Goal: Task Accomplishment & Management: Manage account settings

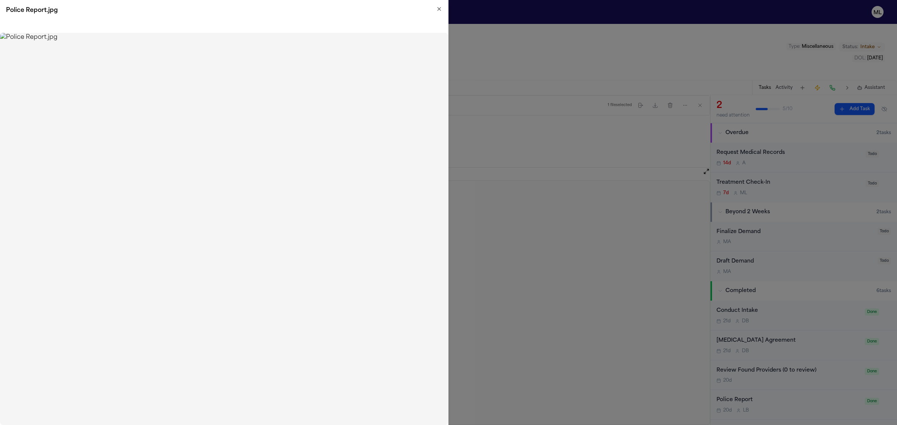
click at [434, 8] on h2 "Police Report.jpg" at bounding box center [224, 10] width 436 height 9
click at [436, 8] on icon "button" at bounding box center [439, 9] width 6 height 6
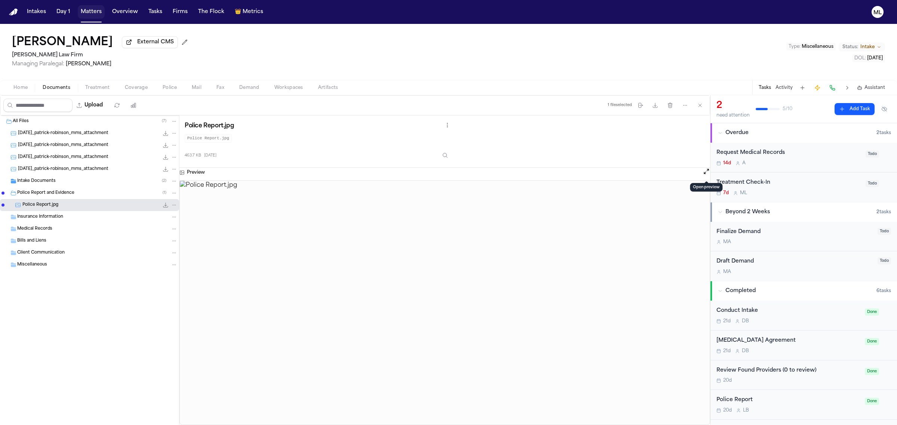
click at [90, 12] on button "Matters" at bounding box center [91, 11] width 27 height 13
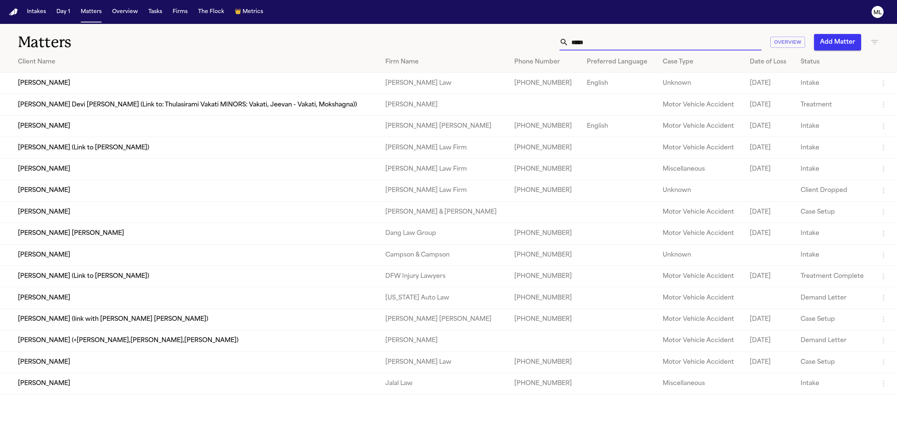
drag, startPoint x: 595, startPoint y: 48, endPoint x: 556, endPoint y: 49, distance: 39.6
click at [556, 49] on div "***** Overview Add Matter" at bounding box center [577, 42] width 603 height 16
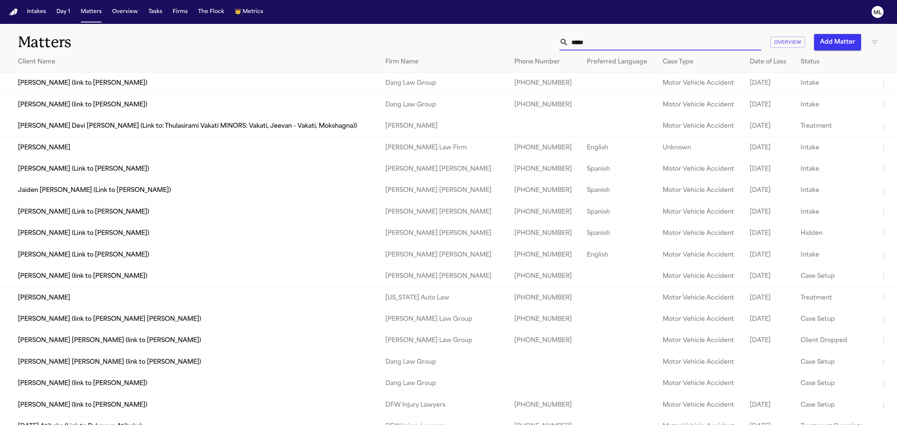
type input "*****"
click at [50, 146] on td "[PERSON_NAME]" at bounding box center [189, 147] width 379 height 21
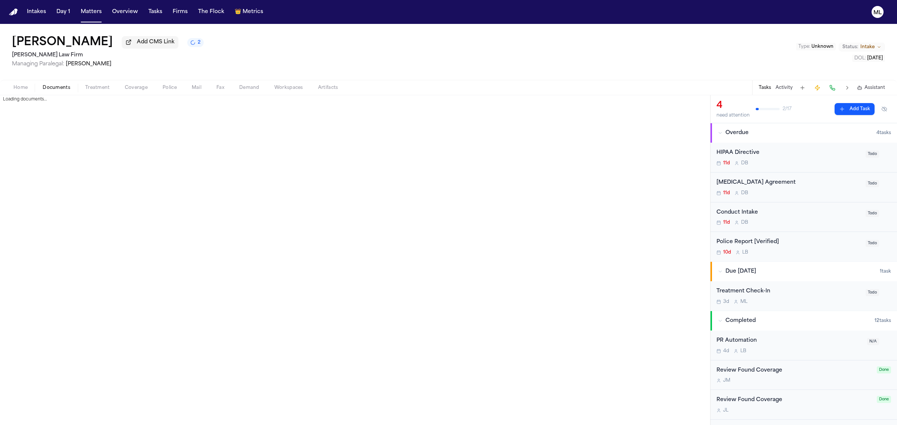
click at [49, 83] on button "Documents" at bounding box center [56, 87] width 43 height 9
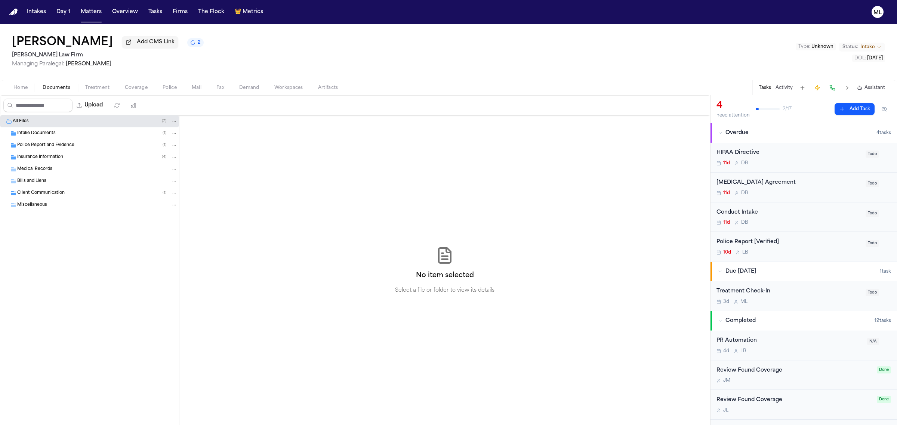
click at [51, 131] on span "Intake Documents" at bounding box center [36, 133] width 38 height 6
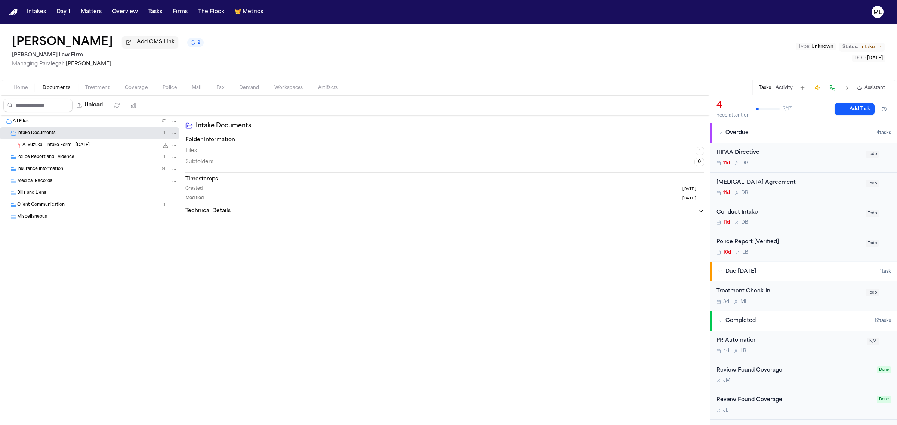
click at [50, 146] on span "A. Suzuka - Intake Form - 9.8.25" at bounding box center [55, 145] width 67 height 6
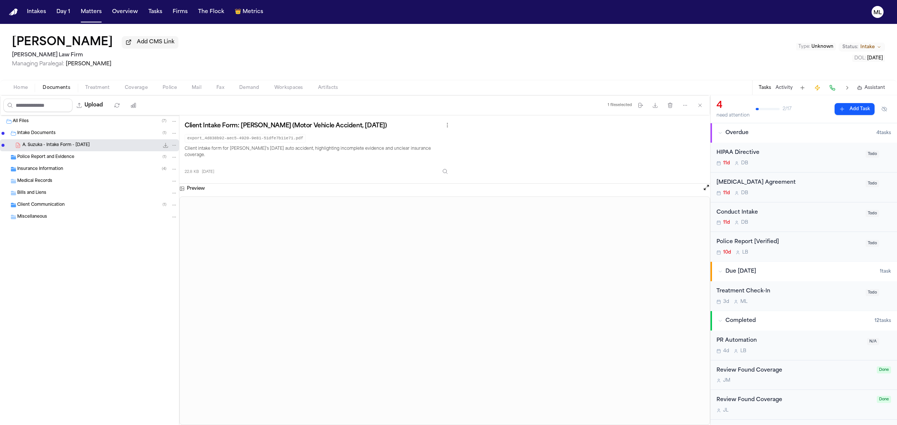
click at [806, 185] on div "[MEDICAL_DATA] Agreement" at bounding box center [788, 183] width 145 height 9
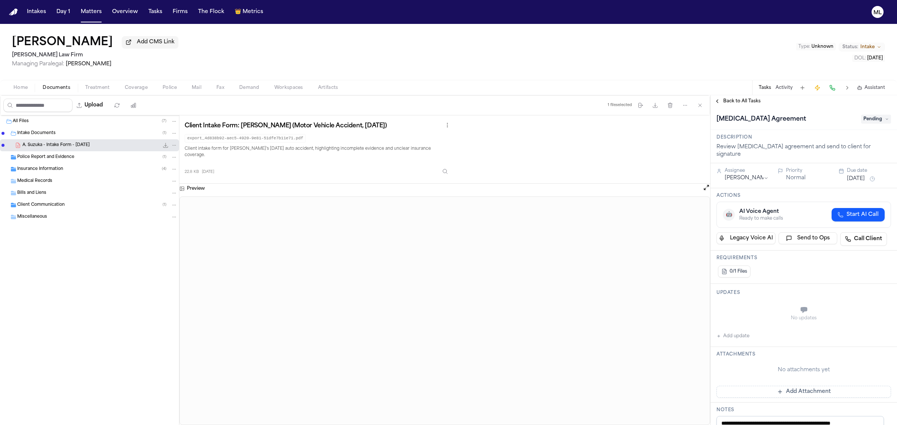
click at [868, 118] on span "Pending" at bounding box center [876, 119] width 30 height 9
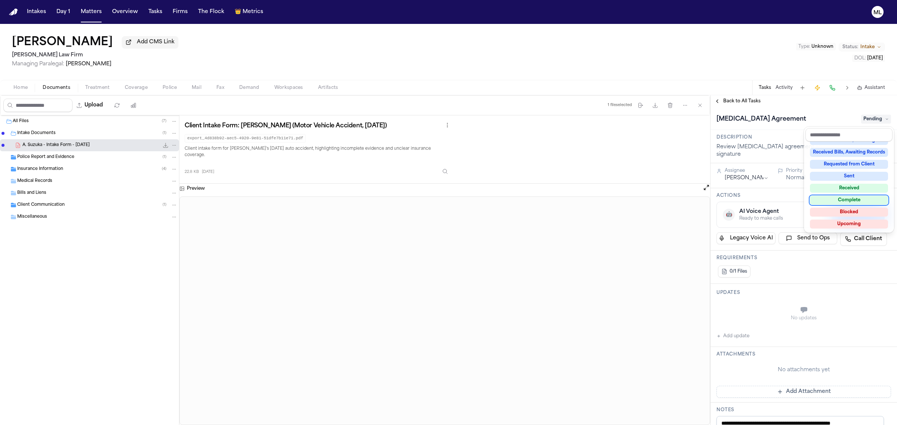
click at [862, 198] on div "Complete" at bounding box center [849, 200] width 78 height 9
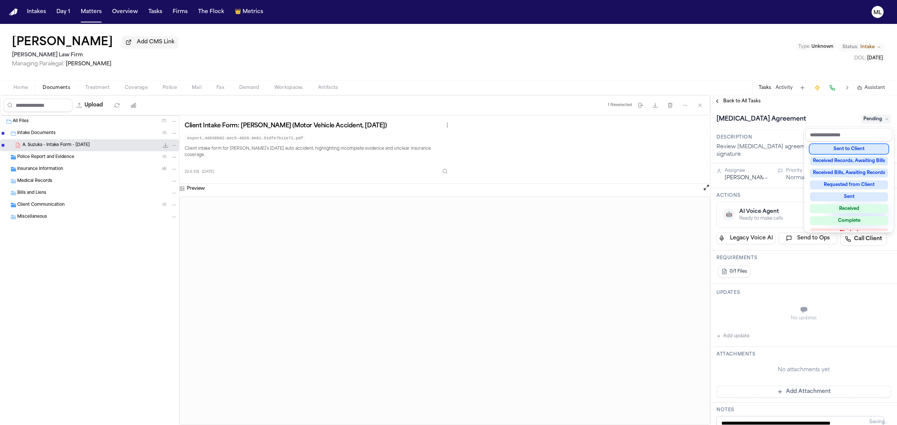
click at [753, 103] on div "**********" at bounding box center [803, 260] width 186 height 330
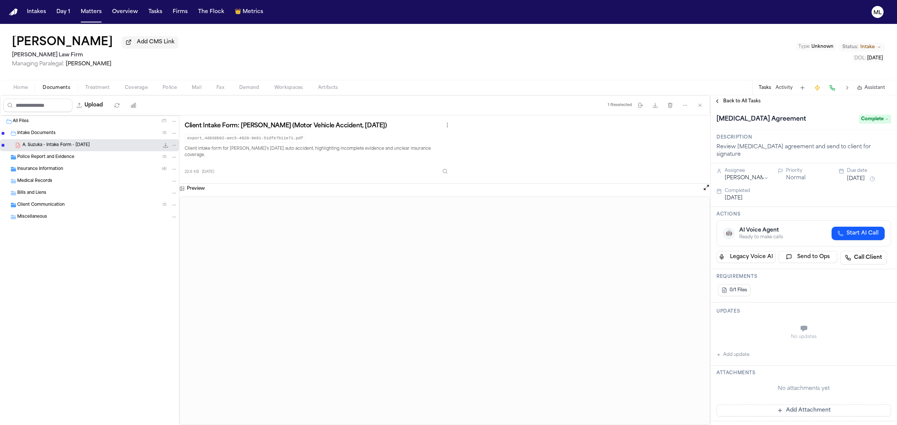
click at [754, 100] on span "Back to All Tasks" at bounding box center [741, 101] width 37 height 6
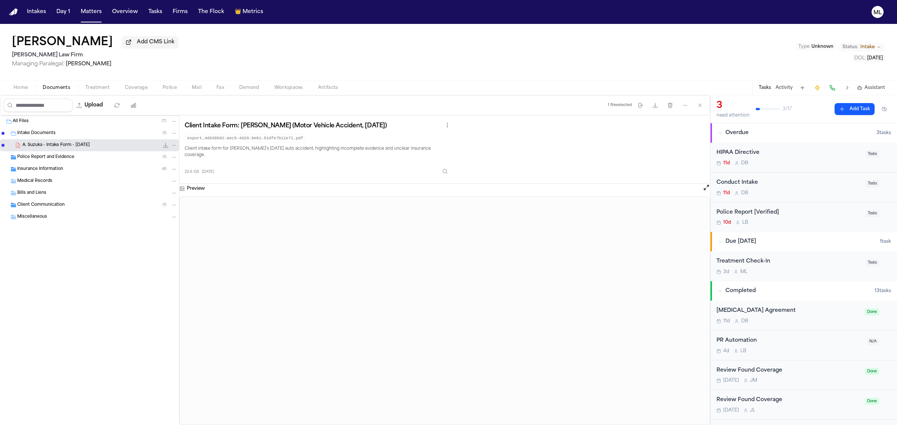
click at [822, 177] on div "Conduct Intake 11d D B Todo" at bounding box center [803, 188] width 186 height 30
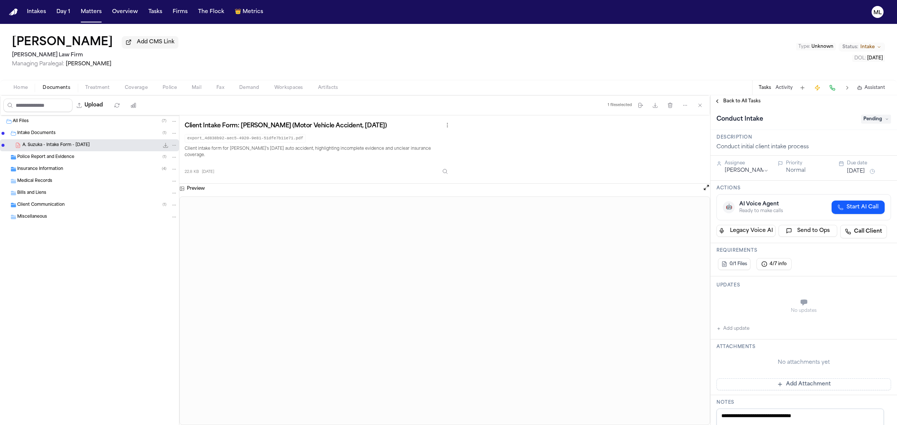
click at [863, 121] on span "Pending" at bounding box center [876, 119] width 30 height 9
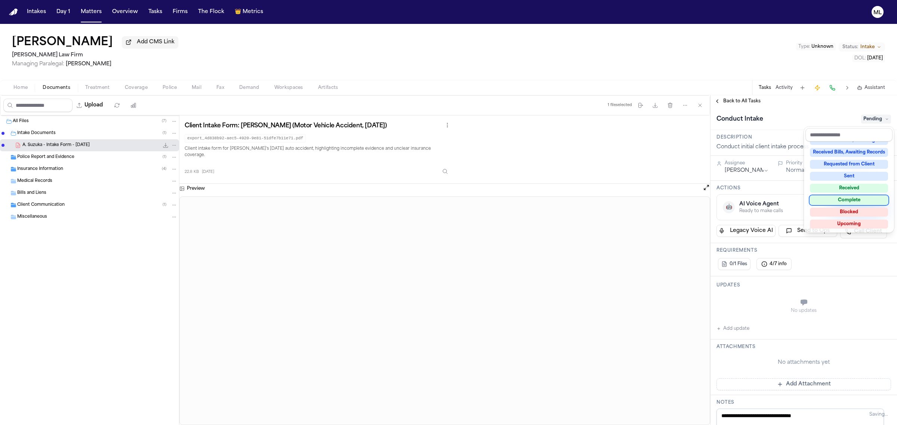
click at [844, 199] on div "Complete" at bounding box center [849, 200] width 78 height 9
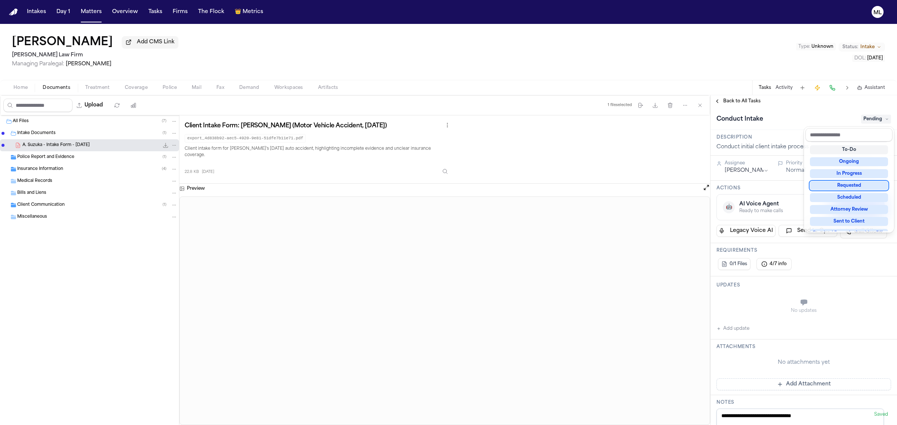
click at [736, 100] on div "**********" at bounding box center [803, 260] width 186 height 330
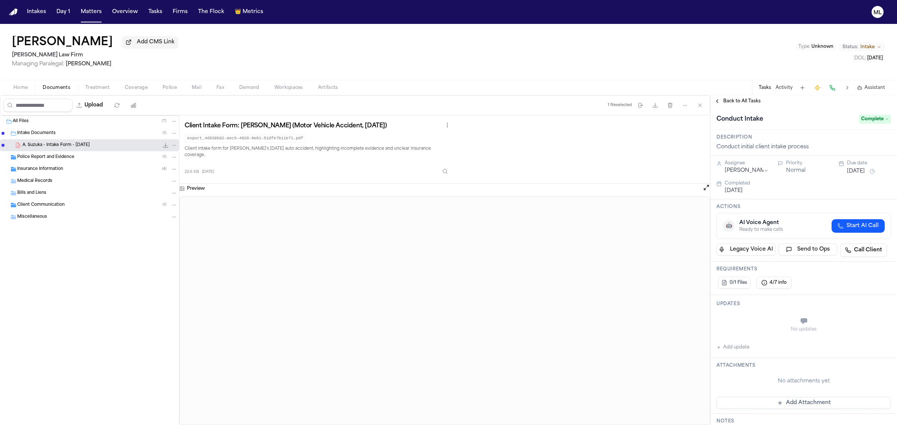
click at [736, 100] on span "Back to All Tasks" at bounding box center [741, 101] width 37 height 6
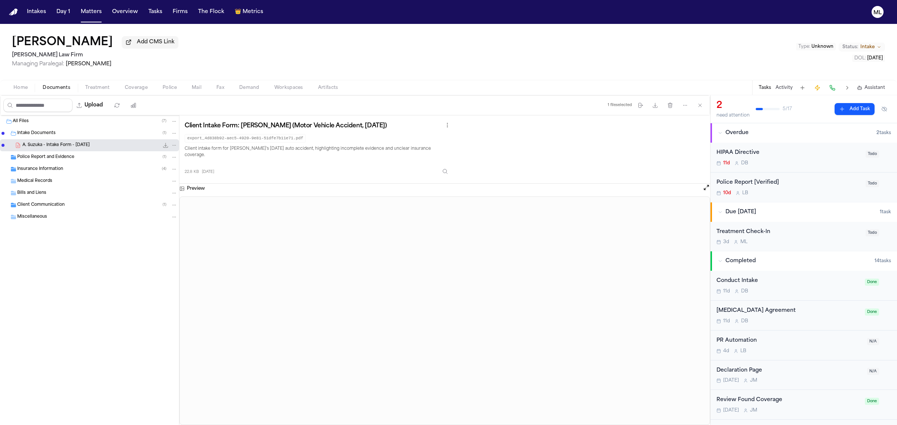
click at [804, 189] on div "Police Report [Verified] 10d L B" at bounding box center [788, 188] width 145 height 18
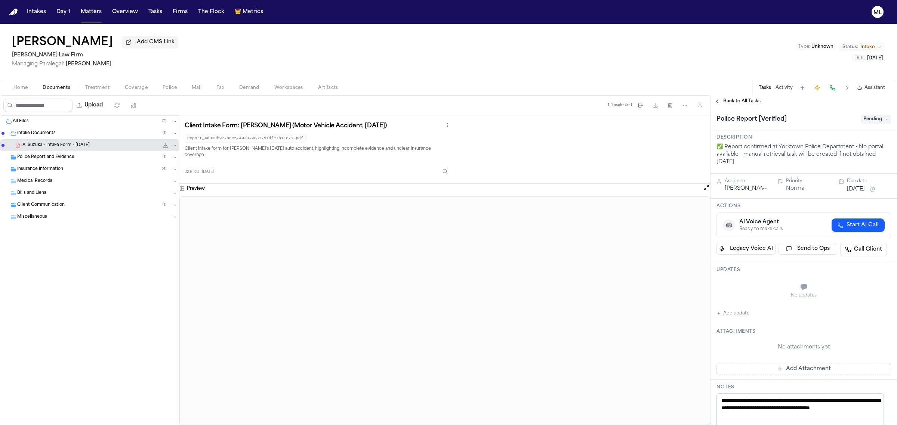
click at [865, 121] on span "Pending" at bounding box center [876, 119] width 30 height 9
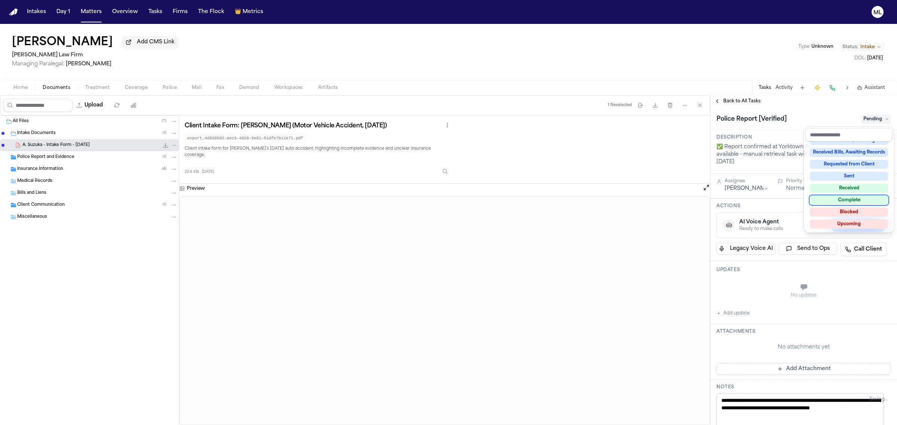
click at [845, 198] on div "Complete" at bounding box center [849, 200] width 78 height 9
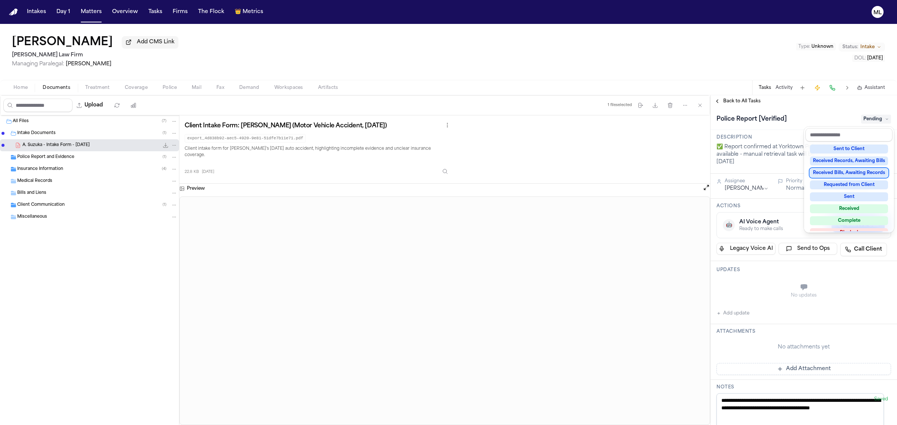
click at [746, 98] on div "**********" at bounding box center [803, 260] width 186 height 330
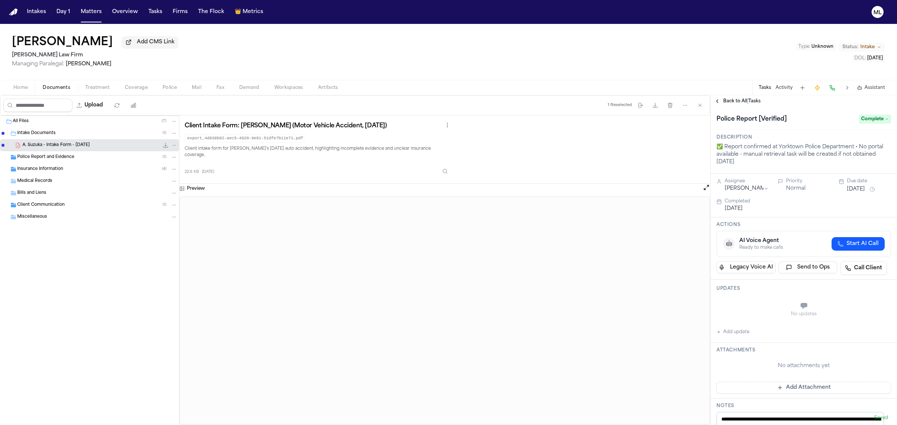
click at [746, 98] on div "Back to All Tasks" at bounding box center [803, 101] width 186 height 12
click at [745, 98] on span "Back to All Tasks" at bounding box center [741, 101] width 37 height 6
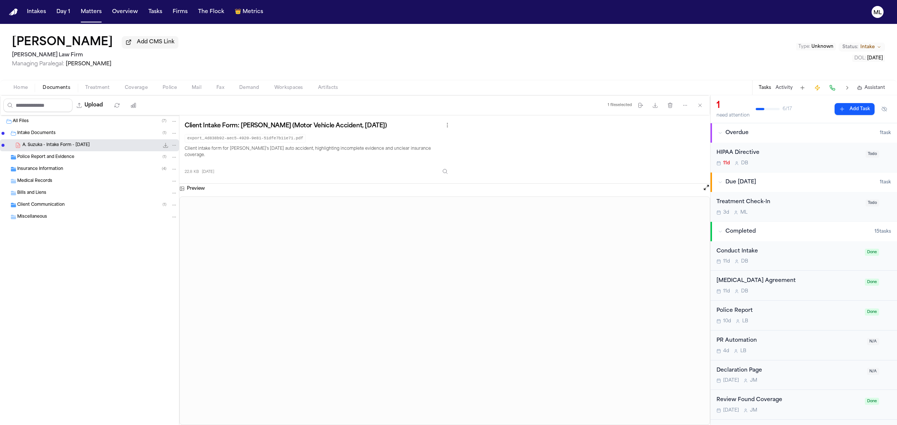
click at [814, 154] on div "HIPAA Directive" at bounding box center [788, 153] width 145 height 9
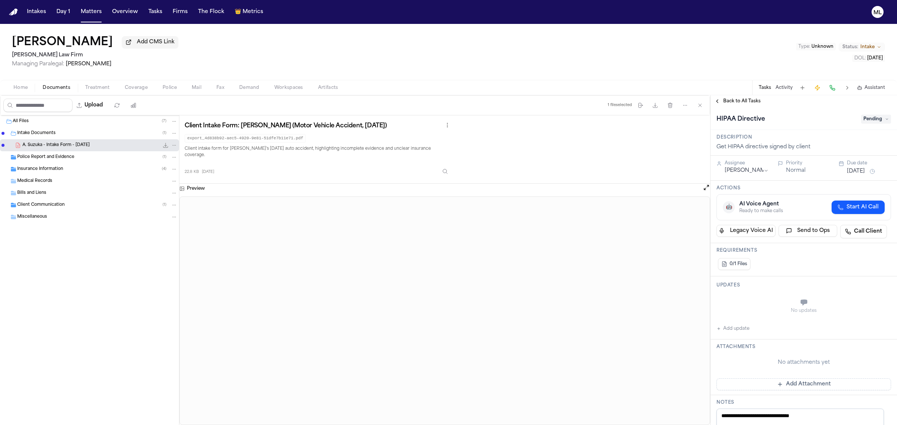
click at [861, 115] on span "Pending" at bounding box center [876, 119] width 30 height 9
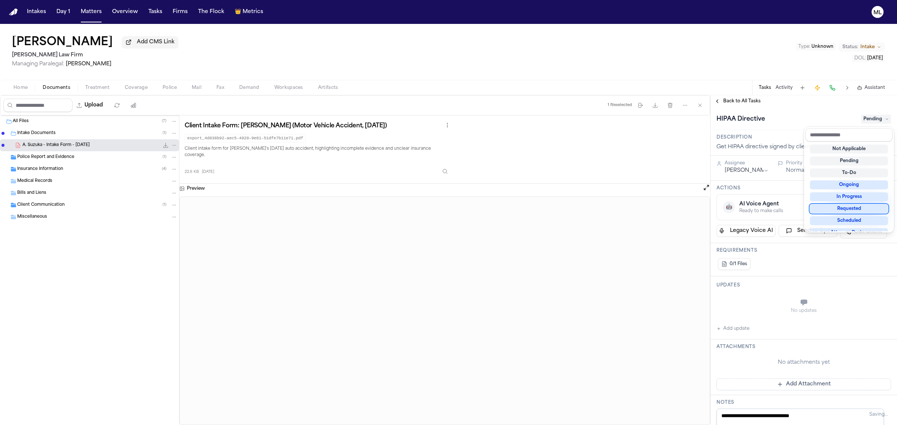
click at [861, 206] on div "Requested" at bounding box center [849, 208] width 78 height 9
click at [740, 329] on div "**********" at bounding box center [803, 364] width 186 height 515
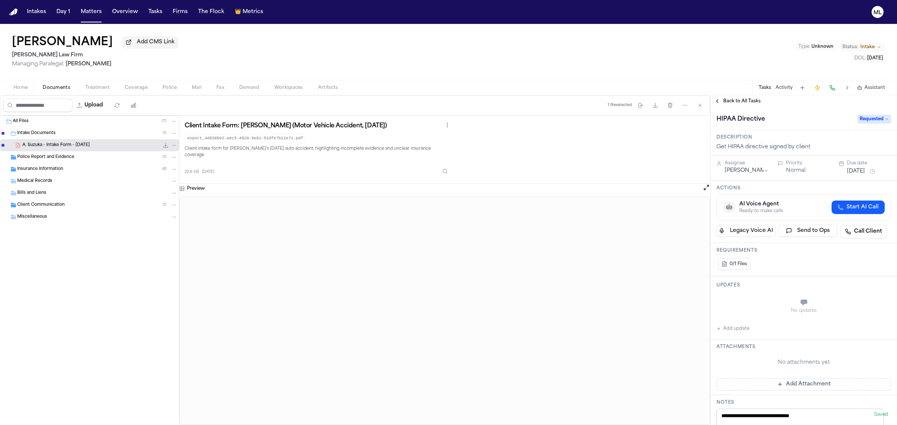
click at [741, 331] on button "Add update" at bounding box center [732, 328] width 33 height 9
click at [742, 302] on textarea "Add your update" at bounding box center [808, 303] width 160 height 15
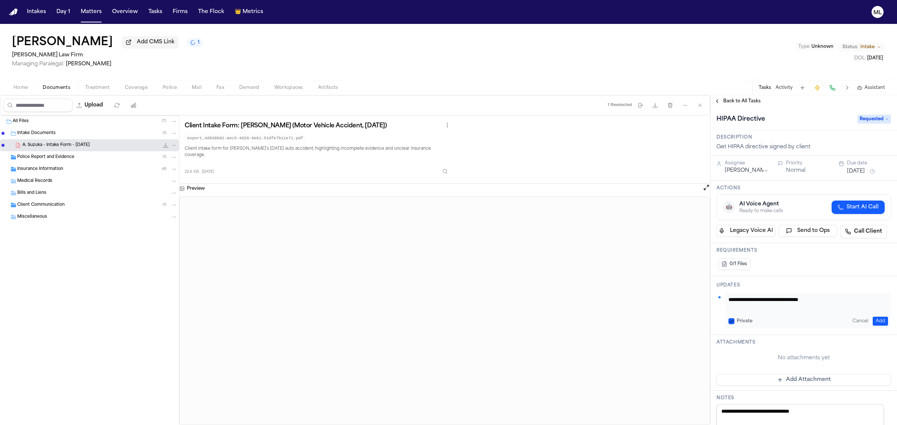
type textarea "**********"
click at [872, 321] on button "Add" at bounding box center [879, 321] width 15 height 9
click at [746, 166] on div "Assignee" at bounding box center [747, 163] width 44 height 6
click at [747, 173] on html "Intakes Day 1 Matters Overview Tasks Firms The Flock 👑 Metrics ML Akira Suzuka …" at bounding box center [448, 212] width 897 height 425
click at [865, 173] on button "[DATE]" at bounding box center [856, 171] width 18 height 7
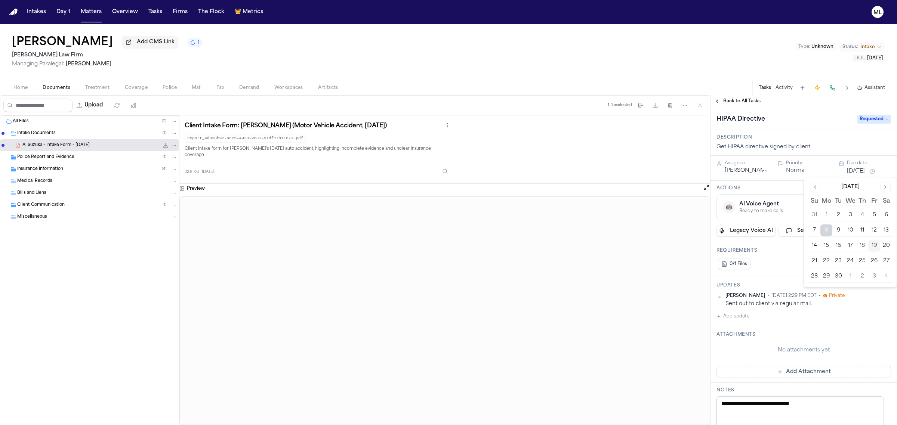
click at [860, 260] on button "25" at bounding box center [862, 261] width 12 height 12
click at [744, 106] on div "Back to All Tasks" at bounding box center [803, 101] width 186 height 12
click at [742, 98] on span "Back to All Tasks" at bounding box center [741, 101] width 37 height 6
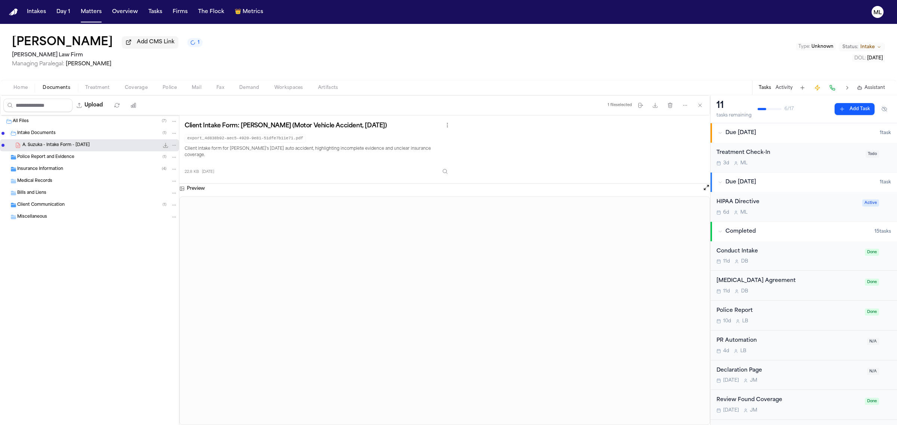
click at [82, 152] on div "Police Report and Evidence ( 1 )" at bounding box center [89, 157] width 179 height 12
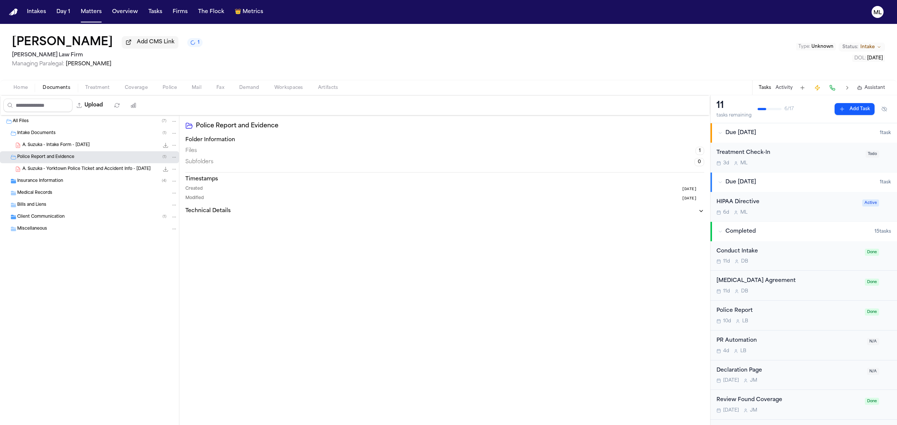
click at [103, 167] on span "A. Suzuka - Yorktown Police Ticket and Accident Info - 9.6.25" at bounding box center [86, 169] width 128 height 6
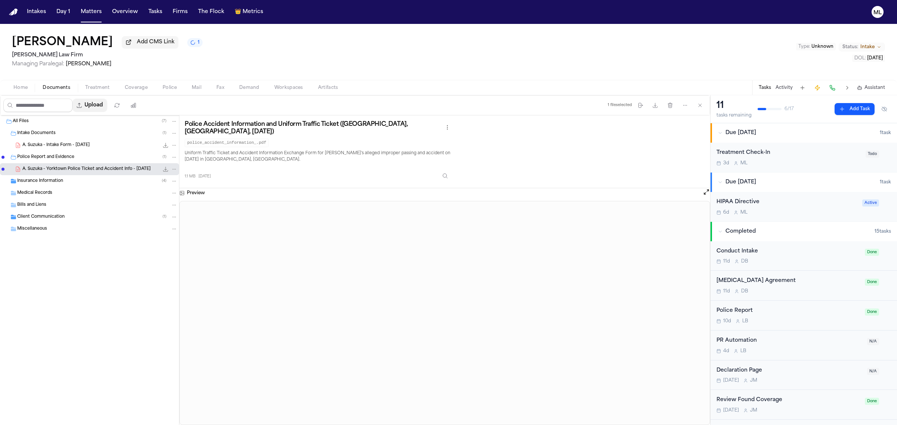
click at [105, 106] on button "Upload" at bounding box center [89, 105] width 35 height 13
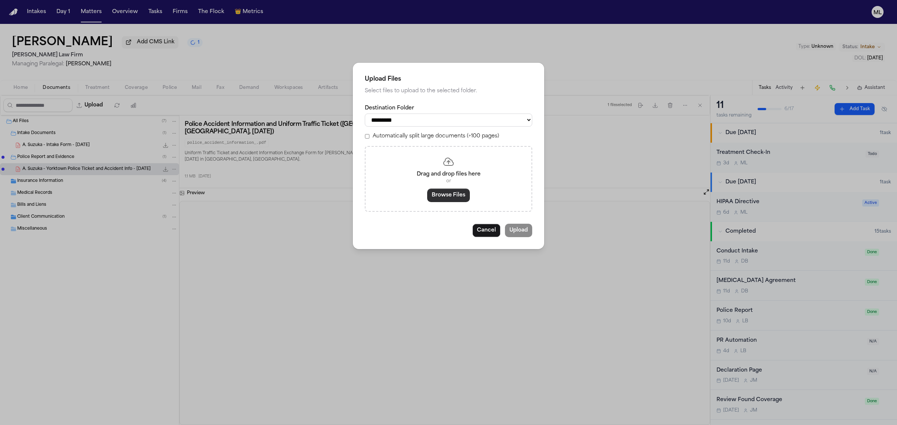
click at [436, 199] on button "Browse Files" at bounding box center [448, 195] width 43 height 13
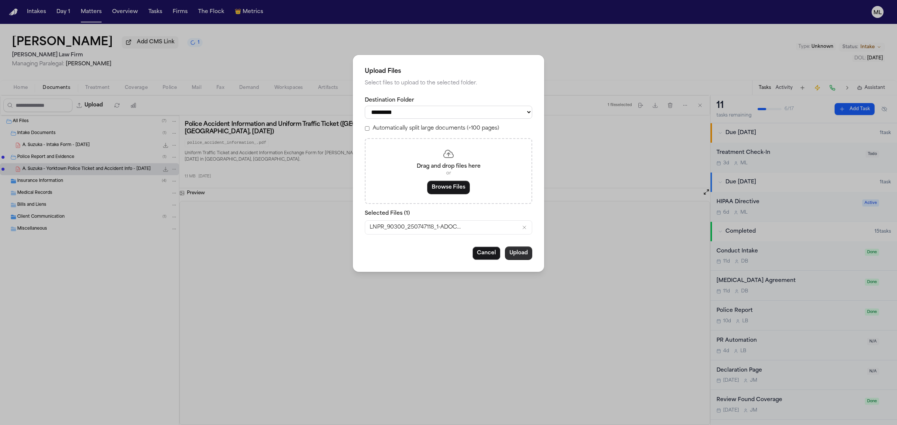
click at [518, 251] on button "Upload" at bounding box center [518, 253] width 27 height 13
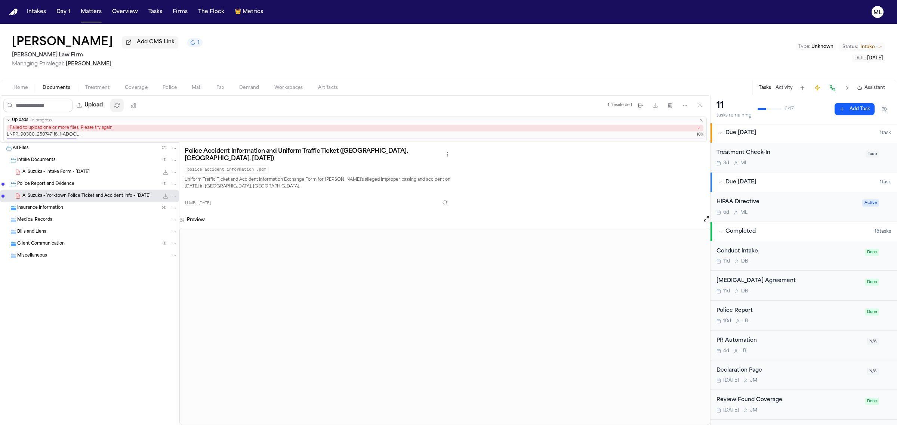
click at [120, 108] on icon "button" at bounding box center [117, 105] width 6 height 6
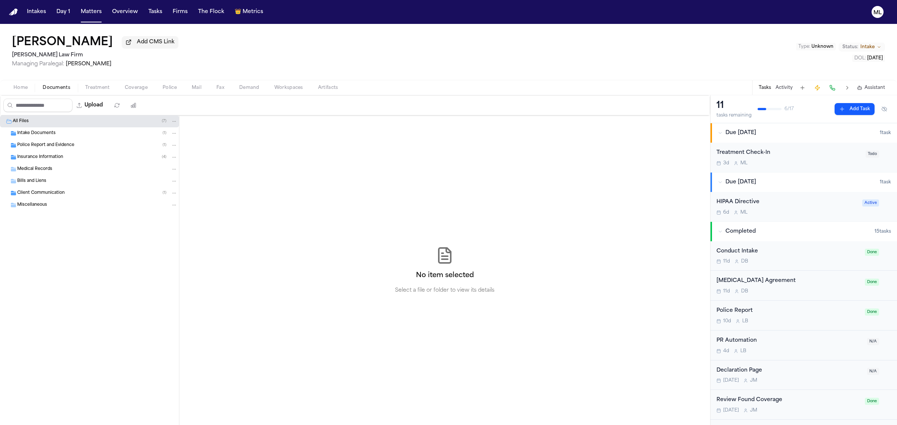
click at [69, 142] on div "Police Report and Evidence ( 1 )" at bounding box center [97, 145] width 160 height 7
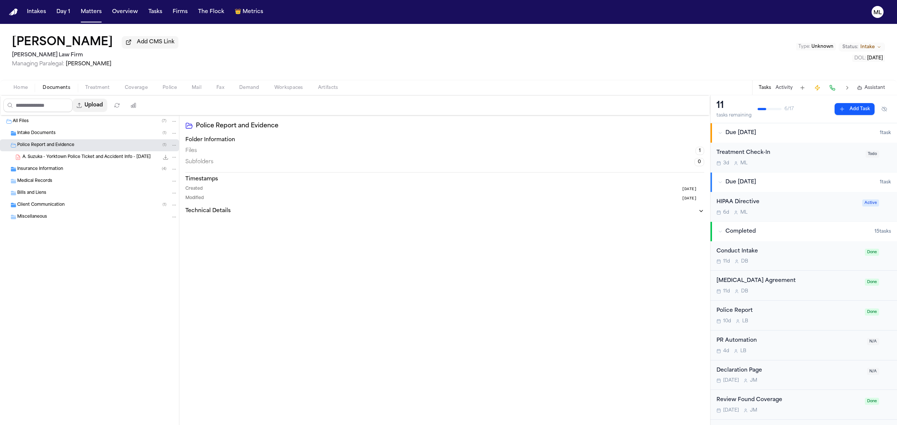
click at [107, 107] on button "Upload" at bounding box center [89, 105] width 35 height 13
select select "**********"
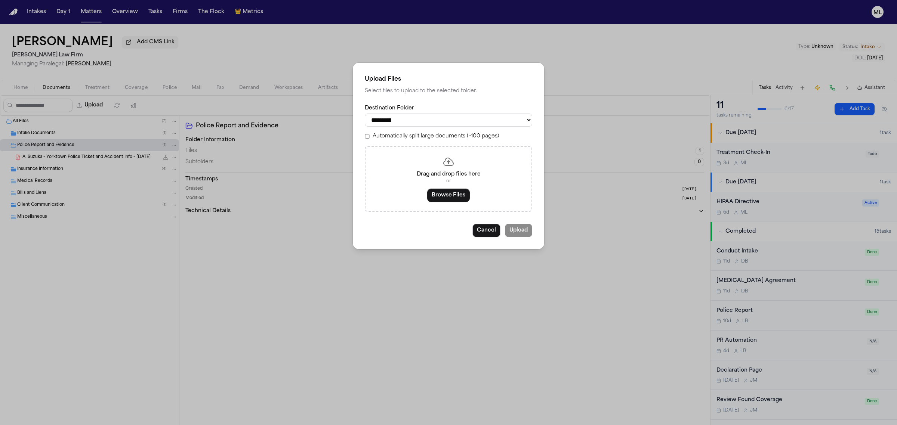
click at [459, 203] on div "Drag and drop files here or Browse Files" at bounding box center [448, 179] width 167 height 66
click at [458, 195] on button "Browse Files" at bounding box center [448, 195] width 43 height 13
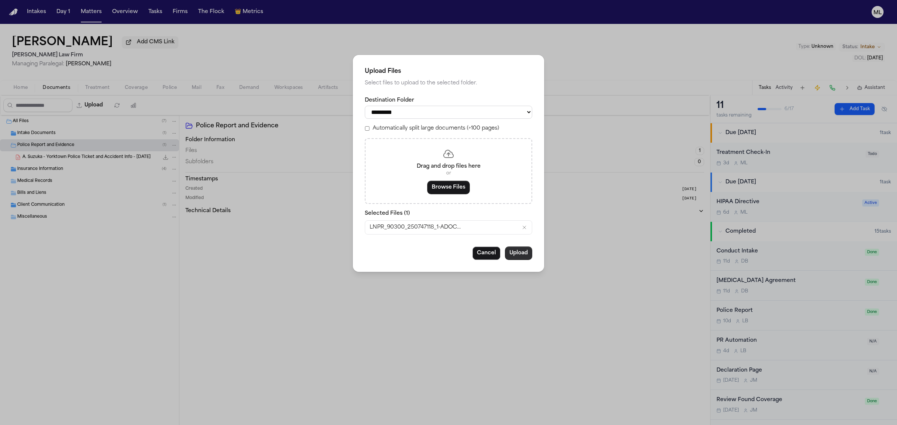
click at [515, 254] on button "Upload" at bounding box center [518, 253] width 27 height 13
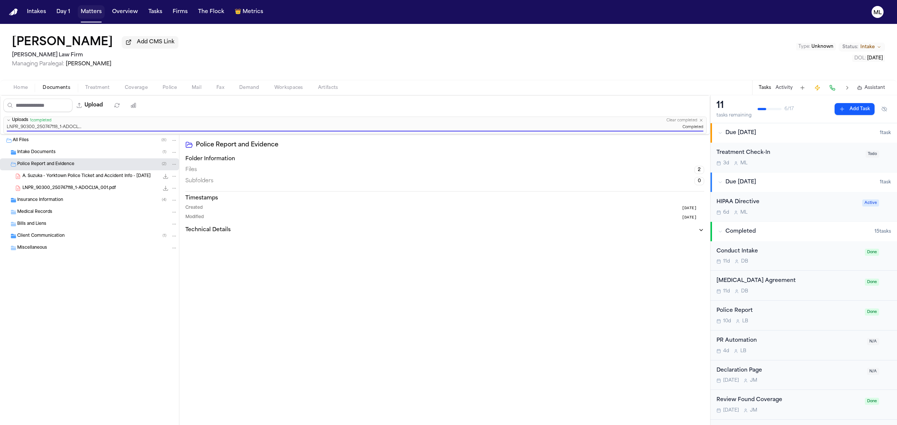
drag, startPoint x: 98, startPoint y: 15, endPoint x: 90, endPoint y: 19, distance: 8.4
click at [98, 15] on button "Matters" at bounding box center [91, 11] width 27 height 13
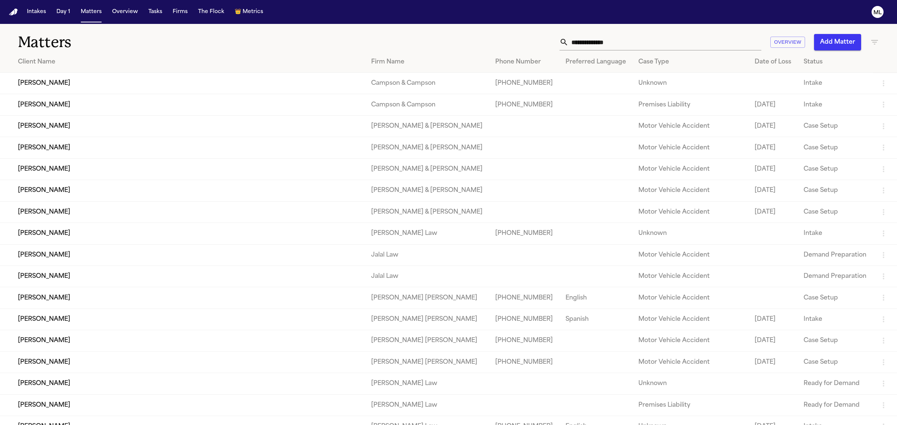
click at [623, 42] on input "text" at bounding box center [664, 42] width 193 height 16
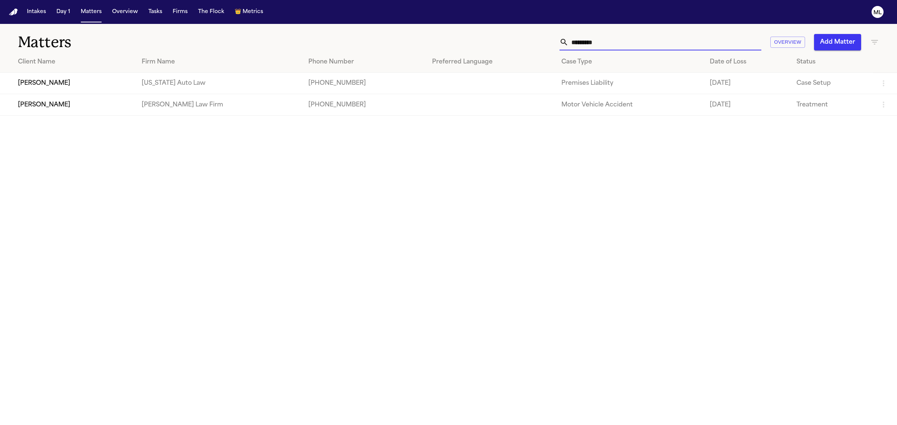
type input "*********"
click at [60, 102] on td "[PERSON_NAME]" at bounding box center [68, 104] width 136 height 21
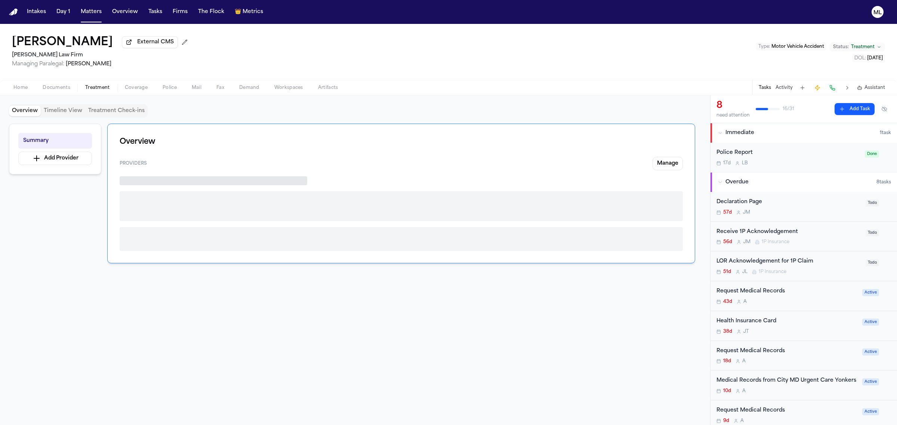
click at [93, 83] on button "Treatment" at bounding box center [98, 87] width 40 height 9
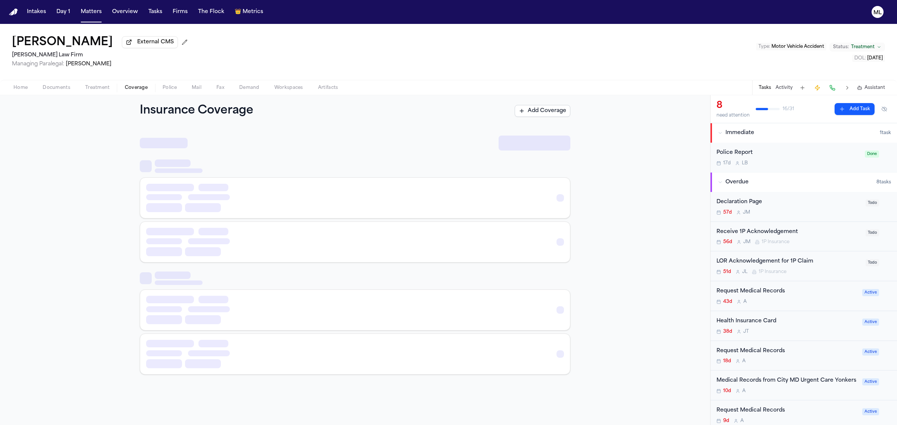
click at [132, 83] on button "Coverage" at bounding box center [136, 87] width 38 height 9
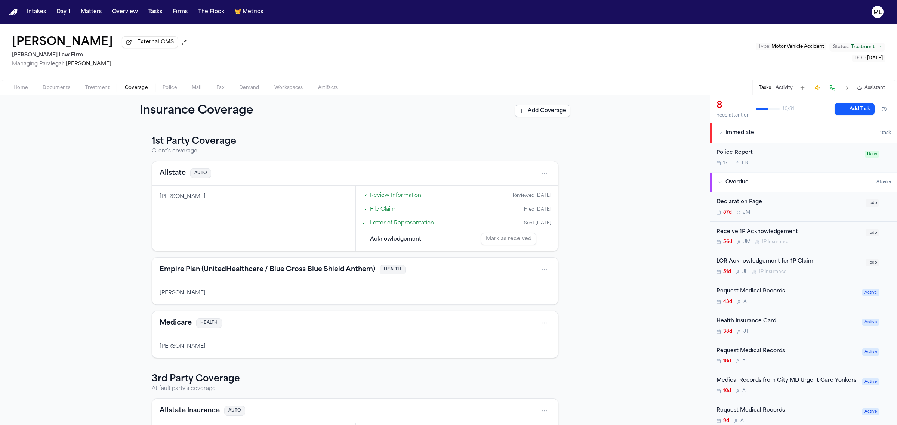
scroll to position [69, 0]
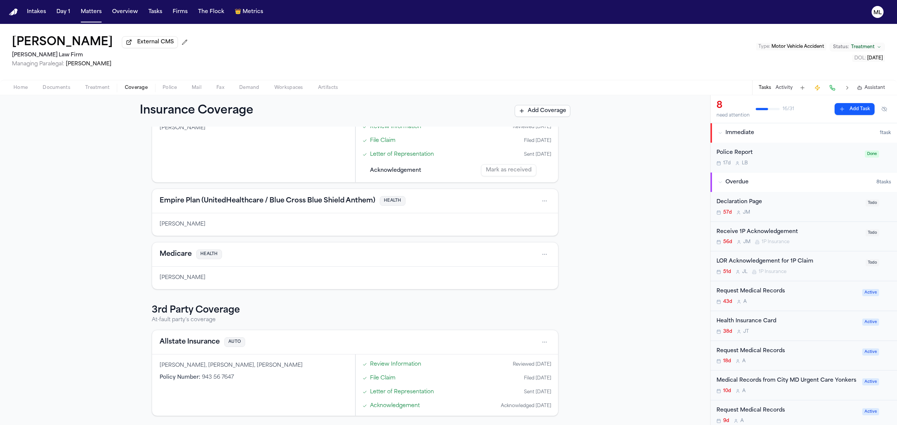
click at [191, 341] on button "Allstate Insurance" at bounding box center [190, 342] width 60 height 10
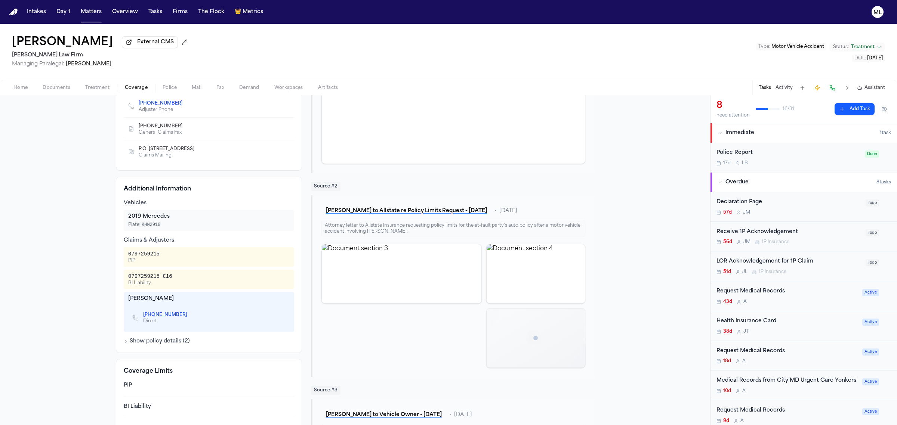
scroll to position [140, 0]
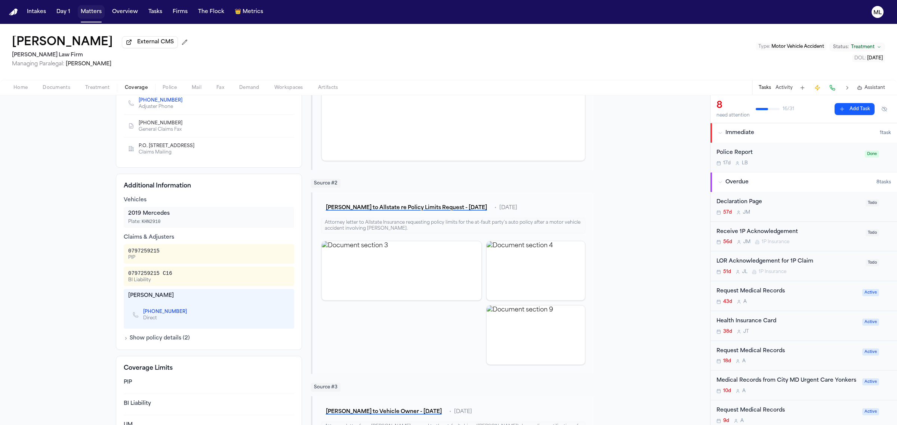
click at [96, 10] on button "Matters" at bounding box center [91, 11] width 27 height 13
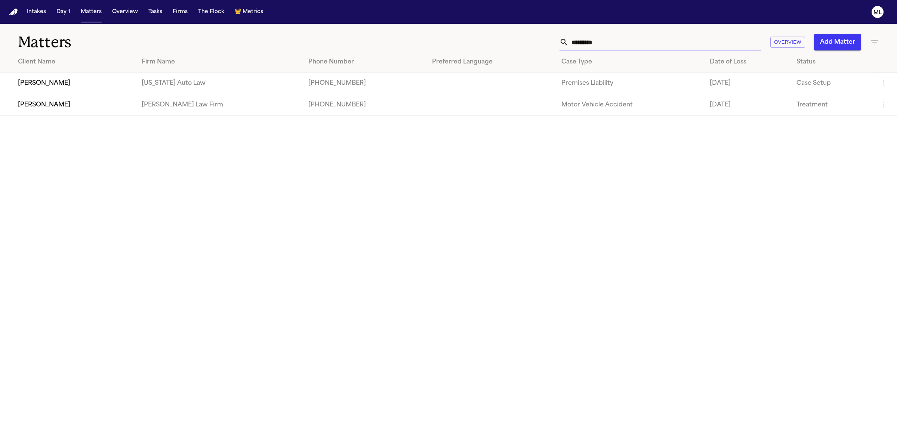
drag, startPoint x: 610, startPoint y: 44, endPoint x: 527, endPoint y: 42, distance: 83.0
click at [527, 42] on div "********* Overview Add Matter" at bounding box center [577, 42] width 603 height 16
click at [66, 102] on td "[PERSON_NAME]" at bounding box center [68, 104] width 136 height 21
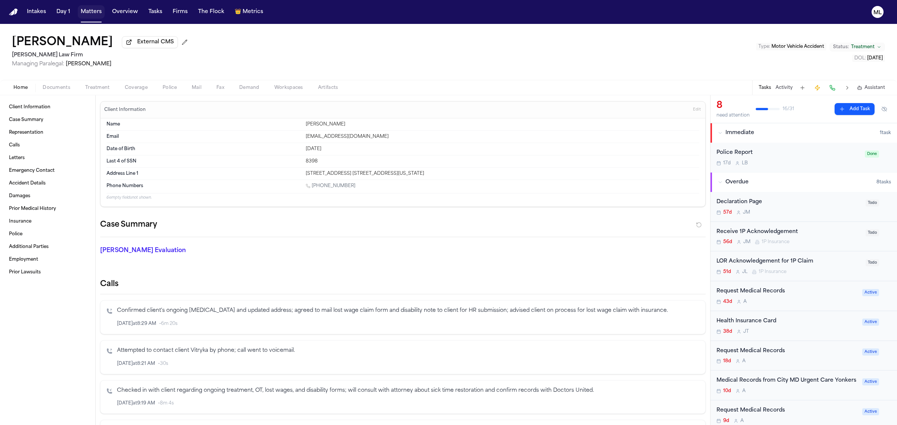
click at [87, 12] on button "Matters" at bounding box center [91, 11] width 27 height 13
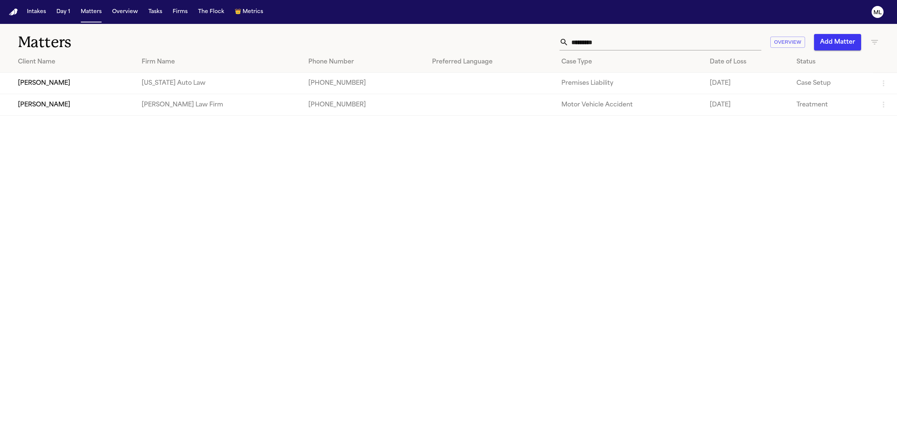
drag, startPoint x: 634, startPoint y: 39, endPoint x: 522, endPoint y: 34, distance: 112.2
click at [522, 34] on div "********* Overview Add Matter" at bounding box center [577, 42] width 603 height 16
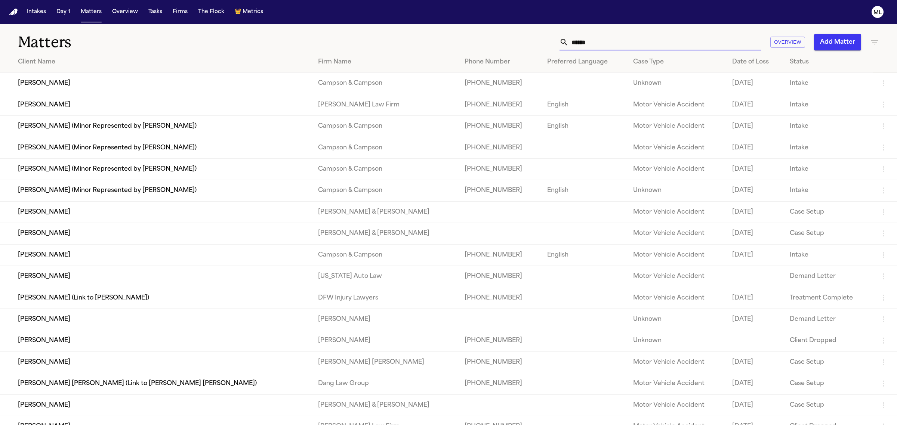
type input "******"
click at [59, 100] on td "[PERSON_NAME]" at bounding box center [156, 104] width 312 height 21
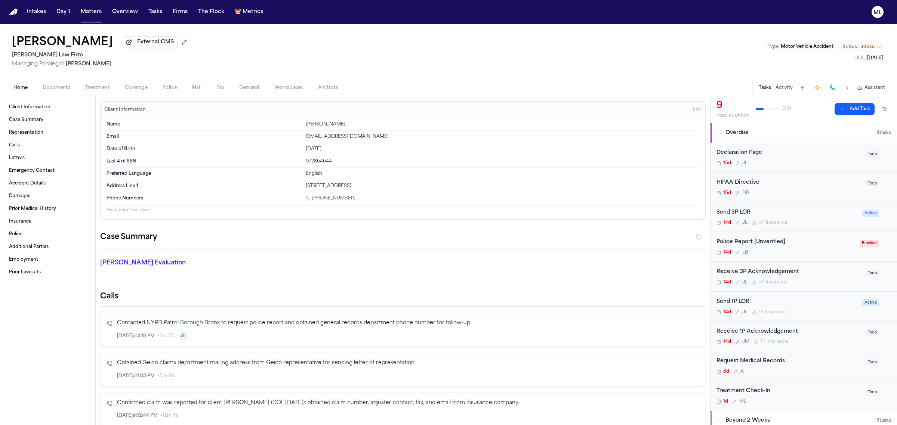
drag, startPoint x: 356, startPoint y: 196, endPoint x: 309, endPoint y: 198, distance: 47.5
click at [309, 198] on div "1 (929) 351-5996" at bounding box center [502, 198] width 393 height 7
copy link "1 (929) 351-5996"
click at [89, 6] on button "Matters" at bounding box center [91, 11] width 27 height 13
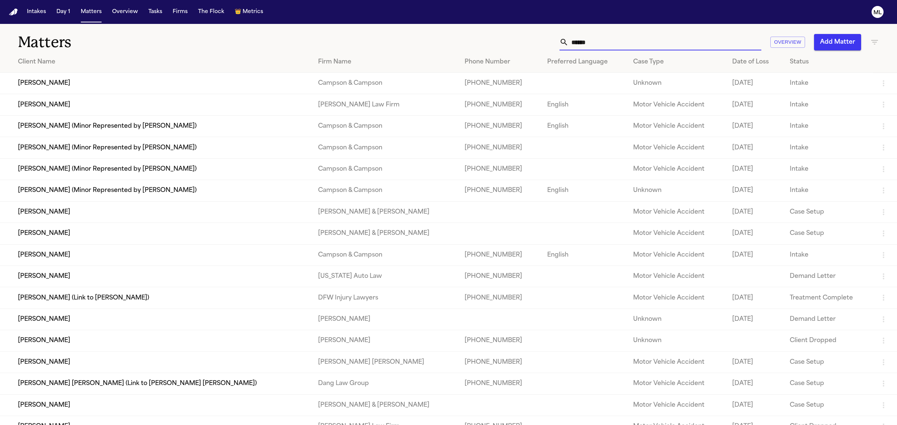
drag, startPoint x: 593, startPoint y: 38, endPoint x: 555, endPoint y: 38, distance: 37.7
click at [555, 38] on div "****** Overview Add Matter" at bounding box center [577, 42] width 603 height 16
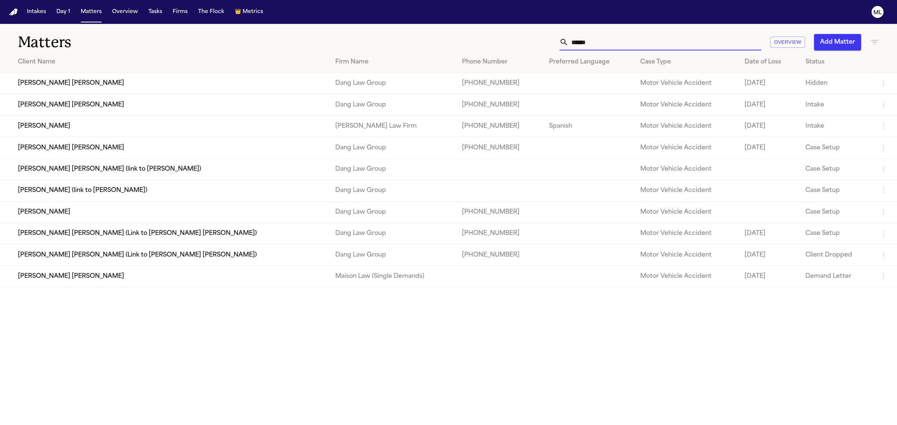
type input "******"
click at [90, 124] on td "[PERSON_NAME]" at bounding box center [164, 125] width 329 height 21
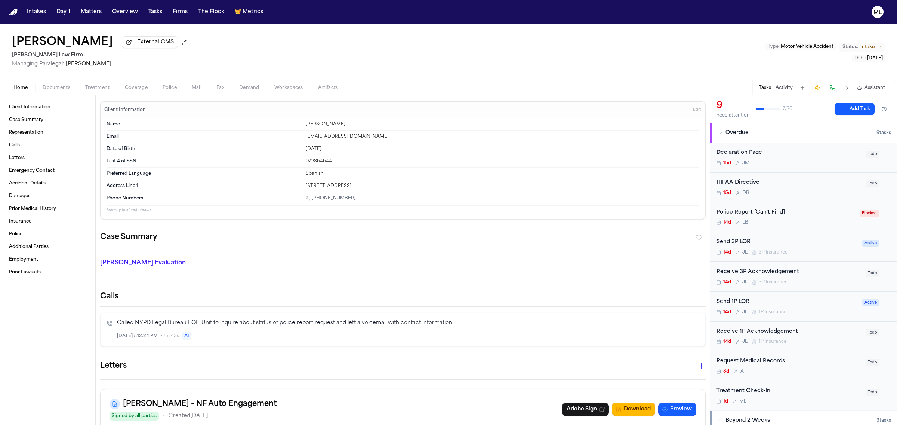
drag, startPoint x: 350, startPoint y: 198, endPoint x: 305, endPoint y: 197, distance: 45.6
click at [306, 197] on div "1 (347) 613-7729" at bounding box center [502, 198] width 393 height 7
copy link "1 (347) 613-7729"
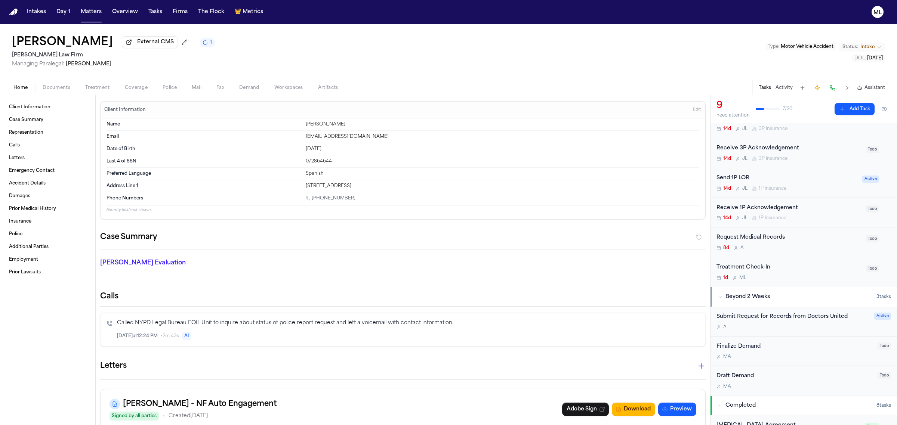
scroll to position [140, 0]
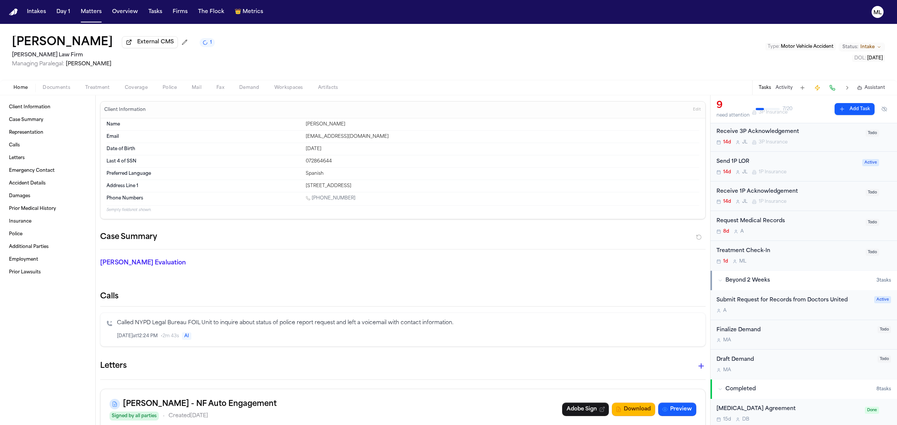
click at [821, 260] on div "1d M L" at bounding box center [788, 262] width 145 height 6
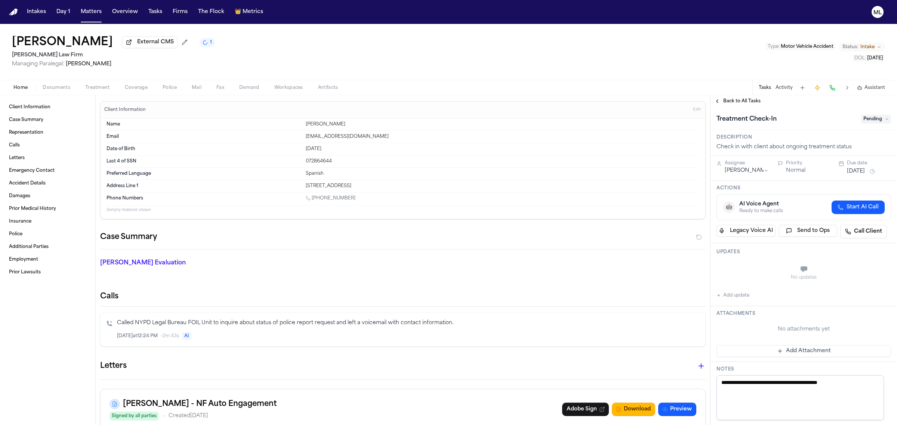
click at [735, 293] on button "Add update" at bounding box center [732, 295] width 33 height 9
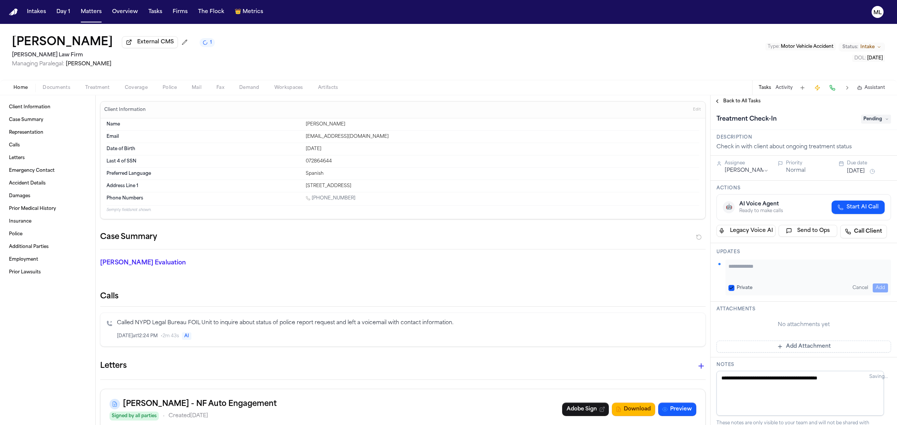
click at [737, 270] on textarea "Add your update" at bounding box center [808, 270] width 160 height 15
type textarea "**********"
click at [849, 169] on button "[DATE]" at bounding box center [856, 171] width 18 height 7
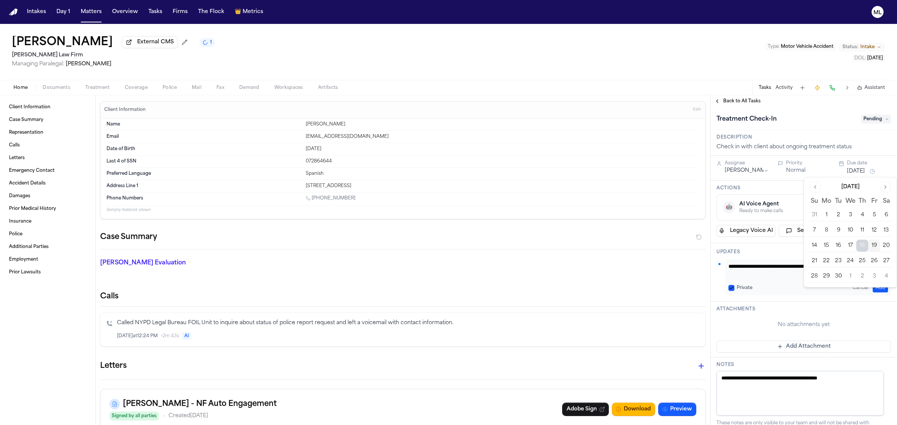
click at [828, 279] on button "29" at bounding box center [826, 277] width 12 height 12
click at [746, 97] on div "Back to All Tasks" at bounding box center [803, 101] width 186 height 12
click at [738, 99] on span "Back to All Tasks" at bounding box center [741, 101] width 37 height 6
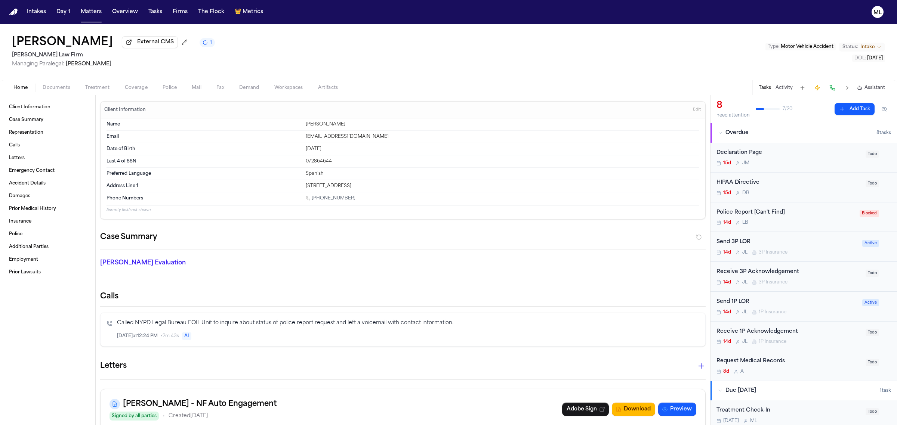
click at [59, 85] on span "Documents" at bounding box center [57, 88] width 28 height 6
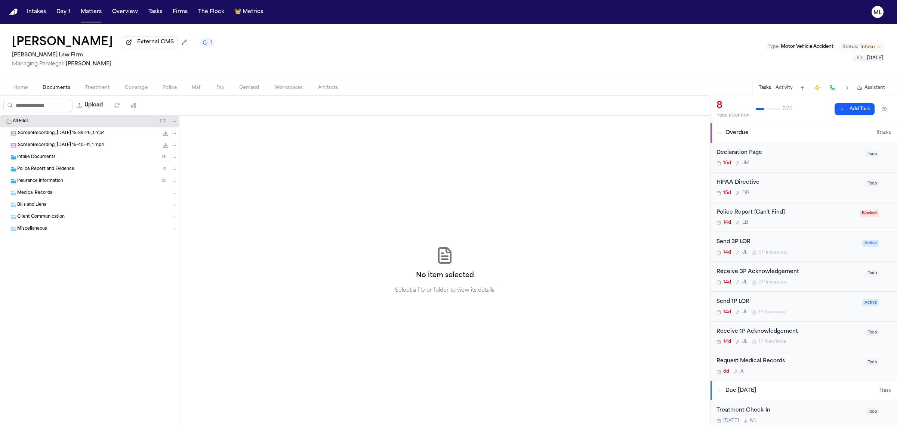
click at [48, 178] on div "Insurance Information ( 3 )" at bounding box center [97, 181] width 160 height 7
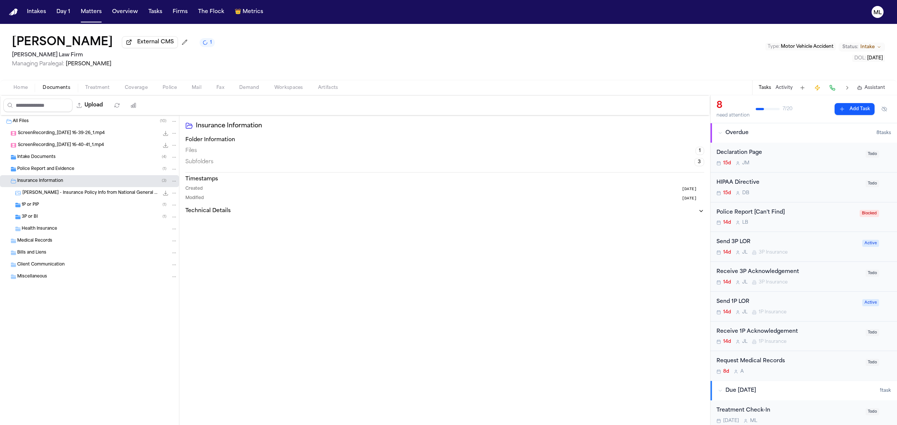
click at [48, 206] on div "1P or PIP ( 1 )" at bounding box center [100, 205] width 156 height 7
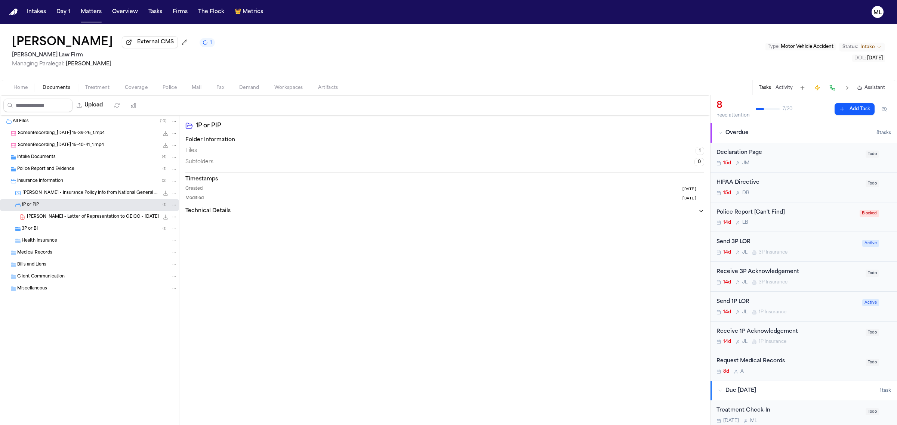
click at [49, 229] on div "3P or BI ( 1 )" at bounding box center [100, 229] width 156 height 7
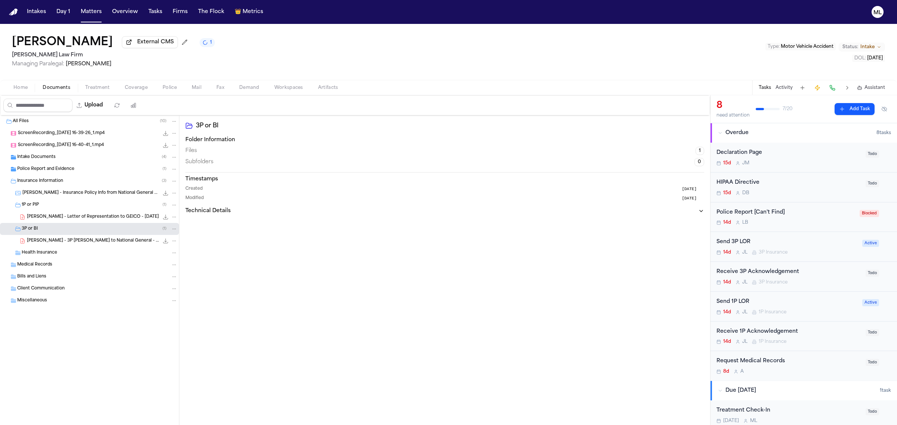
click at [90, 167] on div "Police Report and Evidence ( 1 )" at bounding box center [97, 169] width 160 height 7
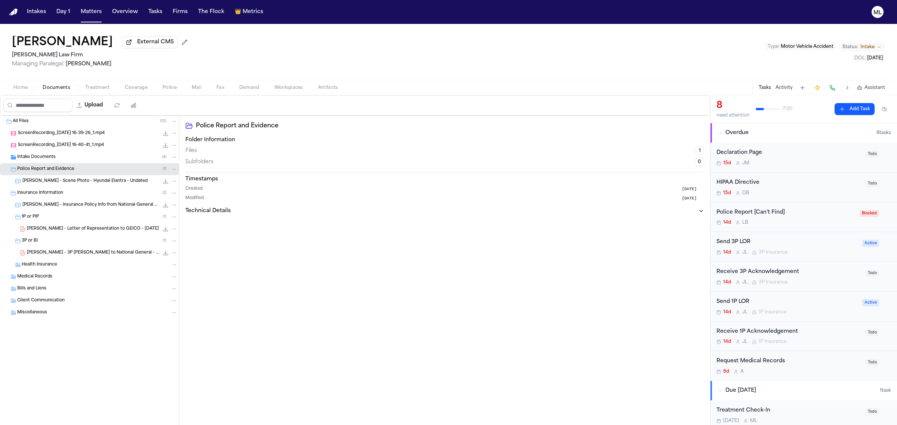
click at [827, 240] on div "Send 3P LOR" at bounding box center [786, 242] width 141 height 9
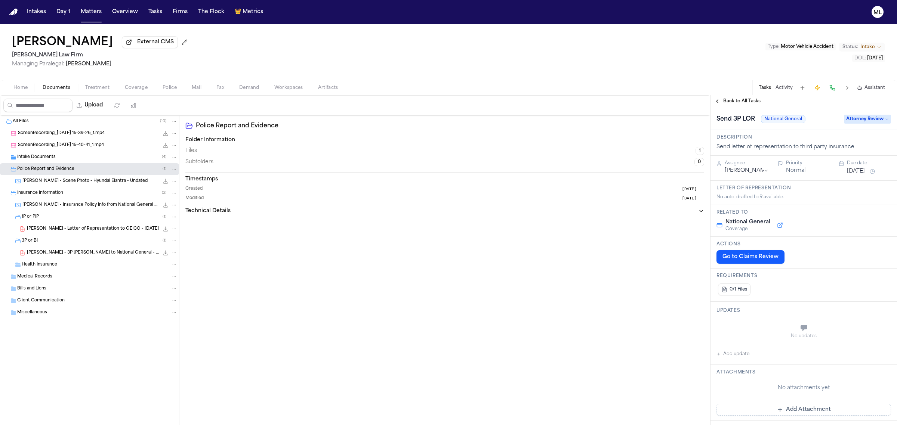
click at [863, 118] on span "Attorney Review" at bounding box center [867, 119] width 47 height 9
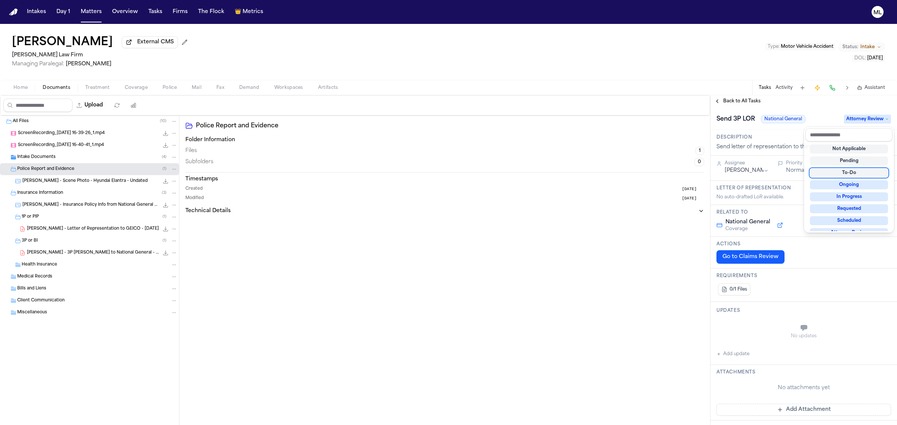
scroll to position [116, 0]
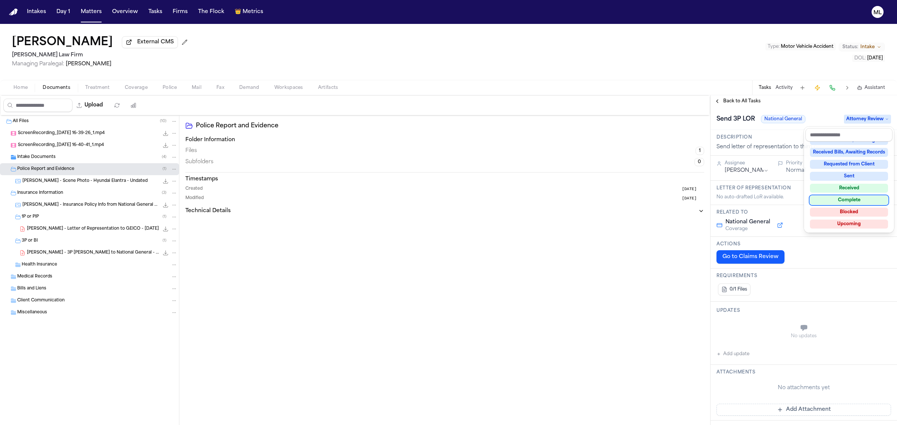
click at [858, 201] on div "Complete" at bounding box center [849, 200] width 78 height 9
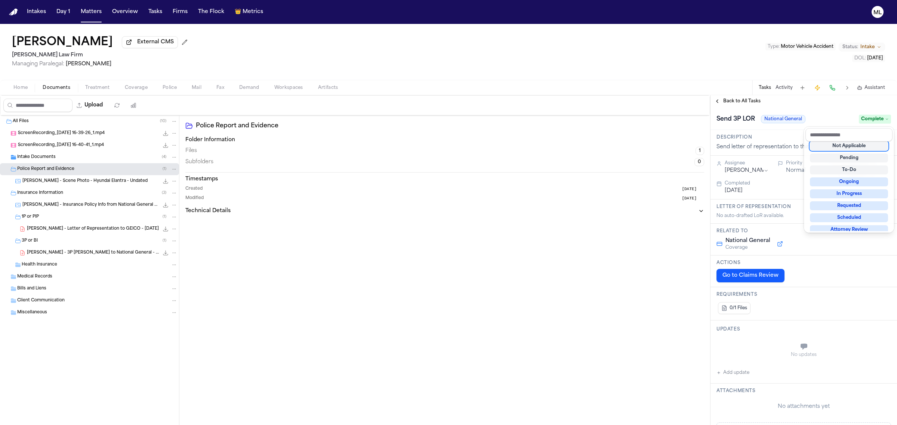
scroll to position [3, 0]
click at [738, 99] on div "**********" at bounding box center [803, 260] width 186 height 330
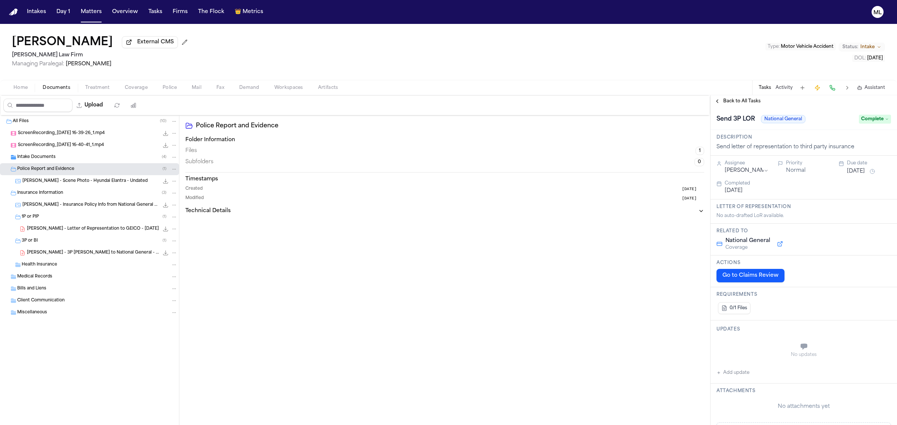
click at [738, 99] on span "Back to All Tasks" at bounding box center [741, 101] width 37 height 6
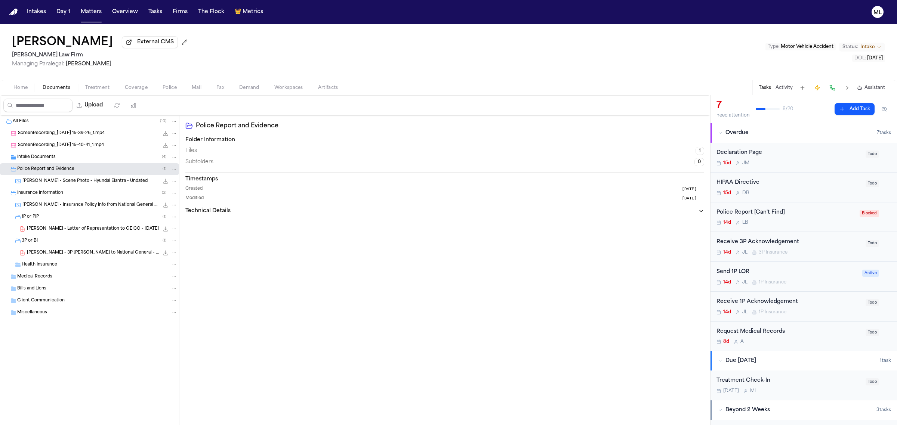
click at [835, 273] on div "Send 1P LOR" at bounding box center [786, 272] width 141 height 9
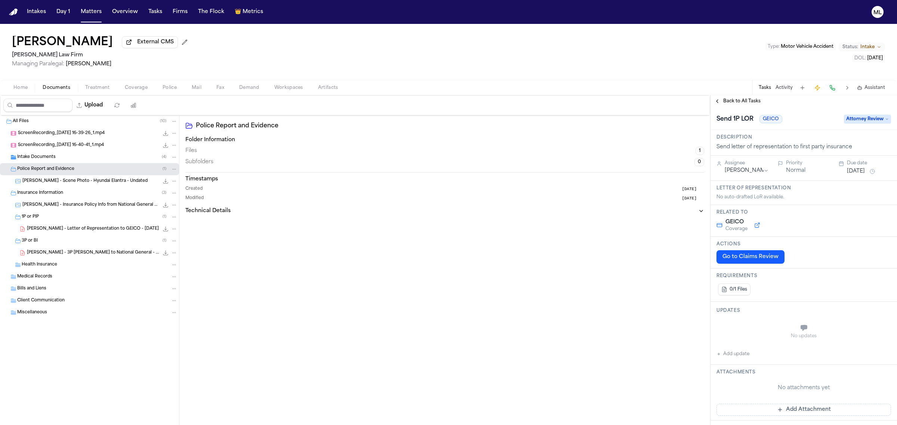
click at [856, 114] on div "Send 1P LOR GEICO Attorney Review" at bounding box center [803, 119] width 174 height 12
click at [850, 123] on span "Attorney Review" at bounding box center [867, 119] width 47 height 9
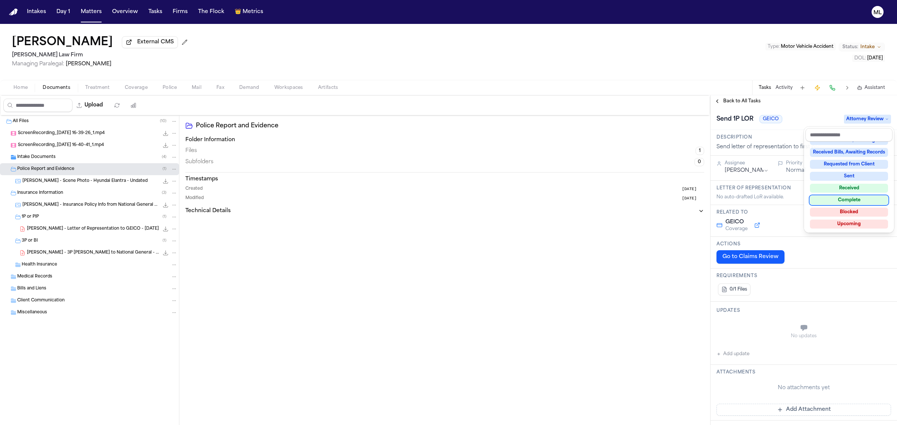
click at [847, 202] on div "Complete" at bounding box center [849, 200] width 78 height 9
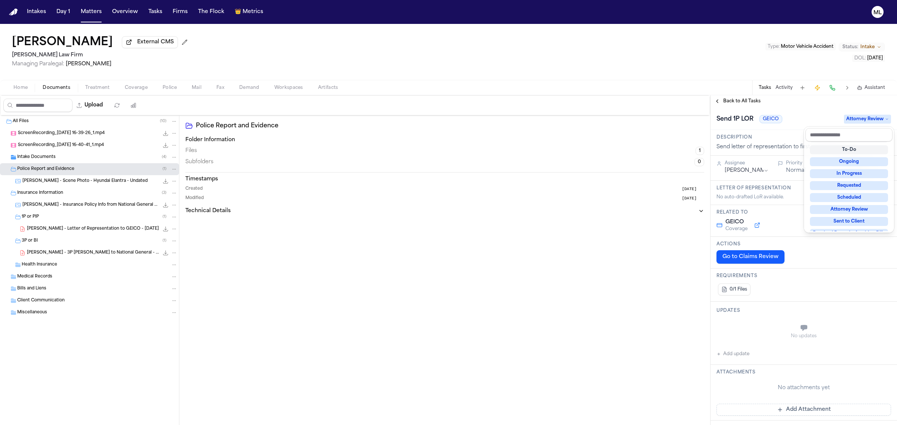
scroll to position [13, 0]
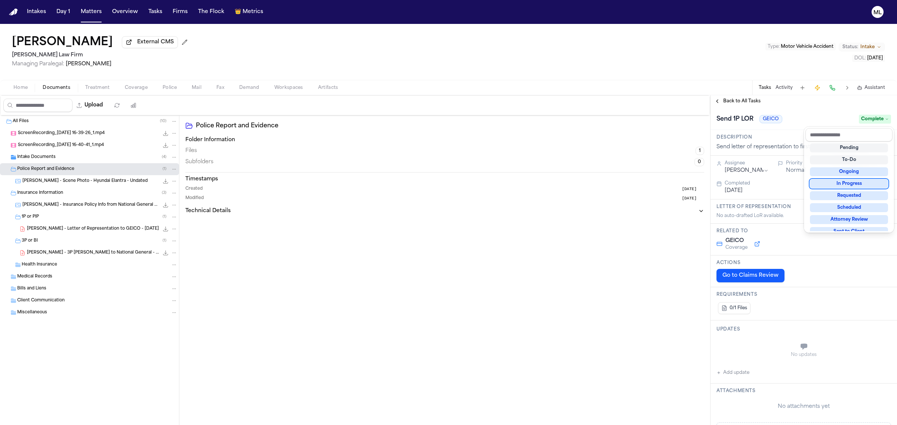
click at [735, 99] on div "**********" at bounding box center [803, 260] width 186 height 330
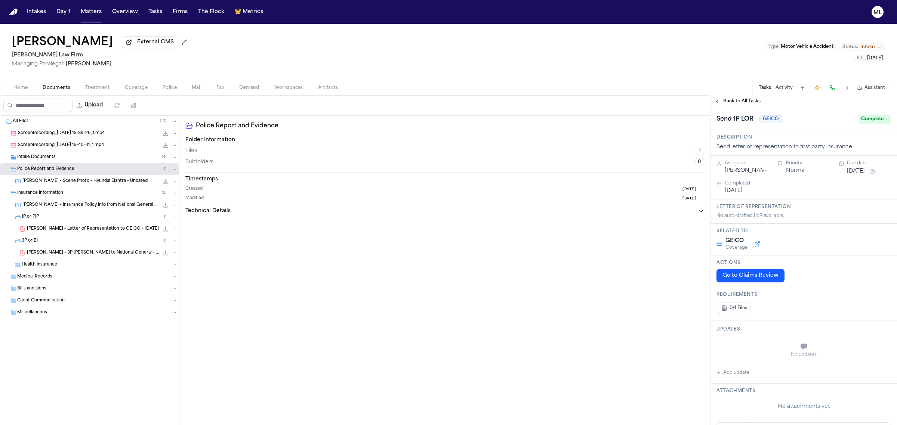
click at [735, 99] on span "Back to All Tasks" at bounding box center [741, 101] width 37 height 6
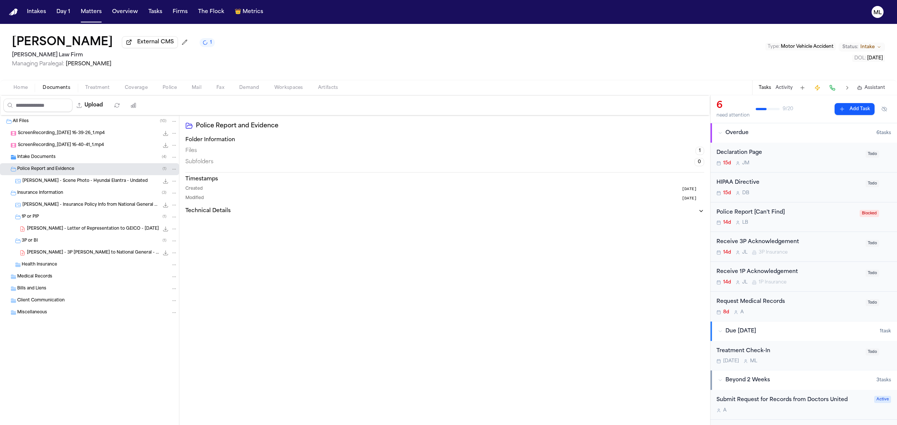
click at [792, 185] on div "HIPAA Directive" at bounding box center [788, 183] width 145 height 9
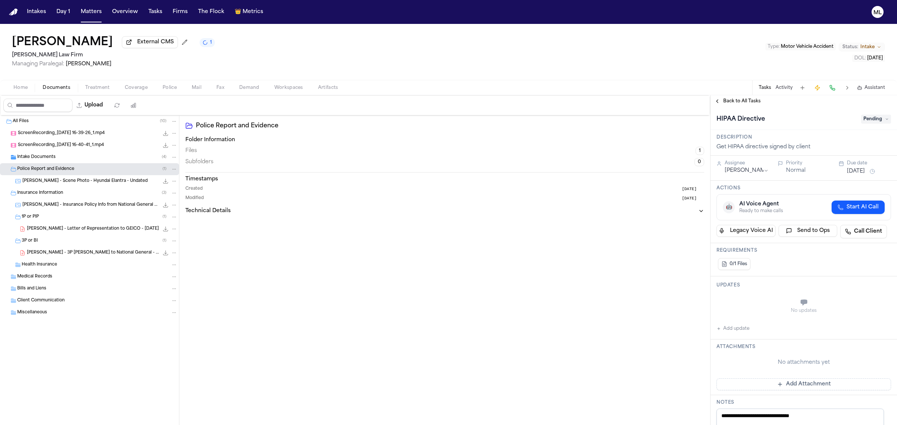
click at [865, 120] on span "Pending" at bounding box center [876, 119] width 30 height 9
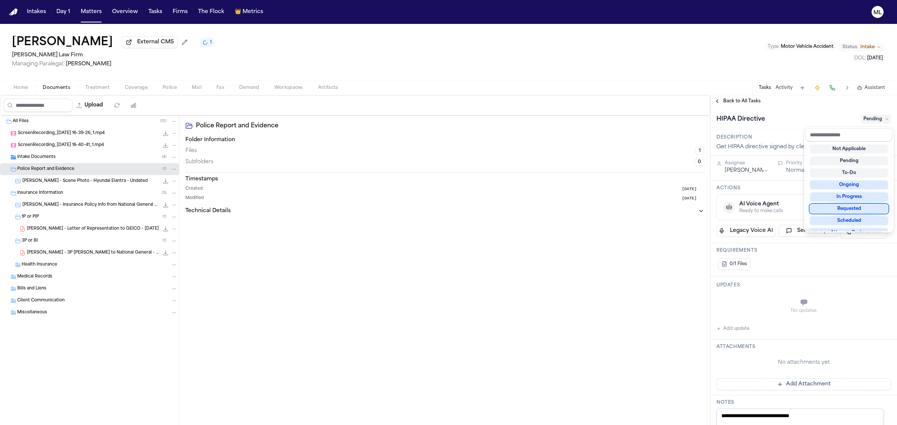
click at [858, 210] on div "Requested" at bounding box center [849, 208] width 78 height 9
click at [748, 169] on div "**********" at bounding box center [803, 364] width 186 height 515
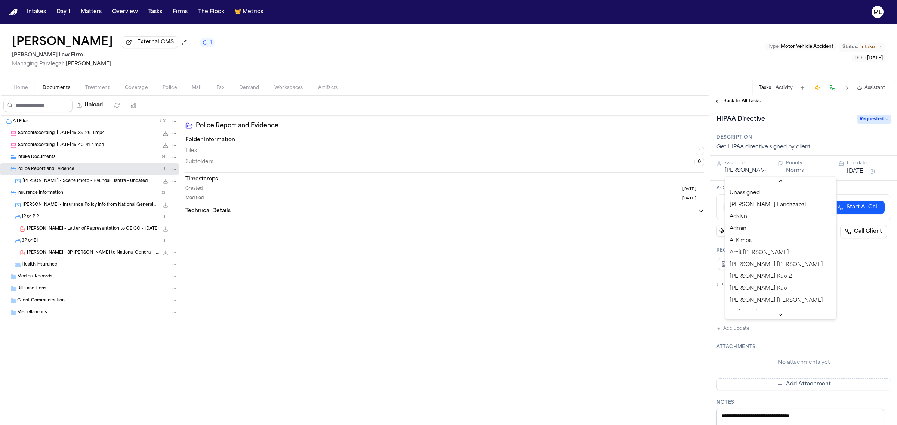
click at [748, 169] on html "Intakes Day 1 Matters Overview Tasks Firms The Flock 👑 Metrics ML Miguel Benjam…" at bounding box center [448, 212] width 897 height 425
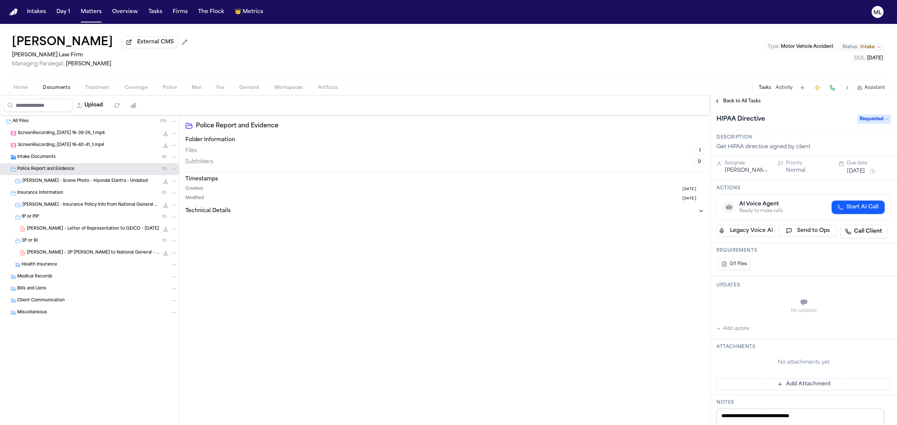
click at [847, 171] on button "[DATE]" at bounding box center [856, 171] width 18 height 7
click at [851, 256] on button "24" at bounding box center [850, 261] width 12 height 12
click at [729, 101] on span "Back to All Tasks" at bounding box center [741, 101] width 37 height 6
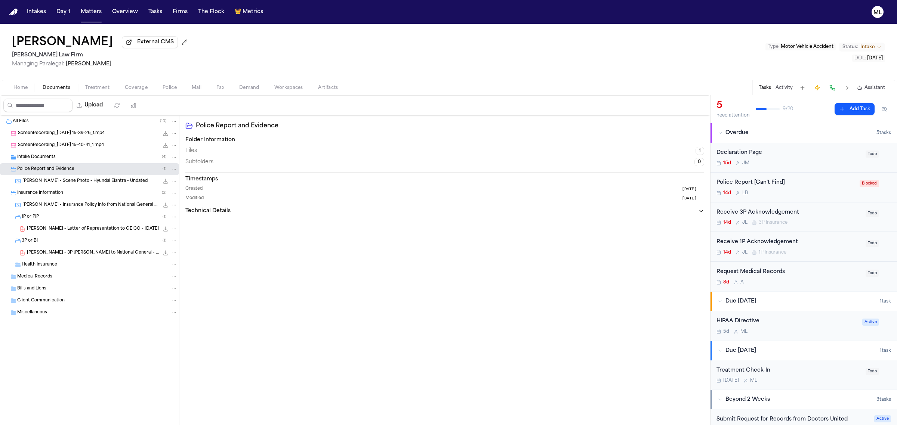
click at [821, 216] on div "Receive 3P Acknowledgement" at bounding box center [788, 212] width 145 height 9
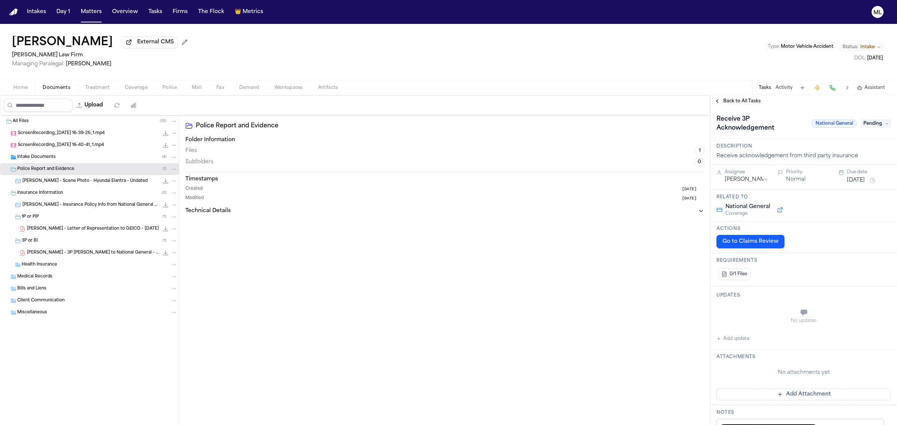
click at [852, 180] on button "[DATE]" at bounding box center [856, 180] width 18 height 7
click at [840, 269] on button "23" at bounding box center [838, 270] width 12 height 12
click at [738, 102] on span "Back to All Tasks" at bounding box center [741, 101] width 37 height 6
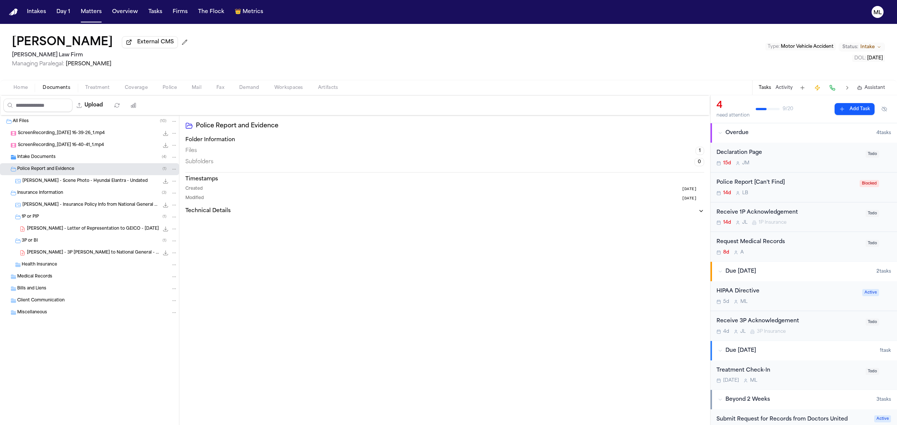
click at [822, 223] on div "14d J L 1P Insurance" at bounding box center [788, 223] width 145 height 6
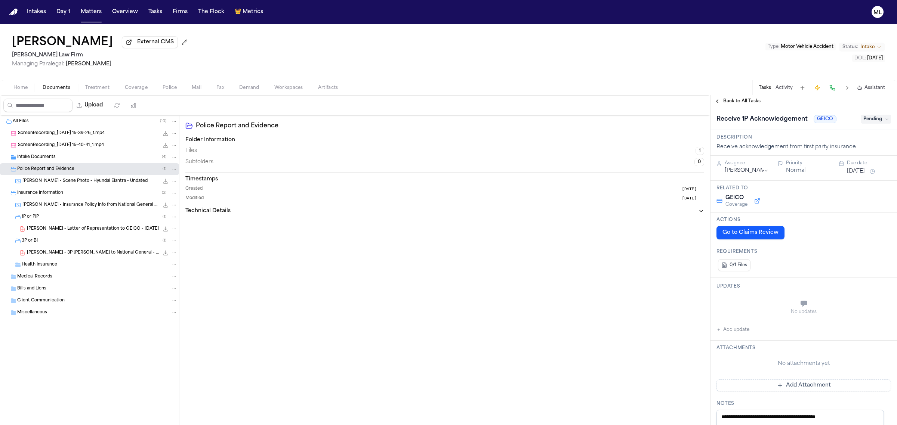
click at [850, 171] on button "[DATE]" at bounding box center [856, 171] width 18 height 7
click at [849, 262] on button "24" at bounding box center [850, 261] width 12 height 12
click at [733, 101] on span "Back to All Tasks" at bounding box center [741, 101] width 37 height 6
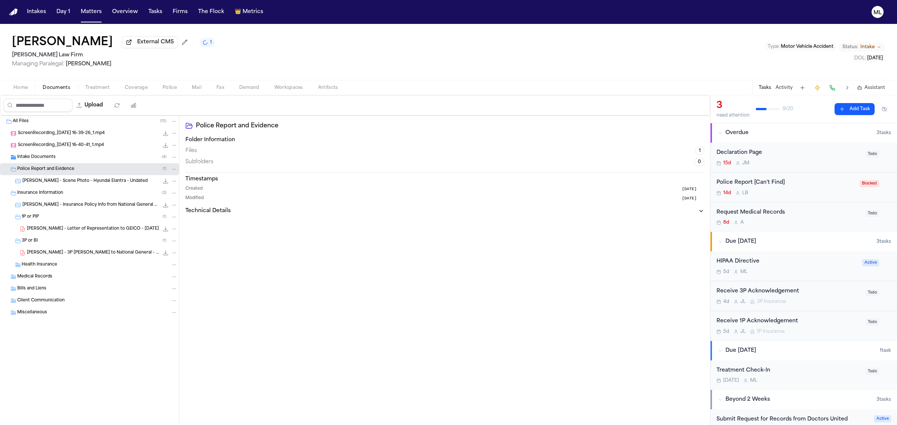
click at [815, 226] on div "8d A" at bounding box center [788, 223] width 145 height 6
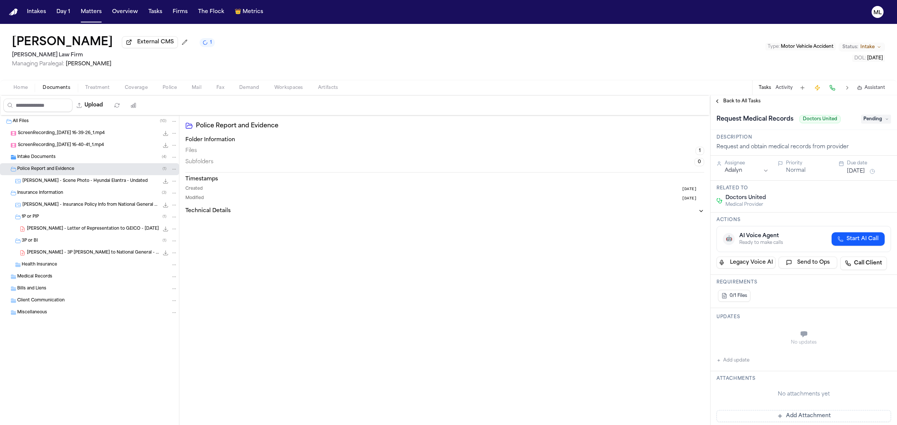
click at [864, 115] on span "Pending" at bounding box center [876, 119] width 30 height 9
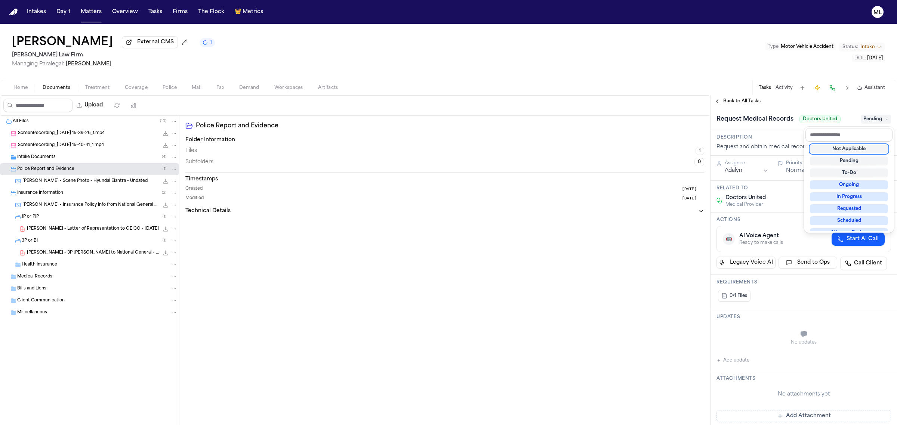
click at [855, 151] on div "Not Applicable" at bounding box center [849, 149] width 78 height 9
click at [740, 98] on div "**********" at bounding box center [803, 260] width 186 height 330
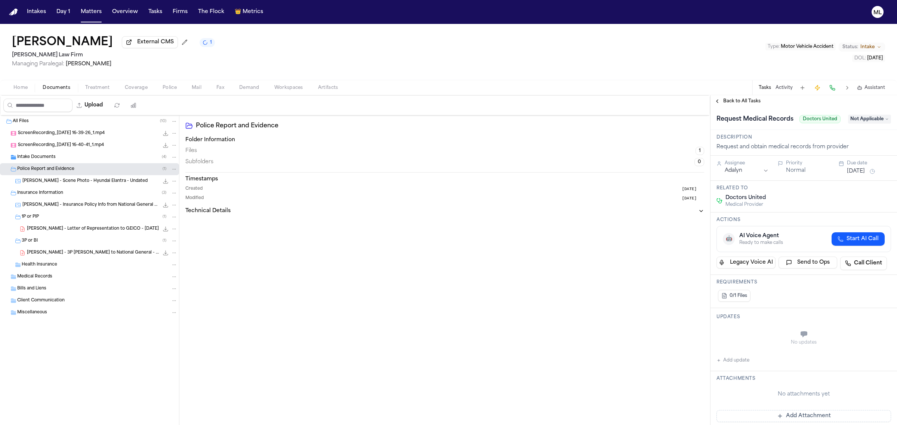
click at [740, 98] on span "Back to All Tasks" at bounding box center [741, 101] width 37 height 6
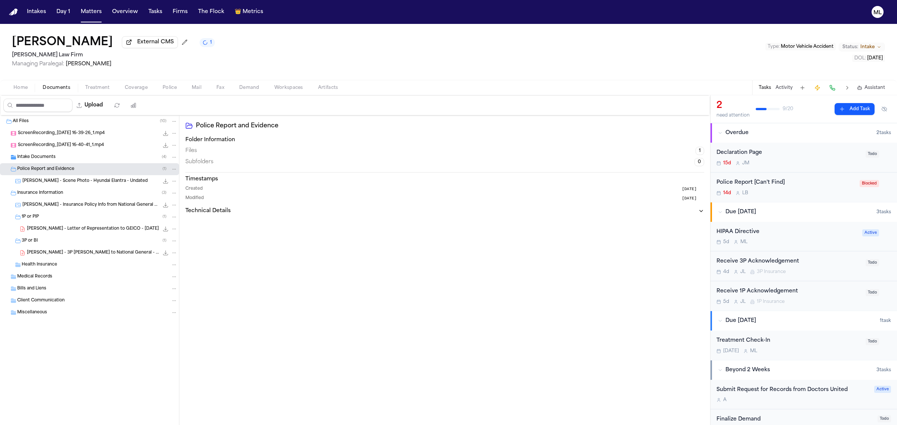
click at [804, 153] on div "Declaration Page" at bounding box center [788, 153] width 145 height 9
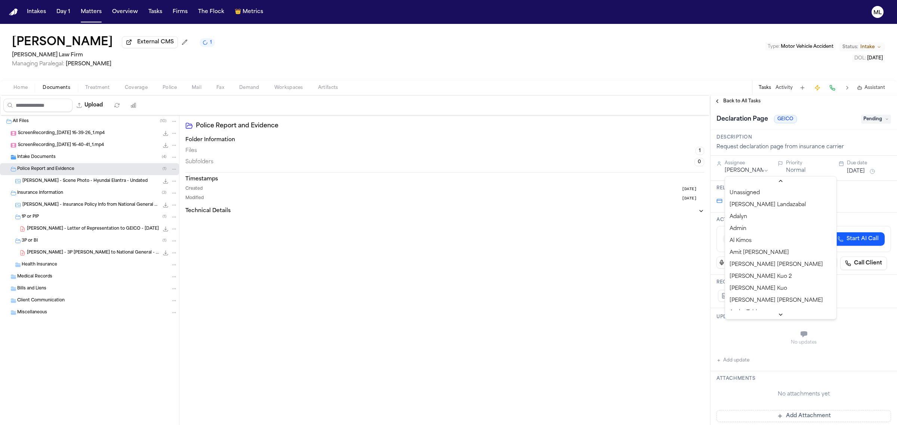
click at [760, 171] on html "Intakes Day 1 Matters Overview Tasks Firms The Flock 👑 Metrics ML Miguel Benjam…" at bounding box center [448, 212] width 897 height 425
click at [763, 170] on html "Intakes Day 1 Matters Overview Tasks Firms The Flock 👑 Metrics ML Miguel Benjam…" at bounding box center [448, 212] width 897 height 425
click at [851, 173] on button "[DATE]" at bounding box center [856, 171] width 18 height 7
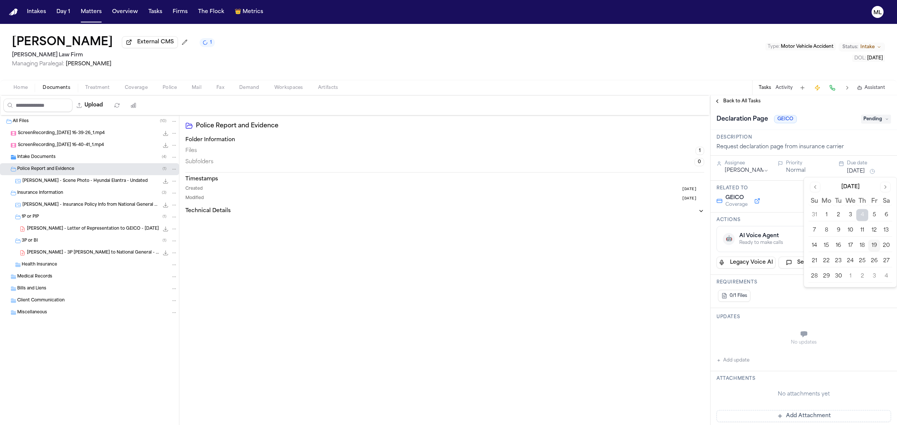
click at [846, 260] on button "24" at bounding box center [850, 261] width 12 height 12
click at [733, 100] on span "Back to All Tasks" at bounding box center [741, 101] width 37 height 6
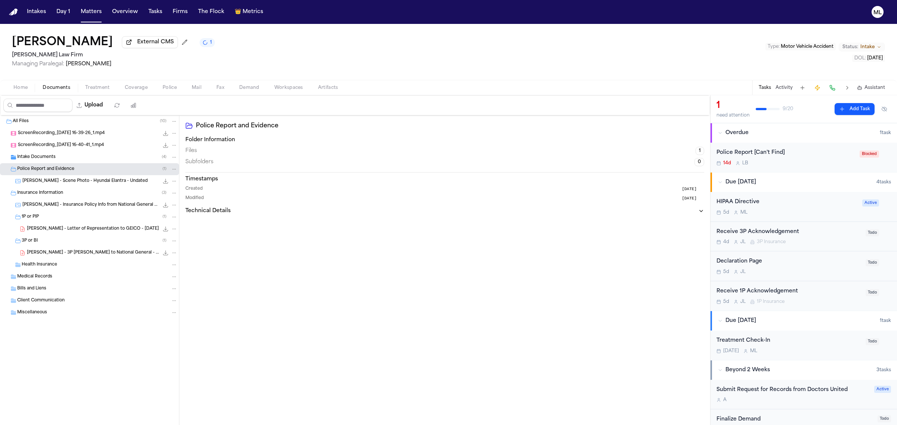
click at [65, 144] on span "ScreenRecording_09-03-2025 16-40-41_1.mp4" at bounding box center [61, 145] width 86 height 6
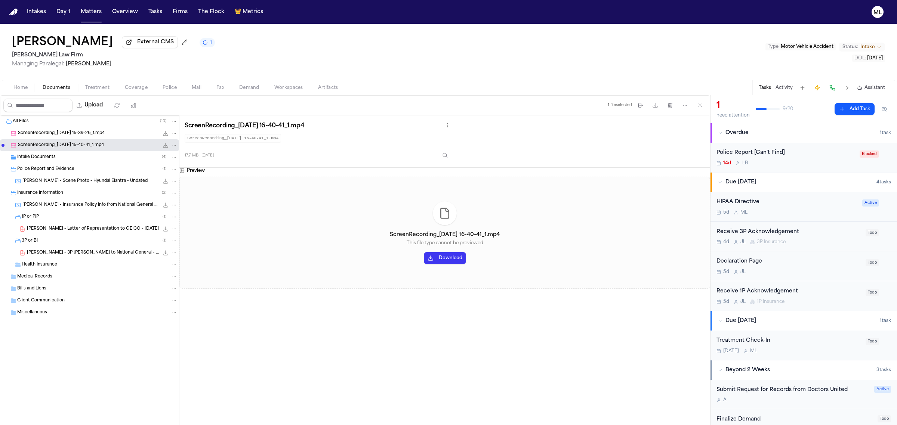
click at [65, 135] on span "ScreenRecording_09-03-2025 16-39-26_1.mp4" at bounding box center [61, 133] width 87 height 6
click at [803, 162] on div "14d L B" at bounding box center [785, 163] width 139 height 6
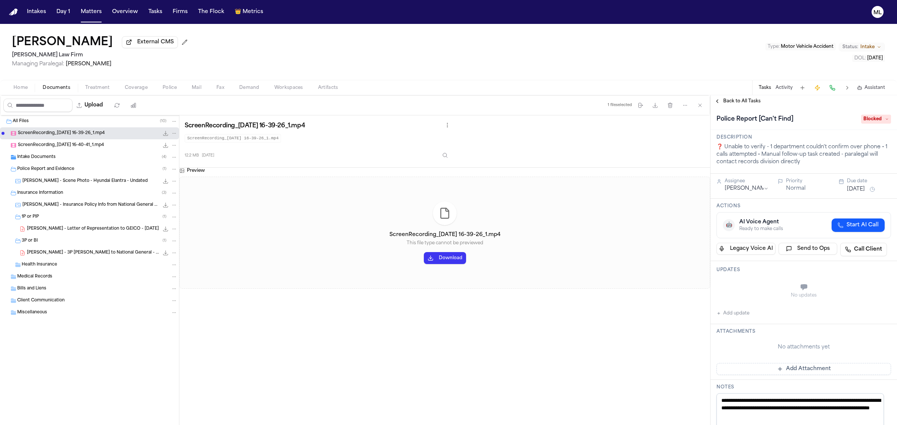
click at [42, 154] on span "Intake Documents" at bounding box center [36, 157] width 38 height 6
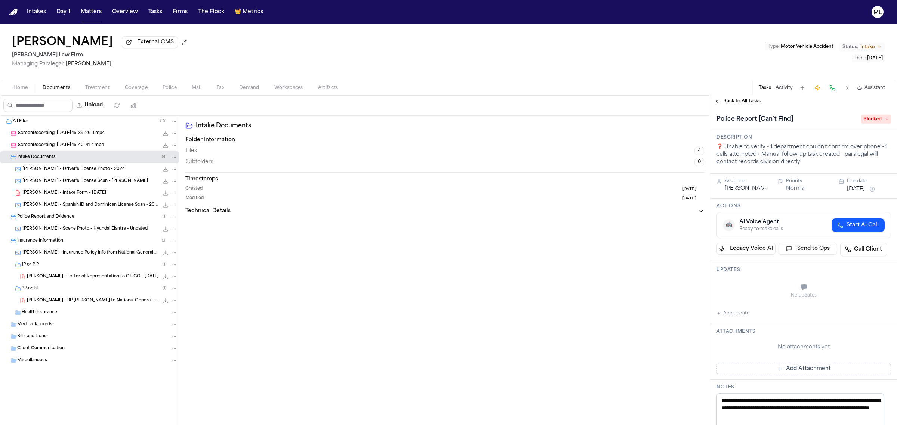
click at [56, 194] on span "M. Medina - Intake Form - 9.4.25" at bounding box center [64, 193] width 84 height 6
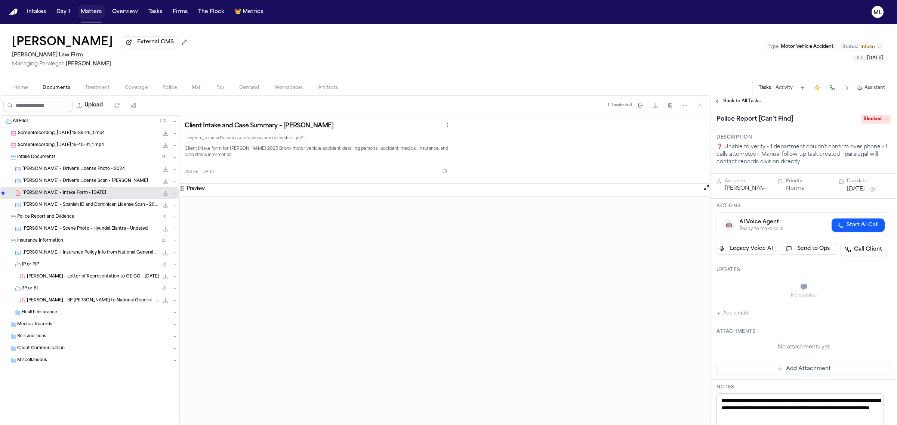
click at [90, 9] on button "Matters" at bounding box center [91, 11] width 27 height 13
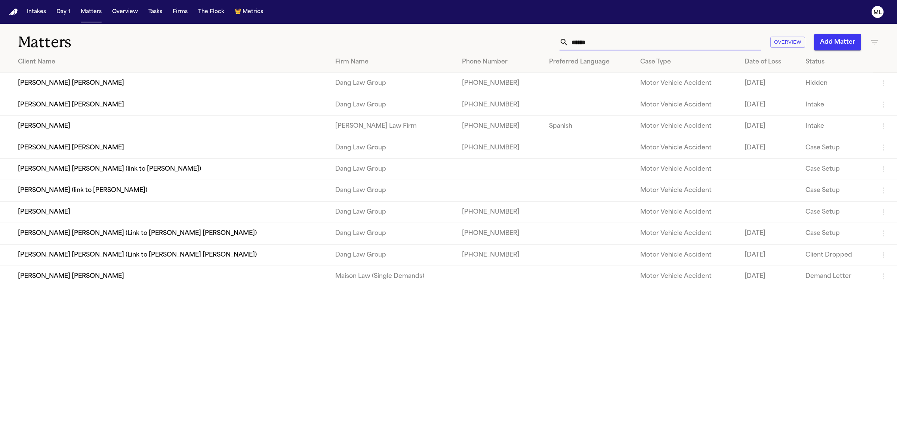
drag, startPoint x: 642, startPoint y: 42, endPoint x: 544, endPoint y: 38, distance: 97.6
click at [544, 38] on div "****** Overview Add Matter" at bounding box center [577, 42] width 603 height 16
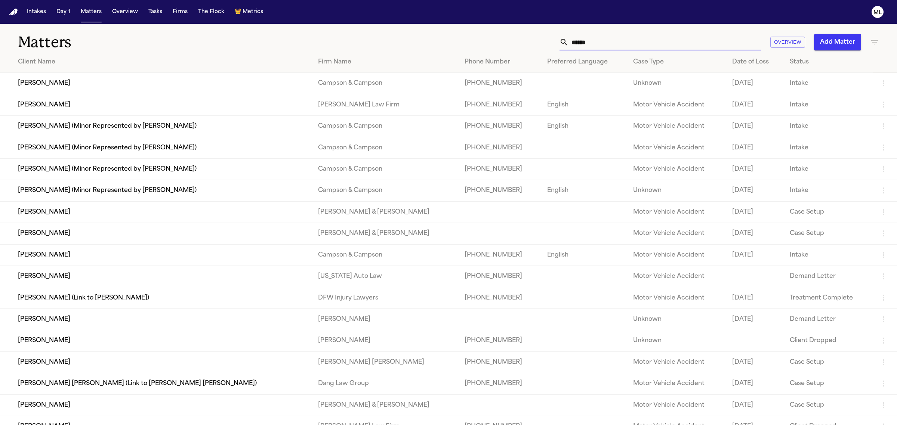
type input "******"
click at [104, 111] on td "[PERSON_NAME]" at bounding box center [156, 104] width 312 height 21
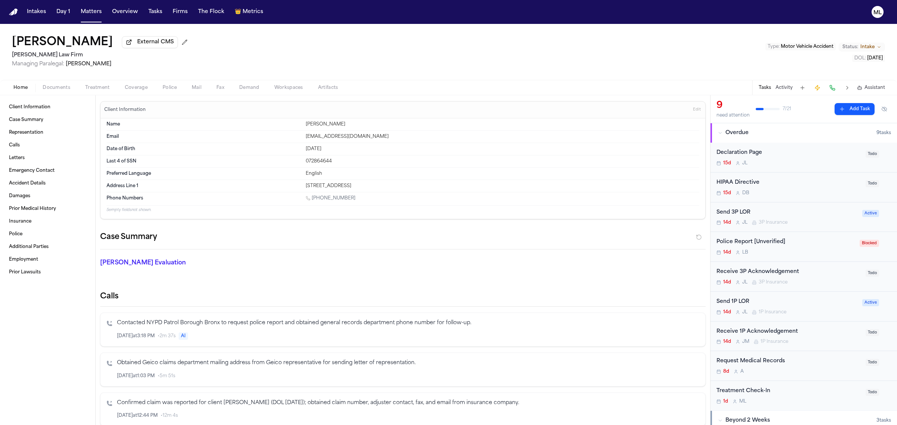
drag, startPoint x: 350, startPoint y: 197, endPoint x: 311, endPoint y: 197, distance: 38.9
click at [311, 197] on div "1 (929) 351-5996" at bounding box center [502, 198] width 393 height 7
copy link "(929) 351-5996"
click at [812, 211] on div "Send 3P LOR" at bounding box center [786, 212] width 141 height 9
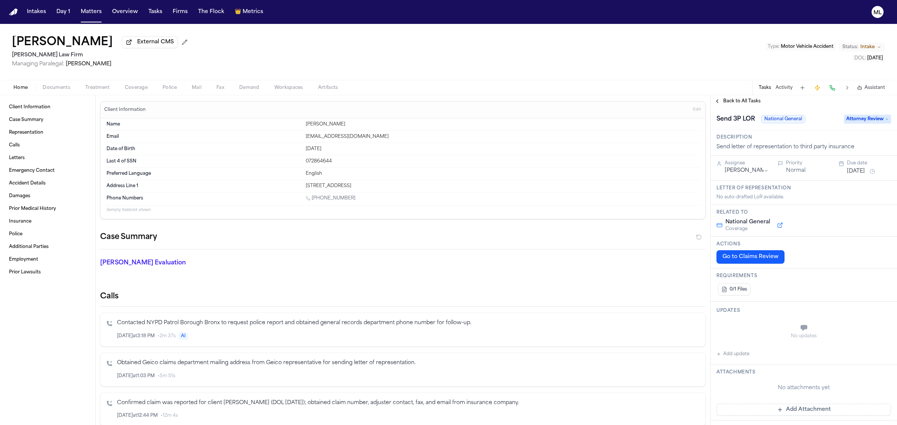
click at [850, 121] on span "Attorney Review" at bounding box center [867, 119] width 47 height 9
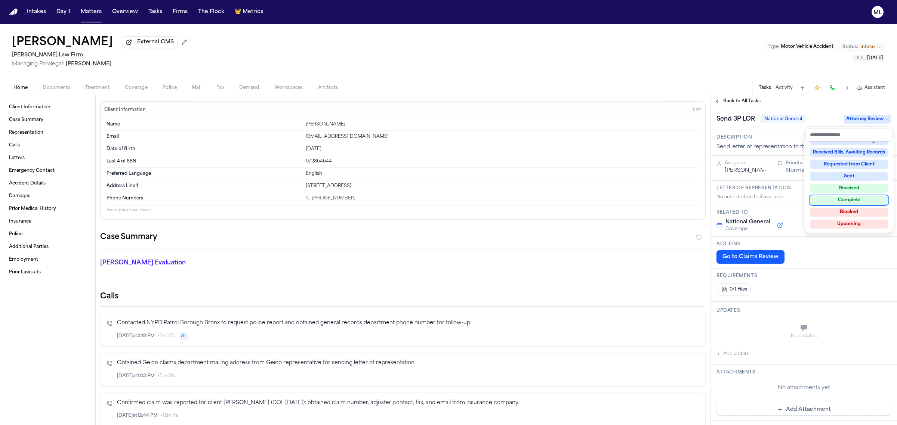
click at [852, 197] on div "Complete" at bounding box center [849, 200] width 78 height 9
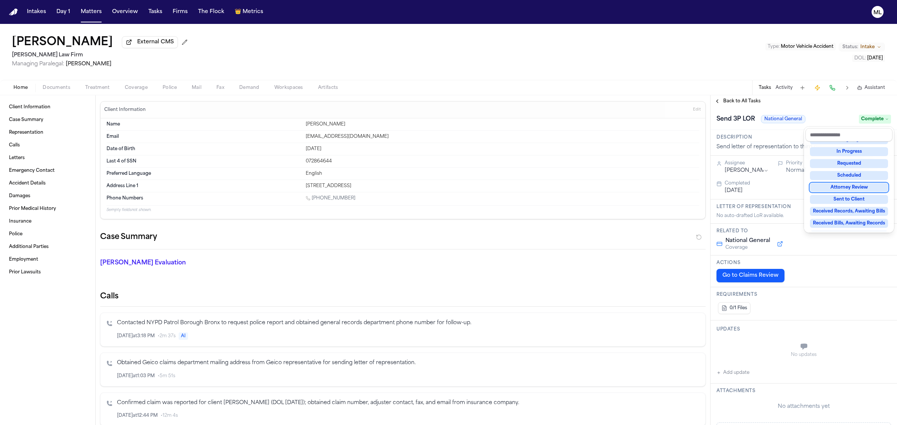
click at [730, 104] on div "**********" at bounding box center [803, 260] width 186 height 330
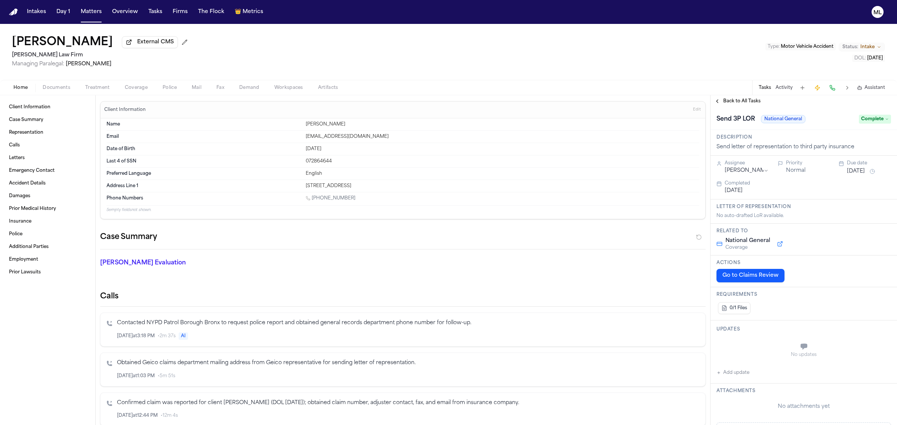
click at [730, 104] on span "Back to All Tasks" at bounding box center [741, 101] width 37 height 6
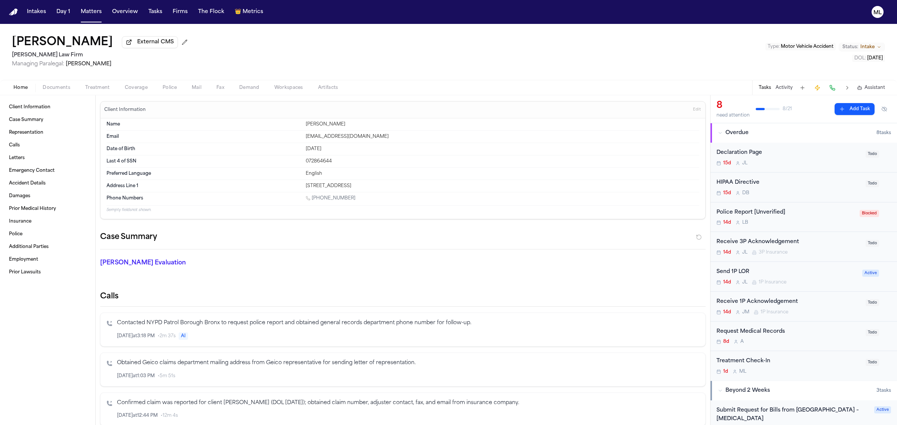
click at [820, 244] on div "Receive 3P Acknowledgement" at bounding box center [788, 242] width 145 height 9
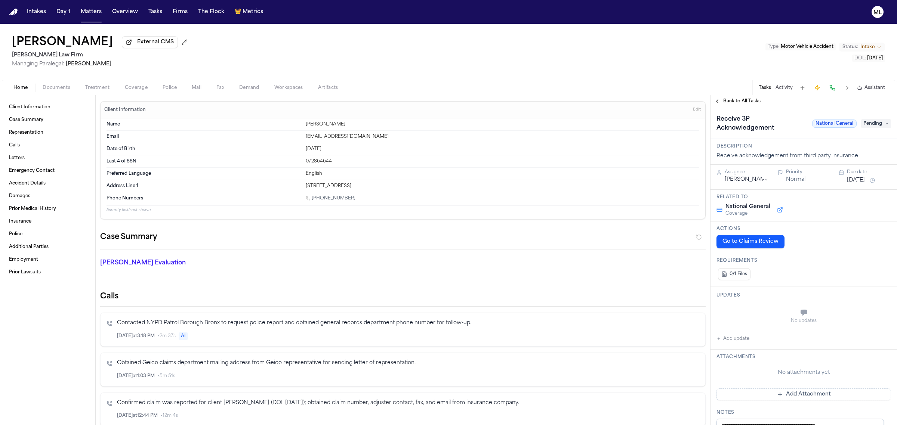
click at [832, 185] on div "Assignee Julie Lopez Priority Normal Due date Sep 5, 2025" at bounding box center [803, 177] width 186 height 25
click at [850, 178] on button "[DATE]" at bounding box center [856, 180] width 18 height 7
click at [849, 268] on button "24" at bounding box center [850, 270] width 12 height 12
click at [720, 106] on div "Back to All Tasks" at bounding box center [803, 101] width 186 height 12
click at [722, 102] on button "Back to All Tasks" at bounding box center [737, 101] width 54 height 6
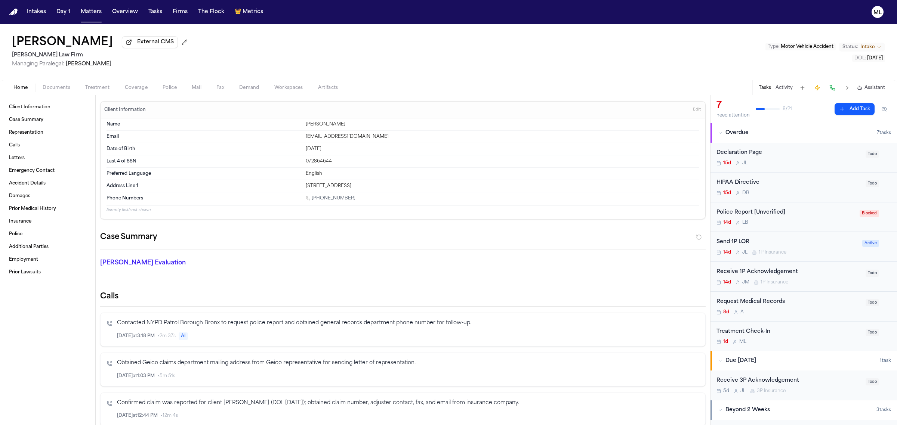
click at [806, 155] on div "Declaration Page" at bounding box center [788, 153] width 145 height 9
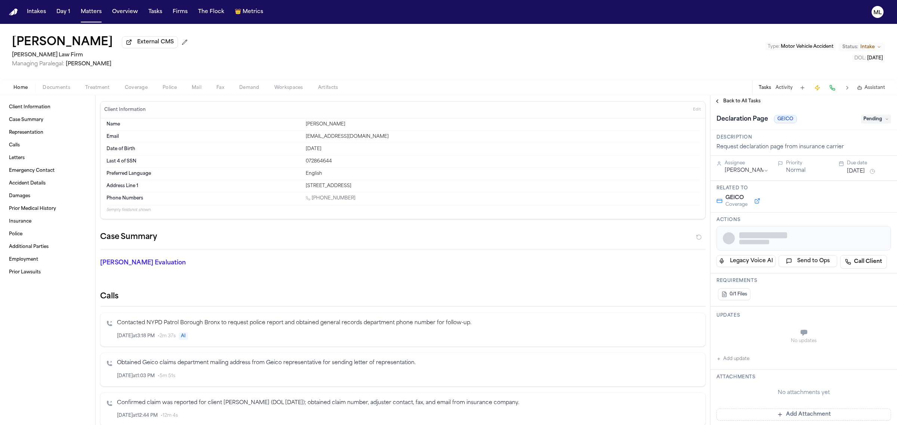
click at [852, 169] on button "[DATE]" at bounding box center [856, 171] width 18 height 7
click at [852, 263] on button "24" at bounding box center [850, 261] width 12 height 12
click at [732, 101] on span "Back to All Tasks" at bounding box center [741, 101] width 37 height 6
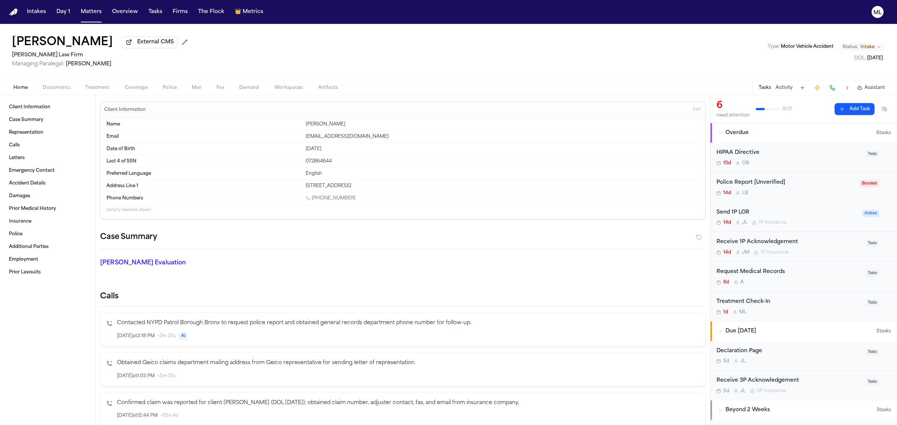
click at [813, 244] on div "Receive 1P Acknowledgement" at bounding box center [788, 242] width 145 height 9
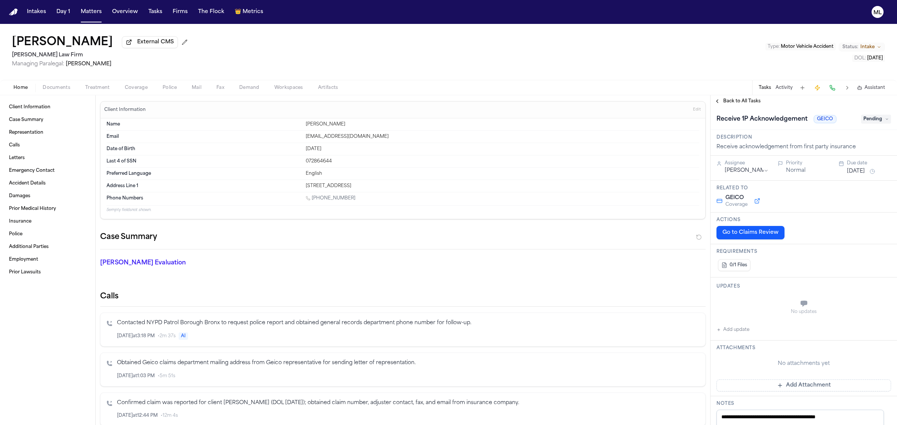
click at [853, 172] on button "[DATE]" at bounding box center [856, 171] width 18 height 7
click at [854, 263] on button "24" at bounding box center [850, 261] width 12 height 12
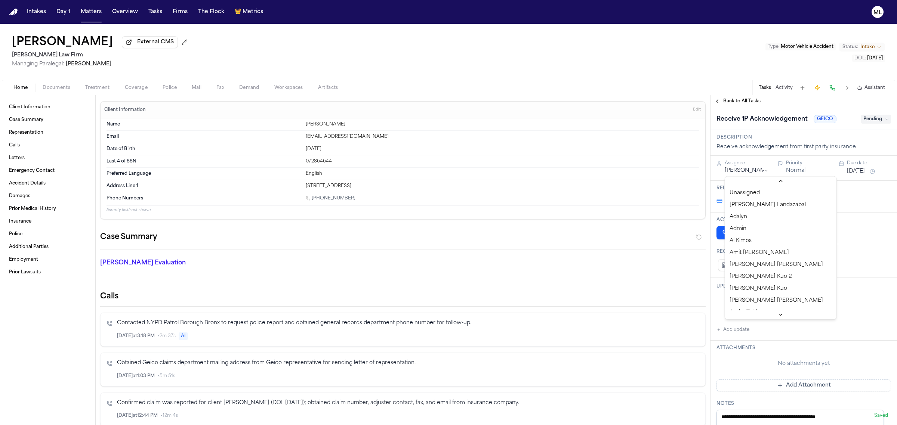
click at [750, 169] on html "Intakes Day 1 Matters Overview Tasks Firms The Flock 👑 Metrics ML Michel Beltre…" at bounding box center [448, 212] width 897 height 425
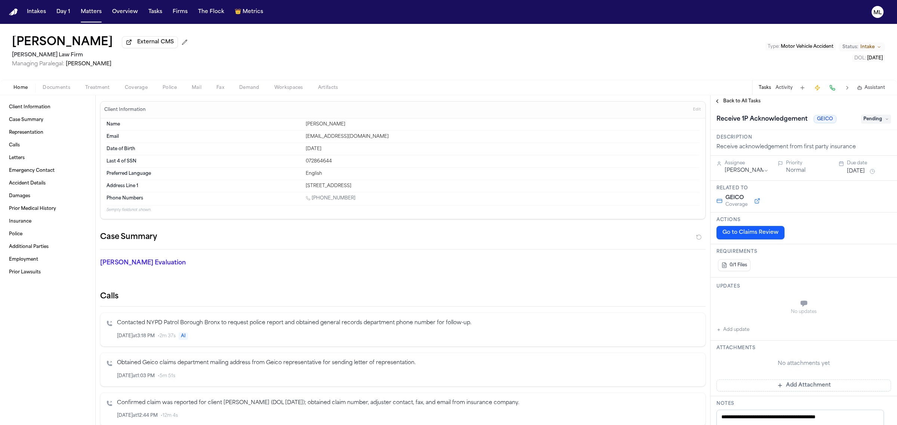
click at [725, 105] on div "Back to All Tasks" at bounding box center [803, 101] width 186 height 12
click at [728, 104] on span "Back to All Tasks" at bounding box center [741, 101] width 37 height 6
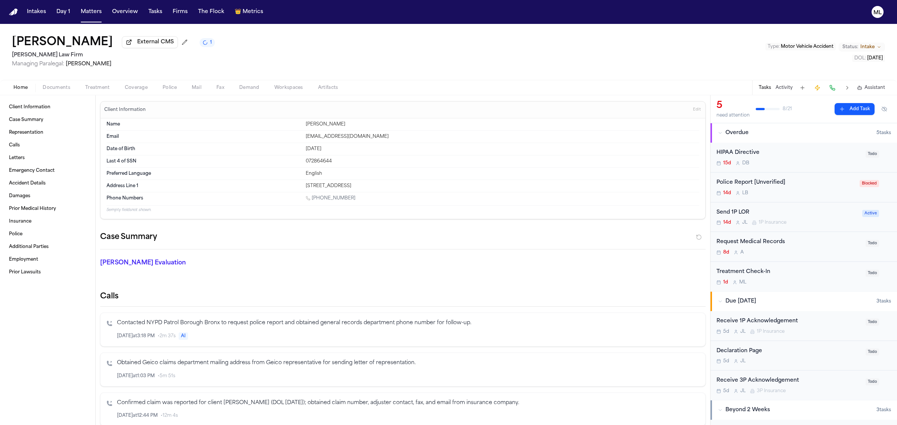
click at [816, 208] on div "Send 1P LOR" at bounding box center [786, 212] width 141 height 9
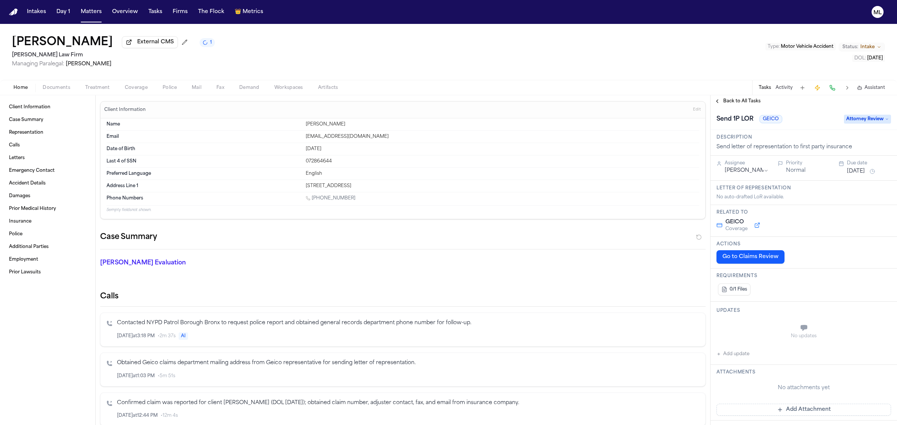
click at [733, 100] on span "Back to All Tasks" at bounding box center [741, 101] width 37 height 6
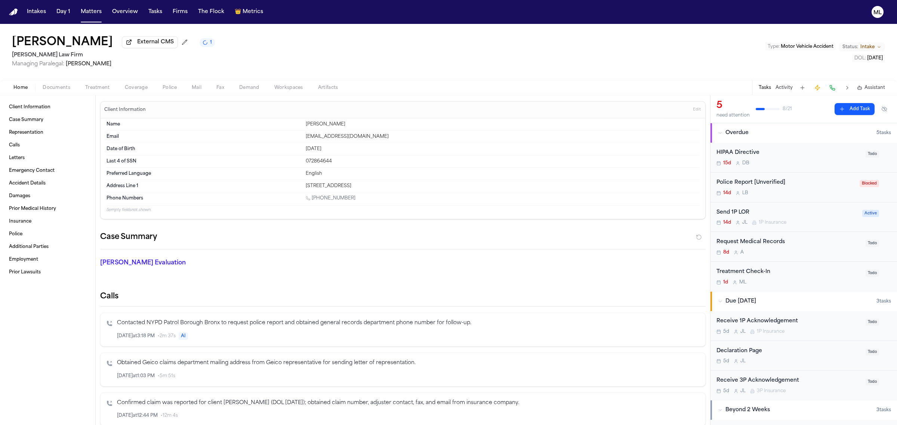
click at [806, 215] on div "Send 1P LOR" at bounding box center [786, 212] width 141 height 9
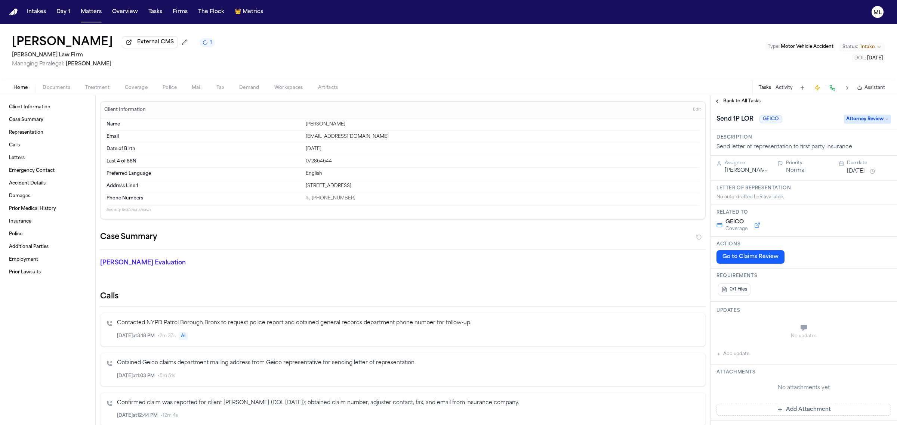
click at [864, 122] on span "Attorney Review" at bounding box center [867, 119] width 47 height 9
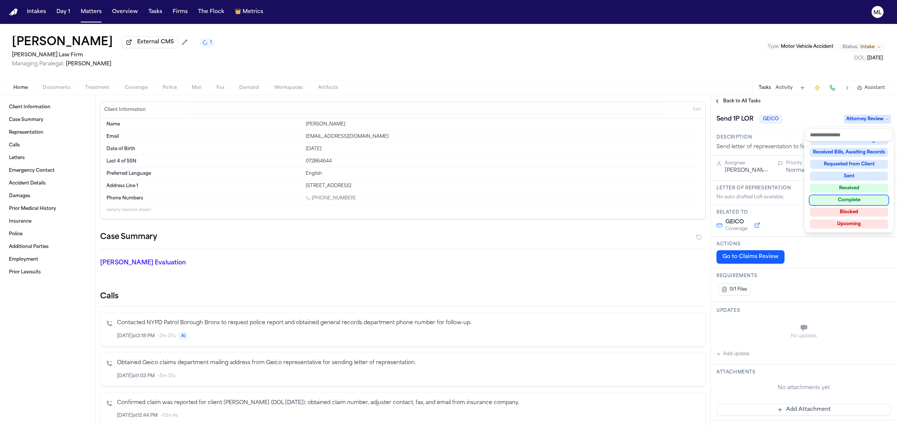
click at [851, 199] on div "Complete" at bounding box center [849, 200] width 78 height 9
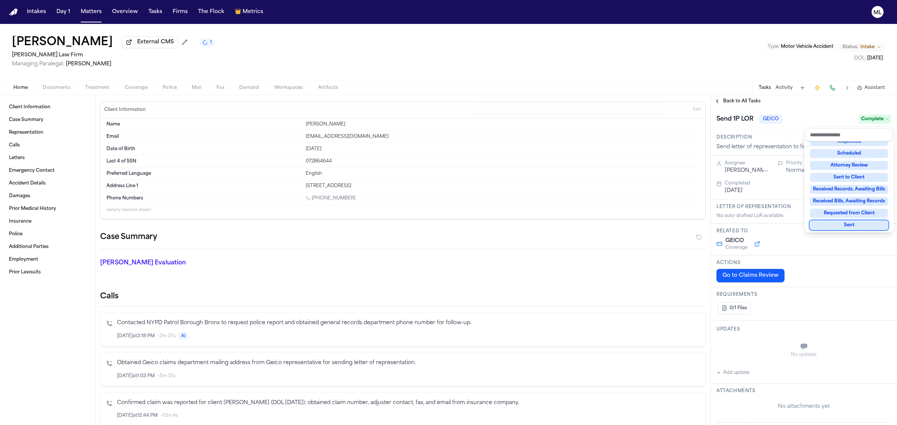
click at [733, 102] on div "**********" at bounding box center [803, 260] width 186 height 330
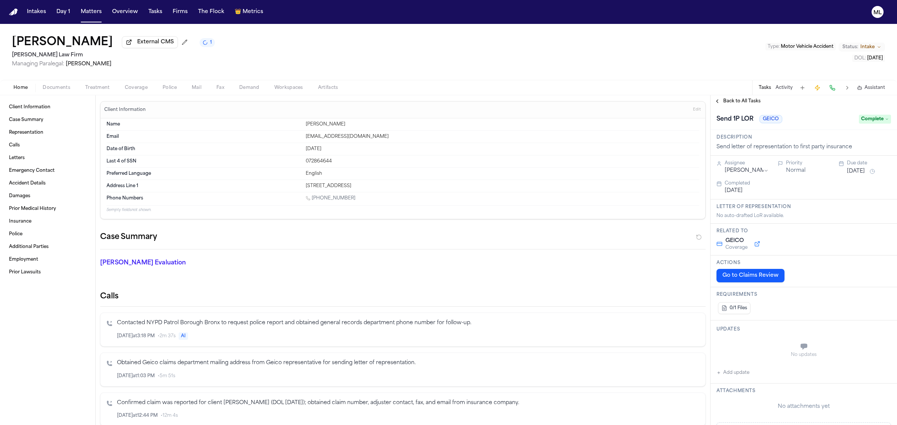
click at [733, 102] on span "Back to All Tasks" at bounding box center [741, 101] width 37 height 6
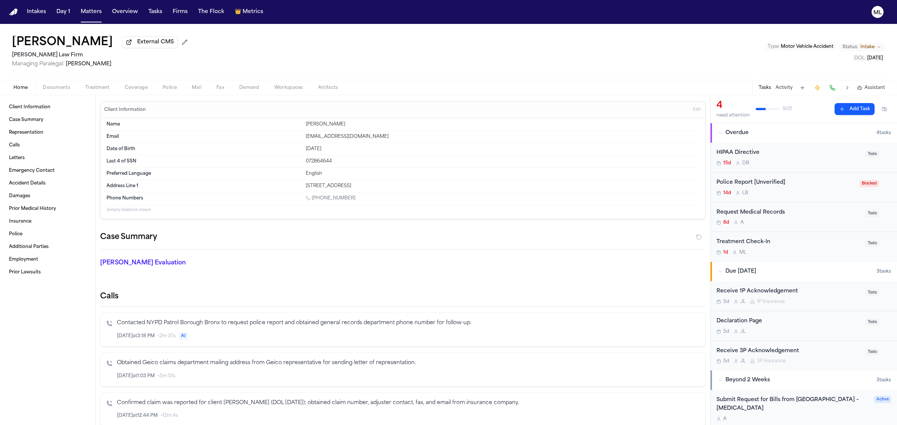
click at [815, 248] on div "Treatment Check-In 1d M L" at bounding box center [788, 247] width 145 height 18
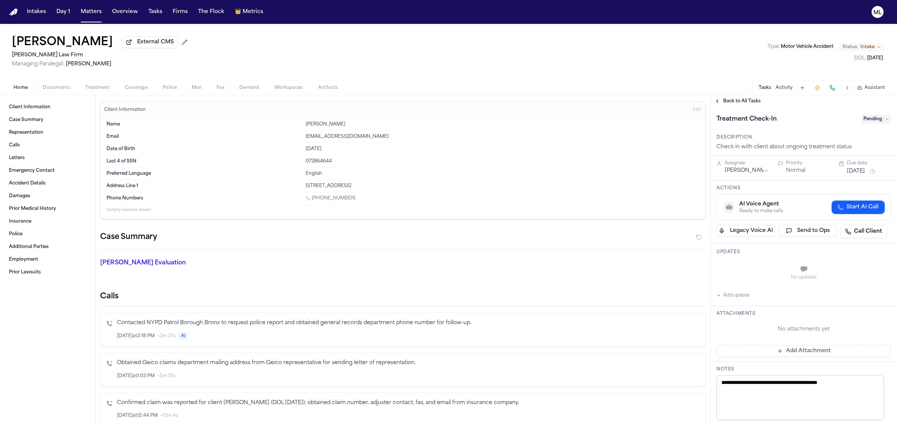
click at [732, 296] on button "Add update" at bounding box center [732, 295] width 33 height 9
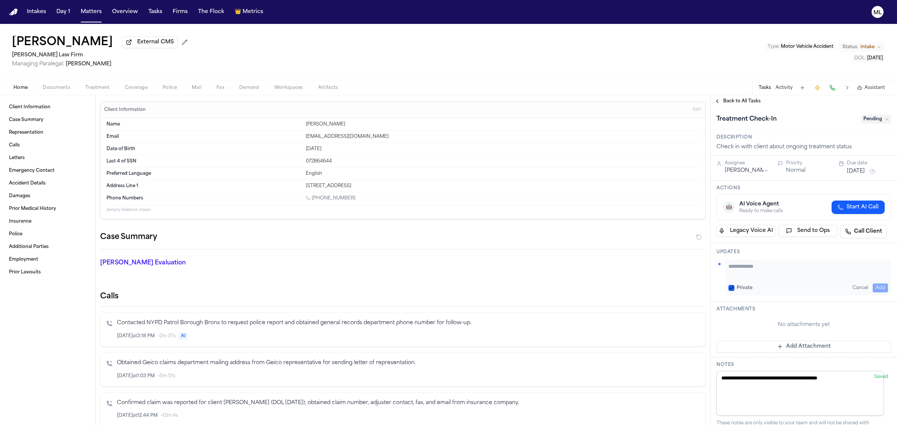
click at [748, 267] on textarea "Add your update" at bounding box center [808, 270] width 160 height 15
type textarea "**********"
click at [864, 169] on button "[DATE]" at bounding box center [856, 171] width 18 height 7
click at [827, 275] on button "29" at bounding box center [826, 277] width 12 height 12
click at [873, 293] on div "**********" at bounding box center [808, 278] width 166 height 36
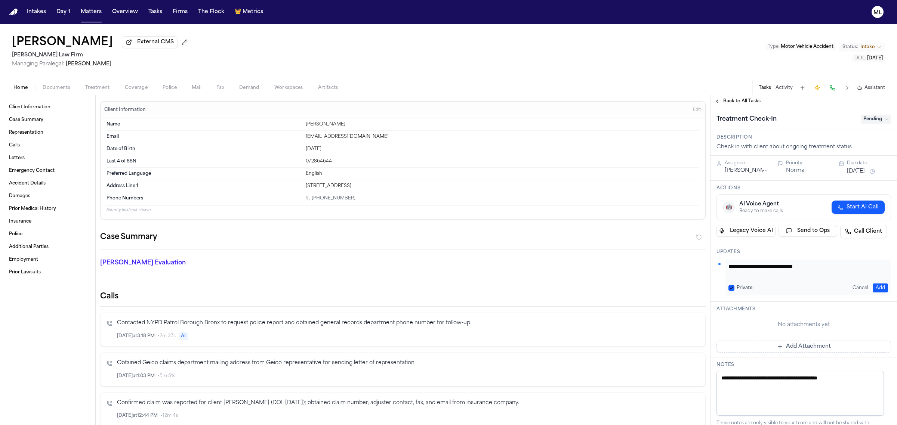
click at [873, 290] on button "Add" at bounding box center [879, 288] width 15 height 9
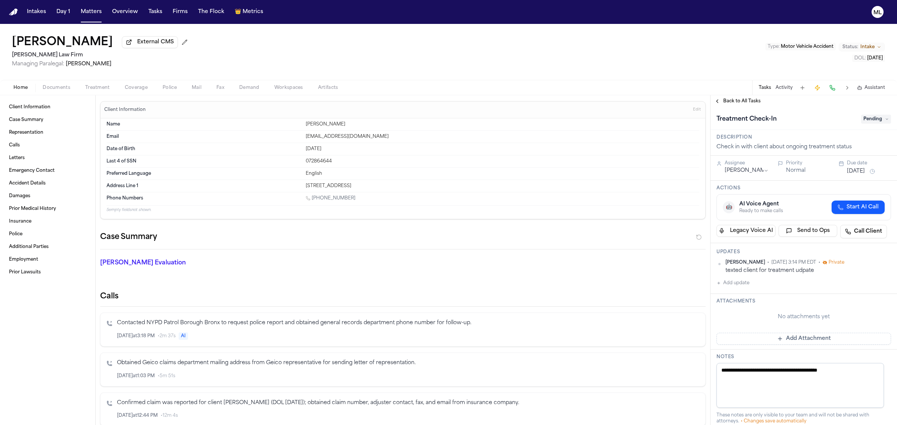
click at [742, 101] on span "Back to All Tasks" at bounding box center [741, 101] width 37 height 6
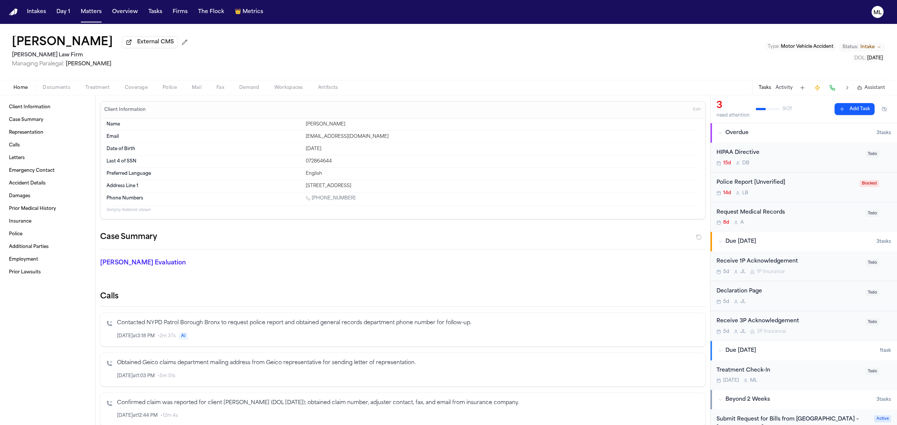
click at [813, 213] on div "Request Medical Records" at bounding box center [788, 212] width 145 height 9
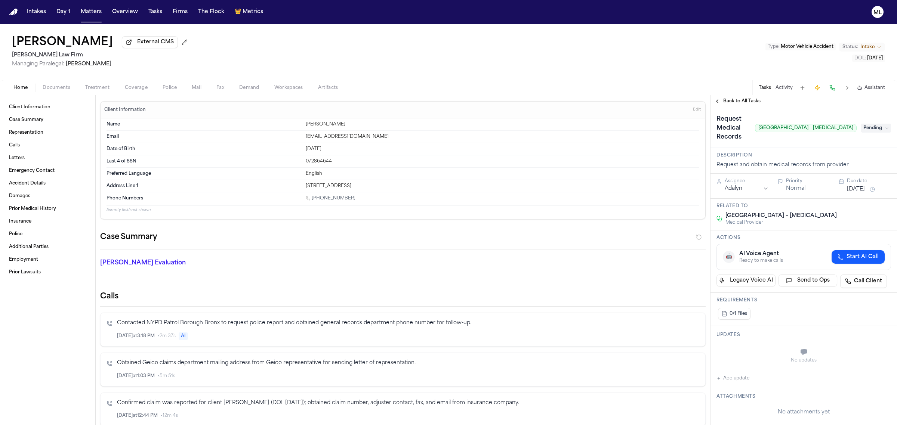
click at [868, 126] on span "Pending" at bounding box center [876, 128] width 30 height 9
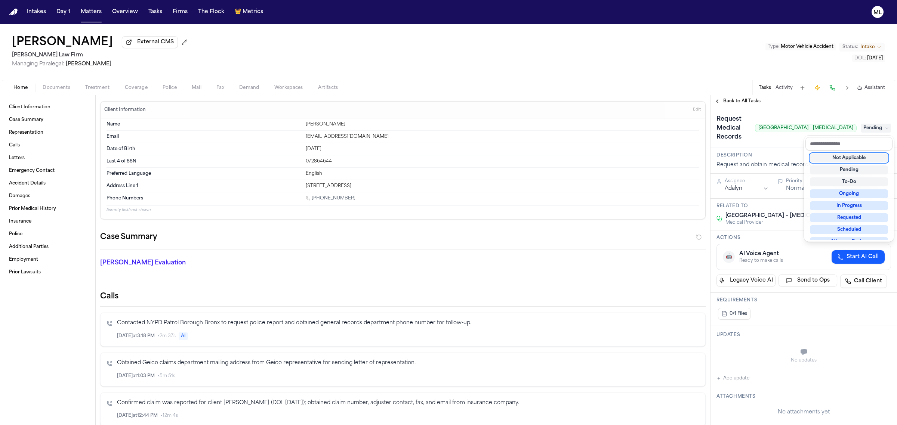
click at [868, 126] on span "Pending" at bounding box center [876, 128] width 30 height 9
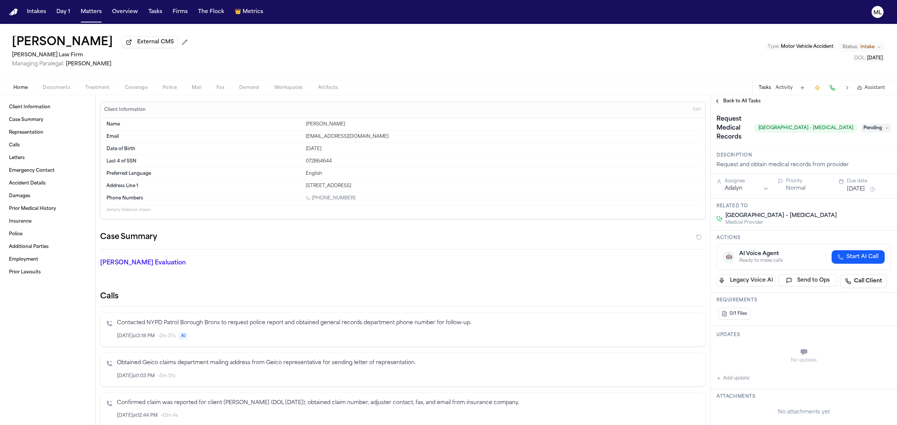
click at [868, 126] on span "Pending" at bounding box center [876, 128] width 30 height 9
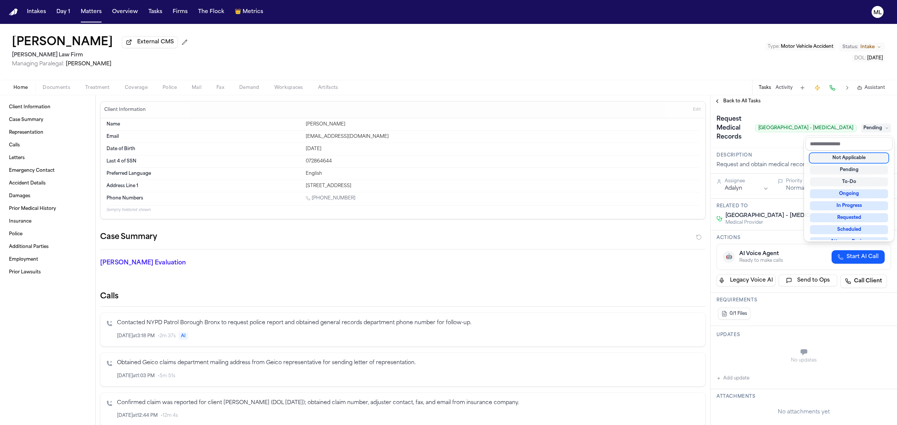
click at [865, 159] on div "Not Applicable" at bounding box center [849, 158] width 78 height 9
click at [742, 101] on div "**********" at bounding box center [803, 260] width 186 height 330
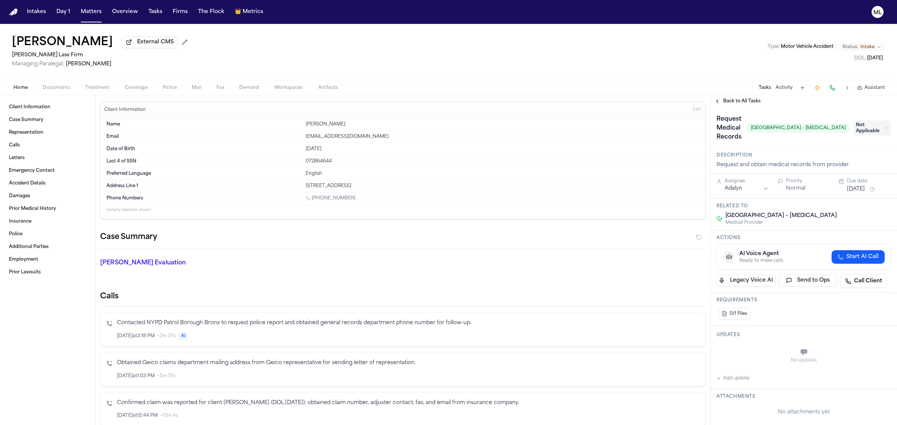
click at [742, 101] on span "Back to All Tasks" at bounding box center [741, 101] width 37 height 6
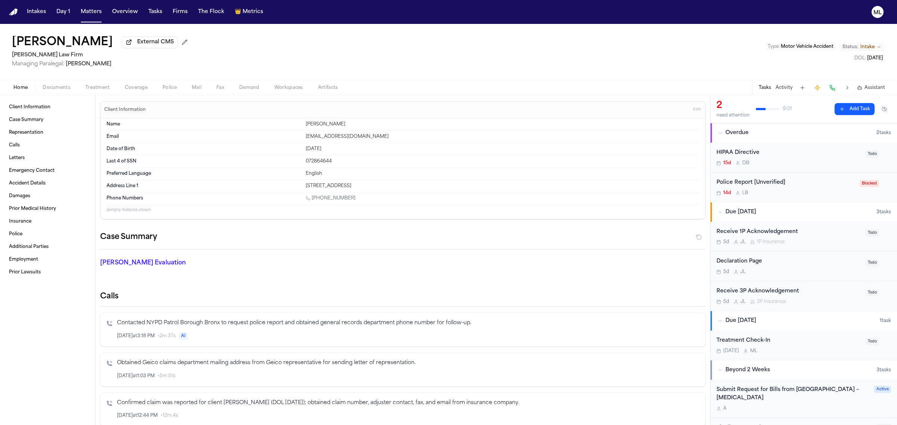
click at [791, 166] on div "15d D B" at bounding box center [788, 163] width 145 height 6
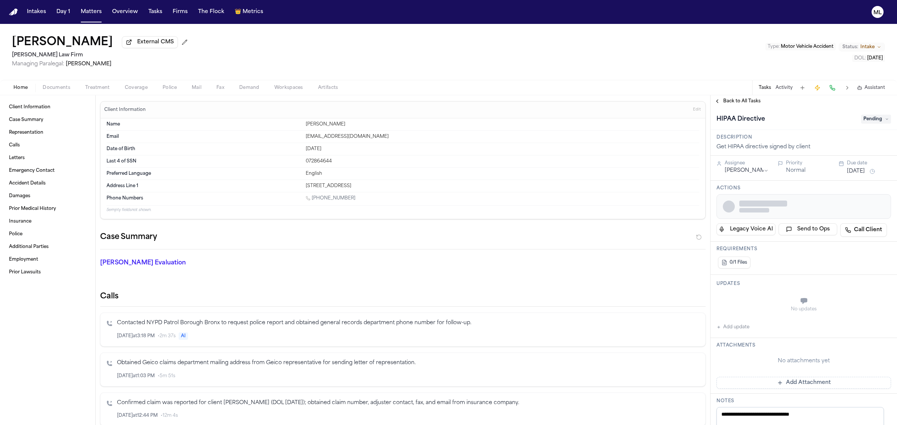
click at [864, 121] on span "Pending" at bounding box center [876, 119] width 30 height 9
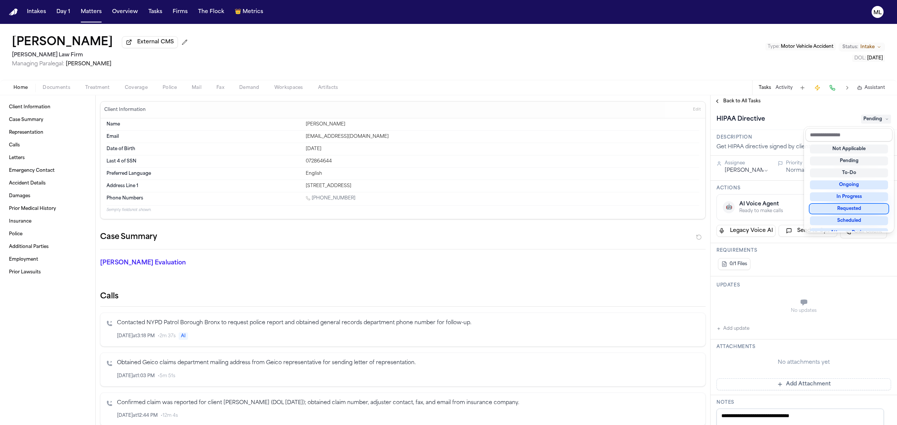
click at [856, 208] on div "Requested" at bounding box center [849, 208] width 78 height 9
click at [751, 169] on div "**********" at bounding box center [803, 364] width 186 height 515
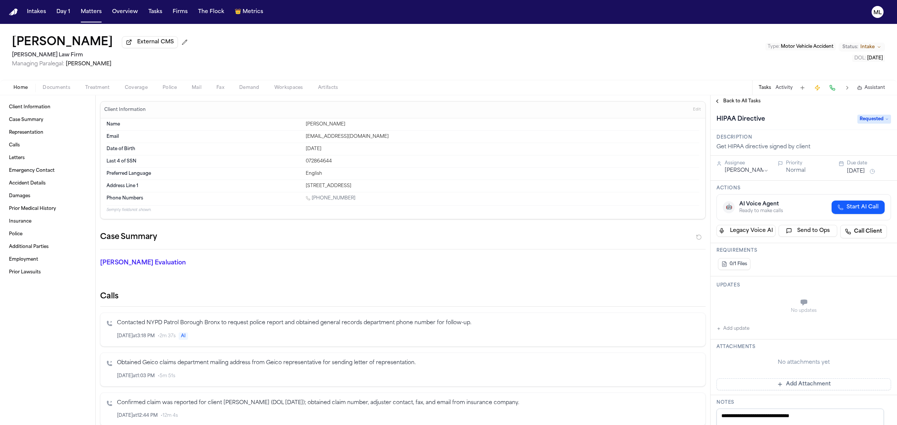
click at [751, 169] on html "Intakes Day 1 Matters Overview Tasks Firms The Flock 👑 Metrics ML Michel Beltre…" at bounding box center [448, 212] width 897 height 425
click at [865, 173] on button "[DATE]" at bounding box center [856, 171] width 18 height 7
click at [849, 260] on button "24" at bounding box center [850, 261] width 12 height 12
click at [737, 107] on div "Back to All Tasks" at bounding box center [803, 101] width 186 height 12
click at [738, 103] on span "Back to All Tasks" at bounding box center [741, 101] width 37 height 6
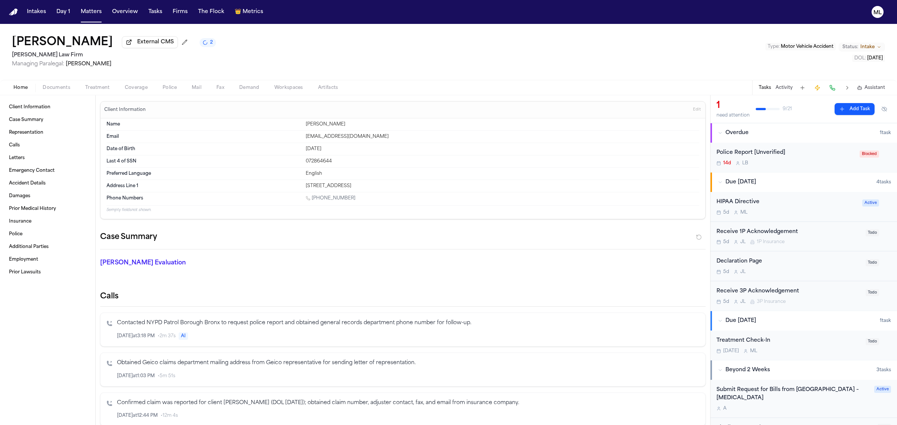
click at [802, 350] on div "Sep 29 M L" at bounding box center [788, 351] width 145 height 6
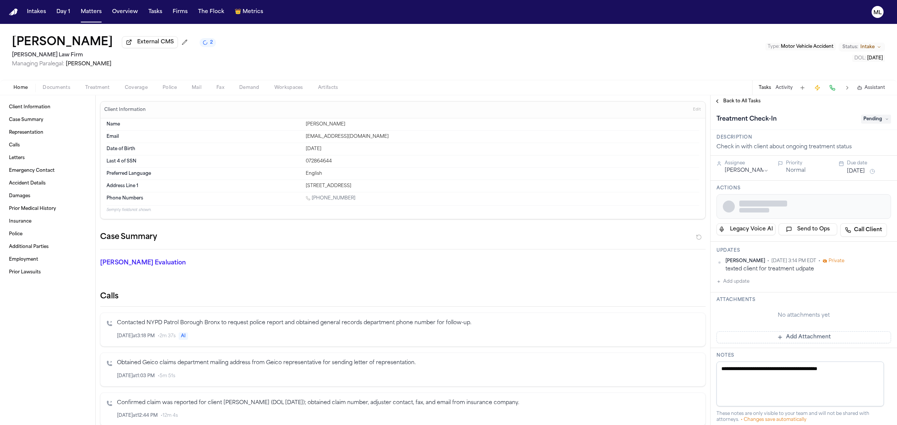
click at [800, 265] on div "Michelle Landazabal • Sep 19, 2025 3:14 PM EDT • Private texted client for trea…" at bounding box center [808, 265] width 166 height 15
click at [741, 283] on button "Add update" at bounding box center [732, 283] width 33 height 9
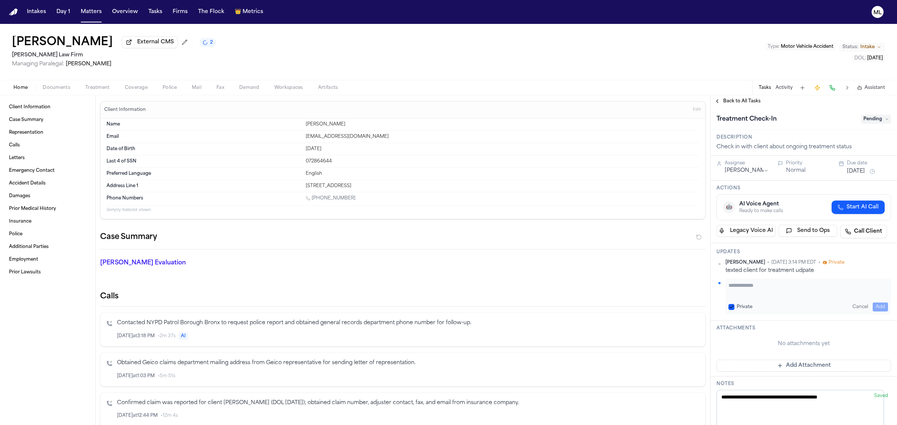
click at [757, 290] on textarea "Add your update" at bounding box center [808, 289] width 160 height 15
type textarea "**********"
click at [877, 307] on button "Add" at bounding box center [879, 307] width 15 height 9
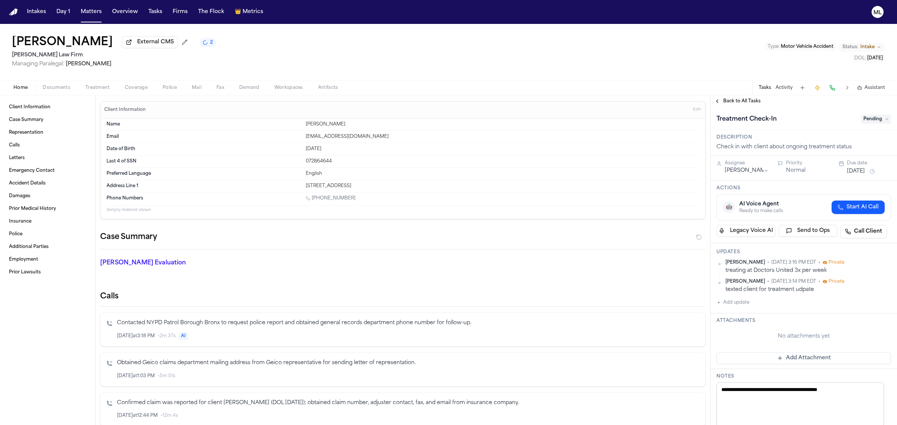
click at [733, 103] on span "Back to All Tasks" at bounding box center [741, 101] width 37 height 6
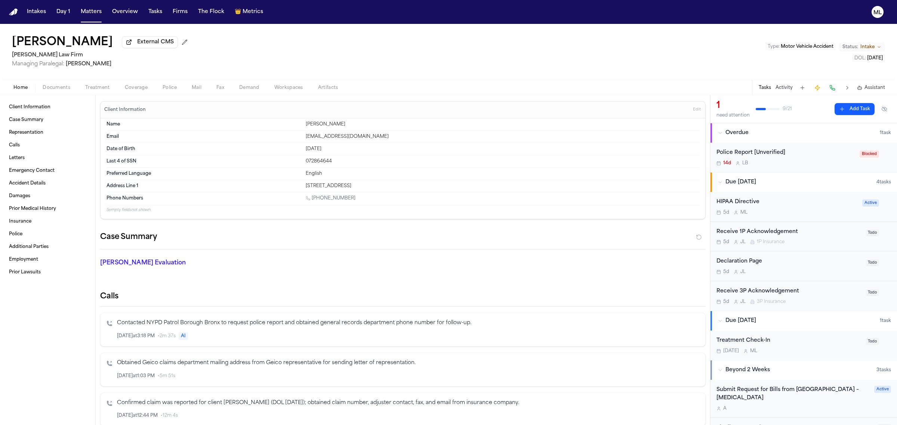
click at [790, 214] on div "5d M L" at bounding box center [786, 213] width 141 height 6
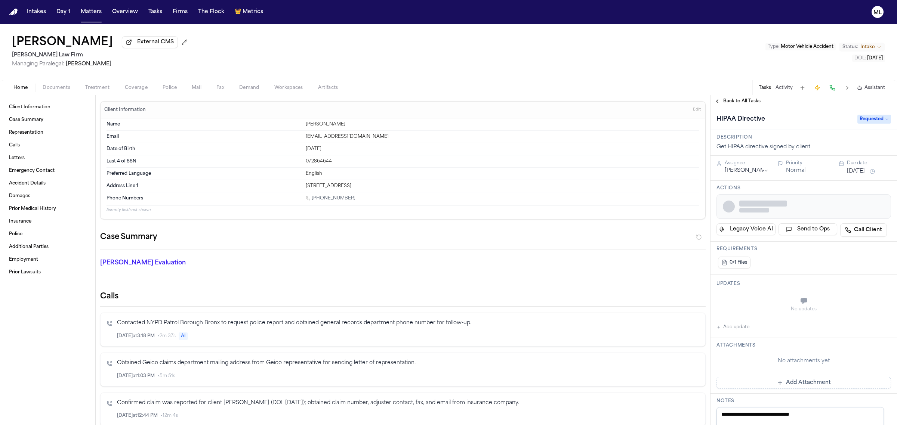
click at [858, 115] on span "Requested" at bounding box center [874, 119] width 34 height 9
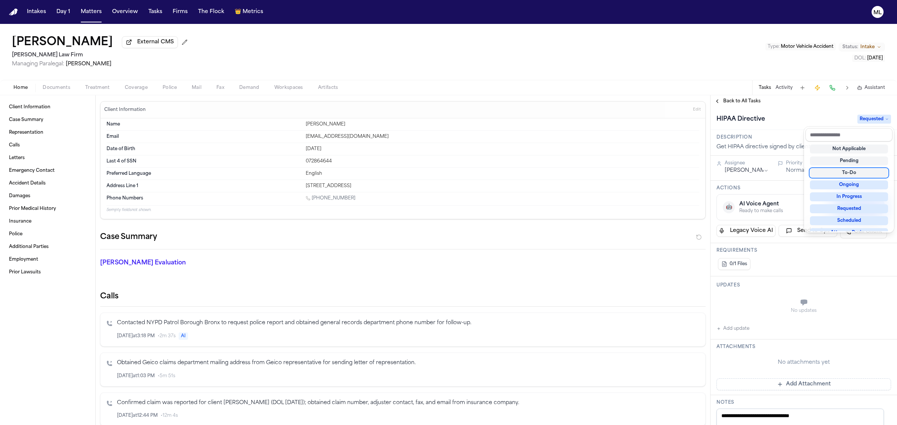
scroll to position [93, 0]
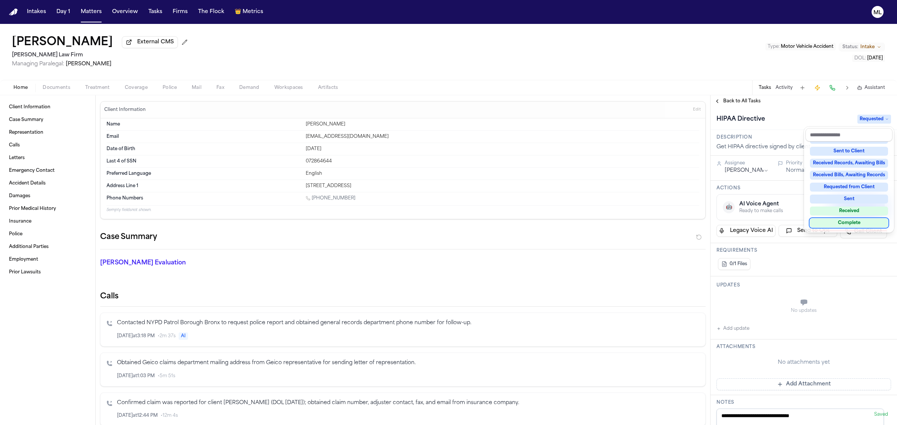
click at [854, 223] on div "Complete" at bounding box center [849, 223] width 78 height 9
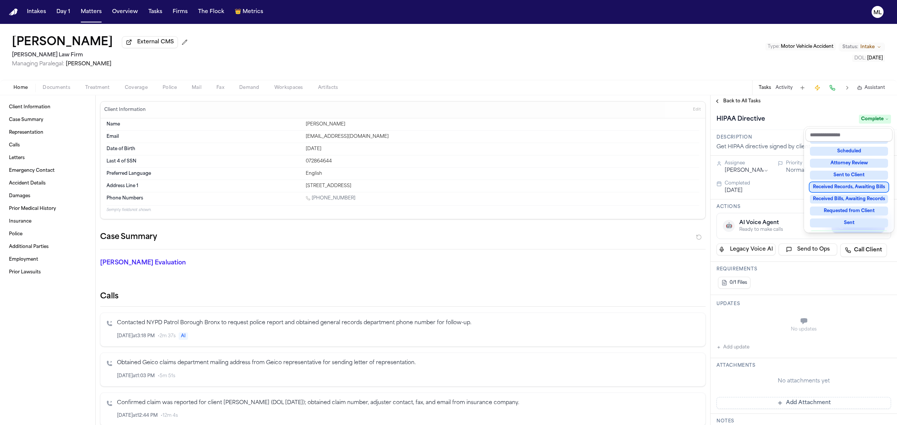
click at [738, 100] on div "**********" at bounding box center [803, 260] width 186 height 330
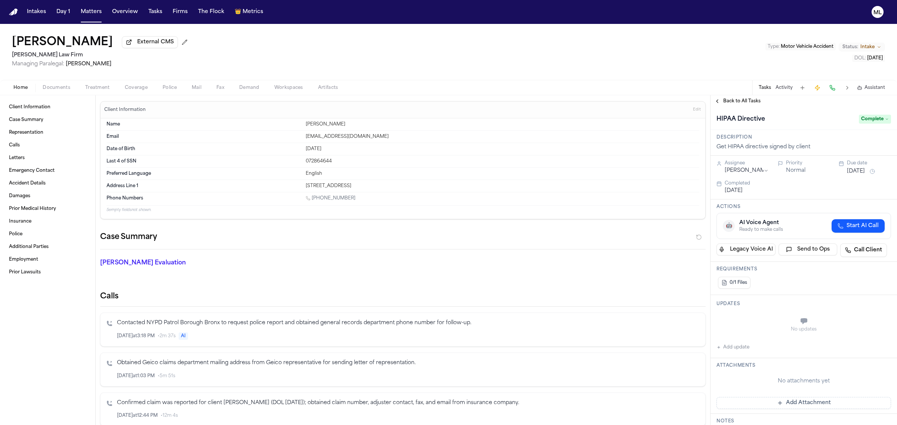
click at [738, 100] on span "Back to All Tasks" at bounding box center [741, 101] width 37 height 6
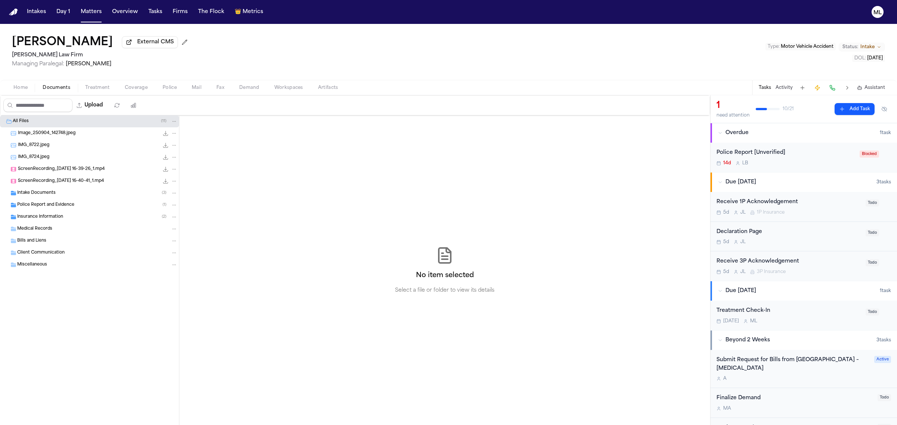
click at [55, 89] on span "Documents" at bounding box center [57, 88] width 28 height 6
click at [47, 195] on span "Intake Documents" at bounding box center [36, 193] width 38 height 6
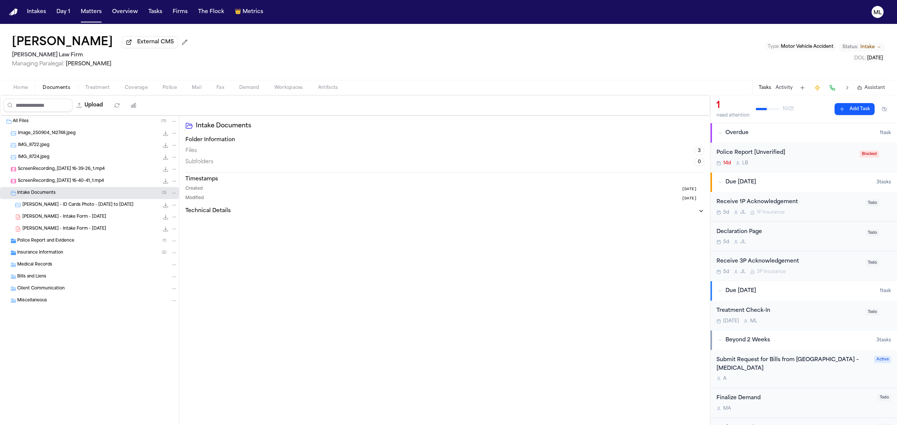
click at [58, 220] on span "M. Beltre - Intake Form - 9.4.25" at bounding box center [64, 217] width 84 height 6
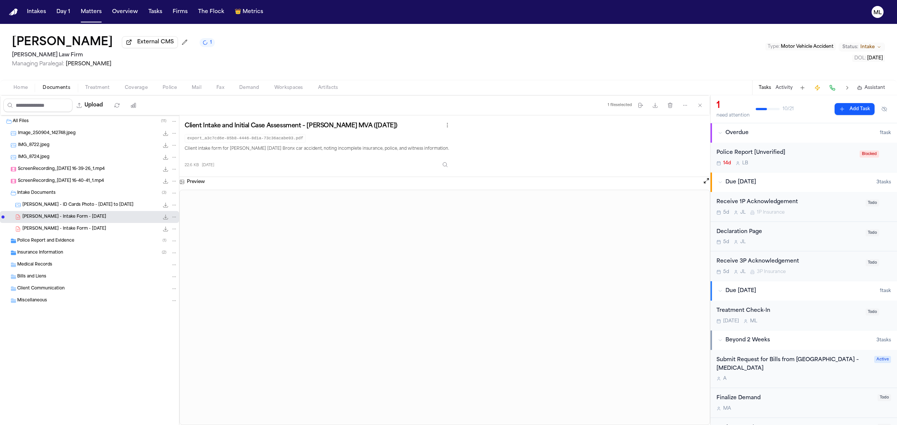
drag, startPoint x: 88, startPoint y: 4, endPoint x: 107, endPoint y: 5, distance: 18.7
click at [88, 4] on nav "Intakes Day 1 Matters Overview Tasks Firms The Flock 👑 Metrics ML" at bounding box center [448, 12] width 897 height 24
drag, startPoint x: 89, startPoint y: 13, endPoint x: 96, endPoint y: 12, distance: 7.9
click at [89, 13] on button "Matters" at bounding box center [91, 11] width 27 height 13
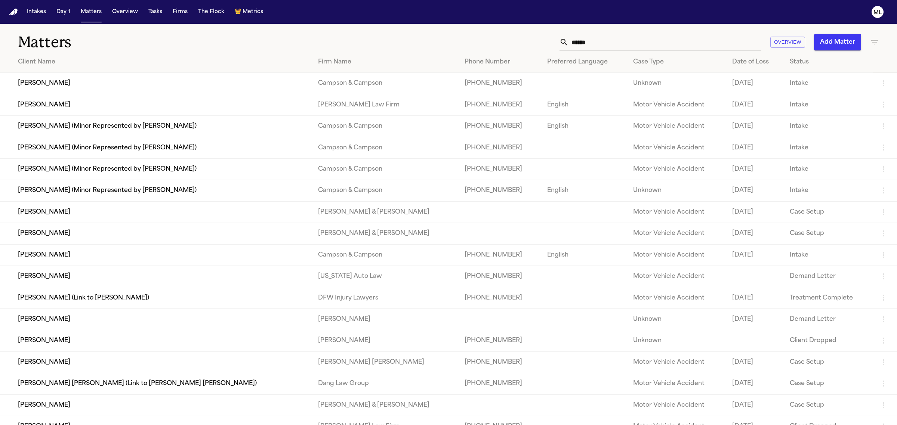
drag, startPoint x: 610, startPoint y: 41, endPoint x: 532, endPoint y: 43, distance: 77.8
click at [532, 43] on div "****** Overview Add Matter" at bounding box center [577, 42] width 603 height 16
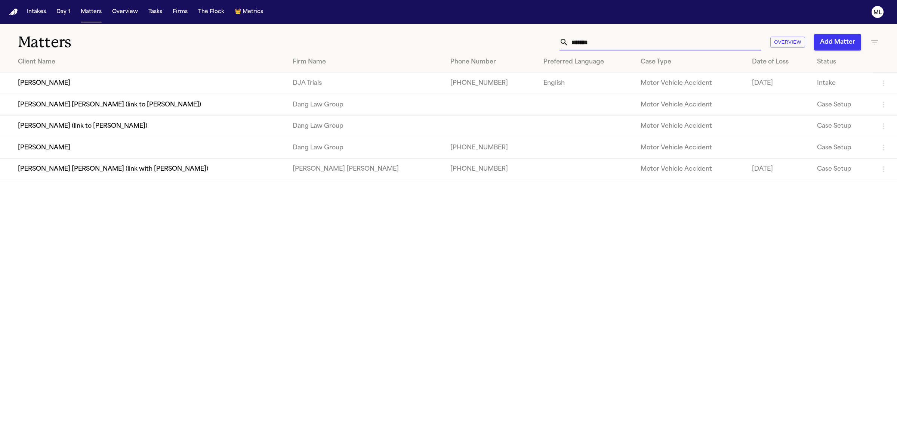
type input "*******"
click at [75, 90] on td "[PERSON_NAME]" at bounding box center [143, 83] width 287 height 21
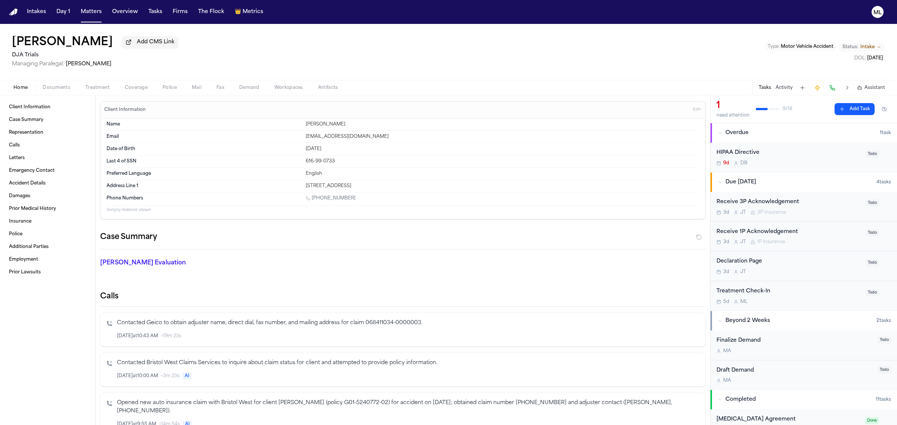
click at [52, 83] on button "Documents" at bounding box center [56, 87] width 43 height 9
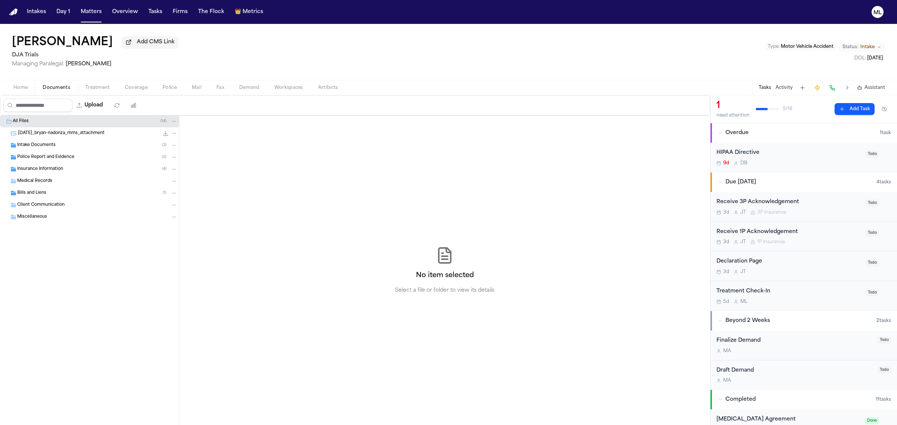
click at [49, 159] on span "Police Report and Evidence" at bounding box center [45, 157] width 57 height 6
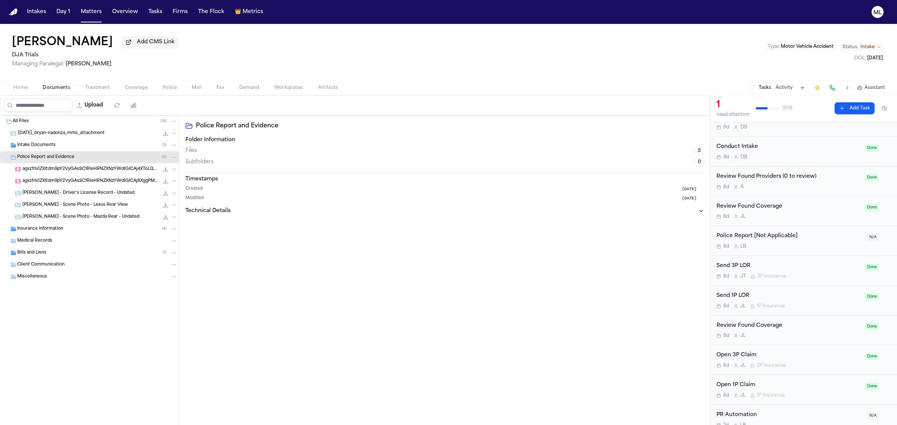
scroll to position [313, 0]
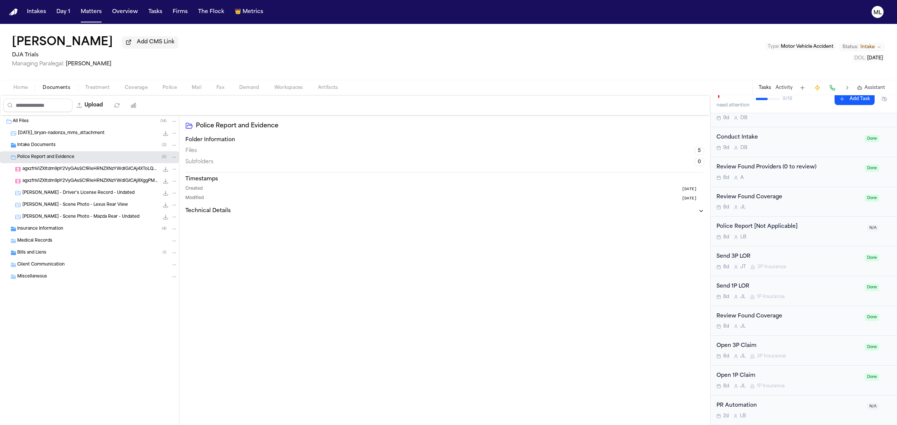
click at [834, 228] on div "Police Report [Not Applicable]" at bounding box center [789, 227] width 146 height 9
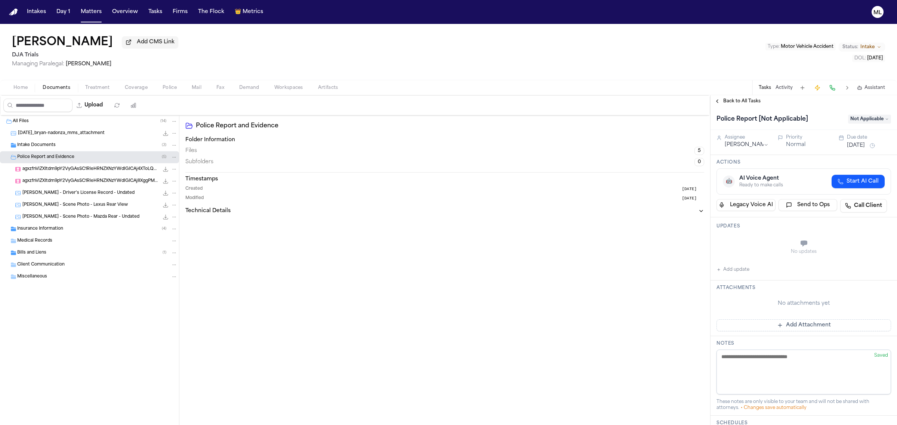
click at [46, 139] on div "Intake Documents ( 3 )" at bounding box center [89, 145] width 179 height 12
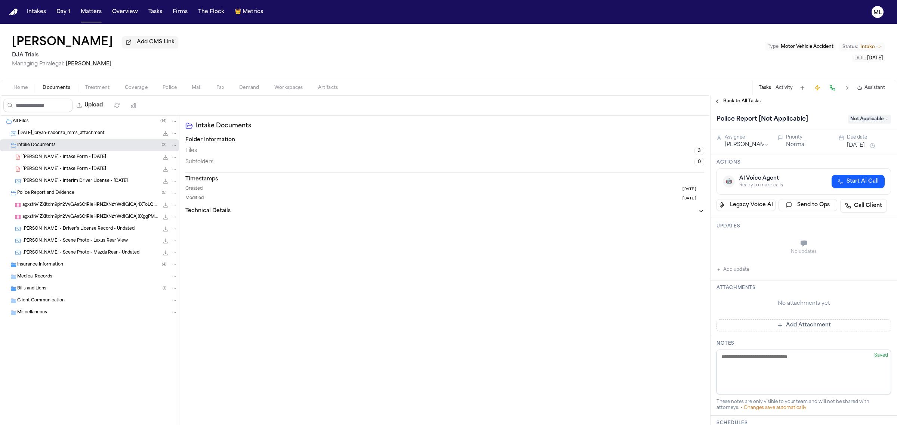
click at [59, 157] on span "B. Nadonza - Intake Form - 9.10.25" at bounding box center [64, 157] width 84 height 6
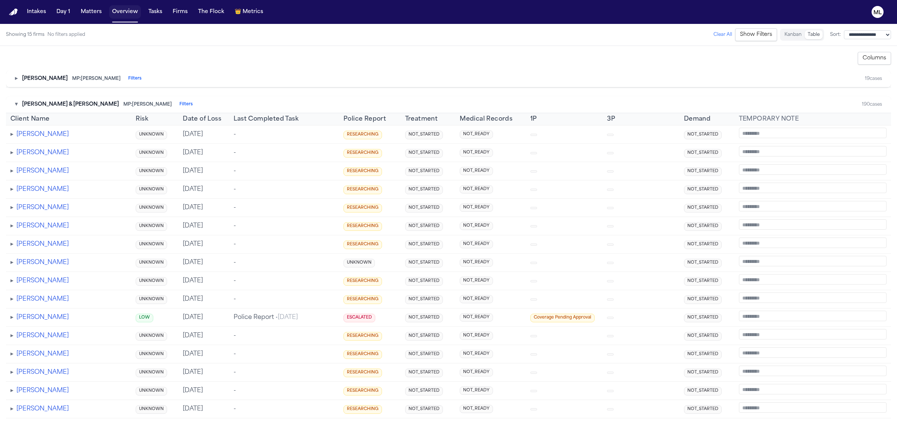
scroll to position [3087, 0]
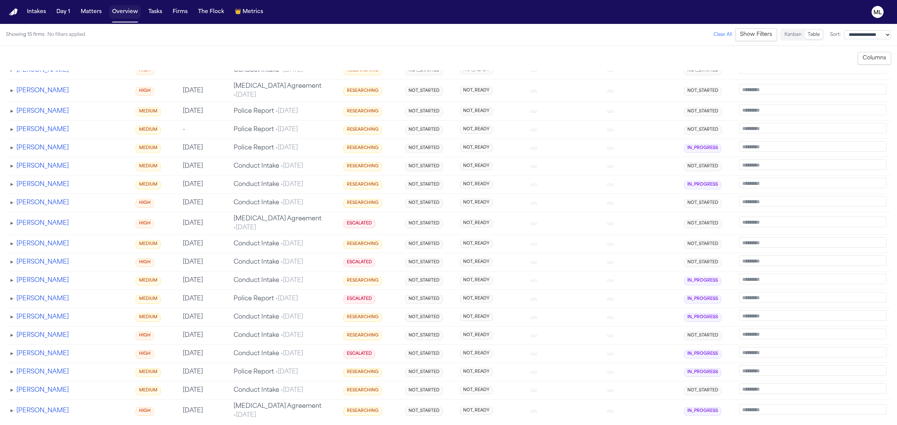
click at [120, 14] on button "Overview" at bounding box center [125, 11] width 32 height 13
click at [96, 13] on button "Matters" at bounding box center [91, 11] width 27 height 13
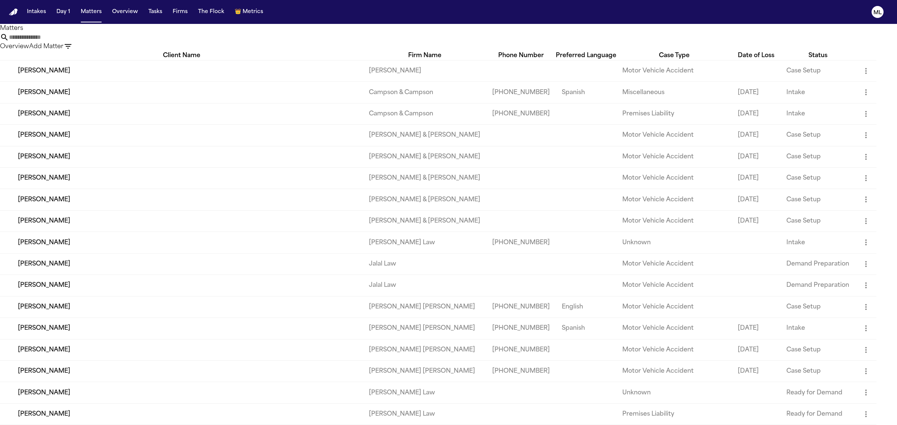
click at [69, 42] on input "text" at bounding box center [39, 37] width 60 height 9
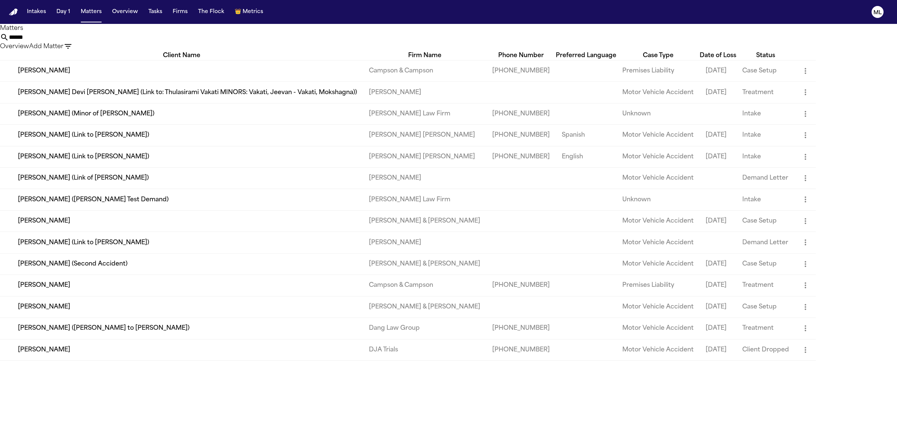
type input "******"
